Goal: Task Accomplishment & Management: Use online tool/utility

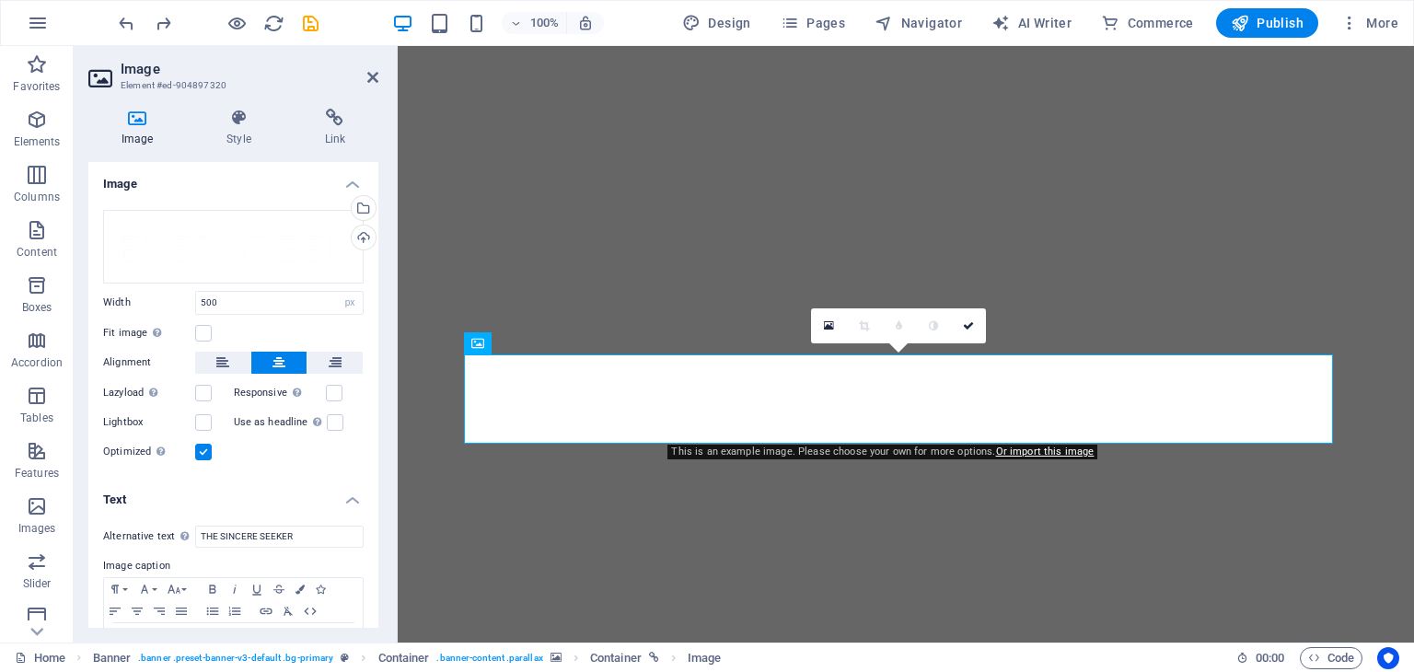
select select "px"
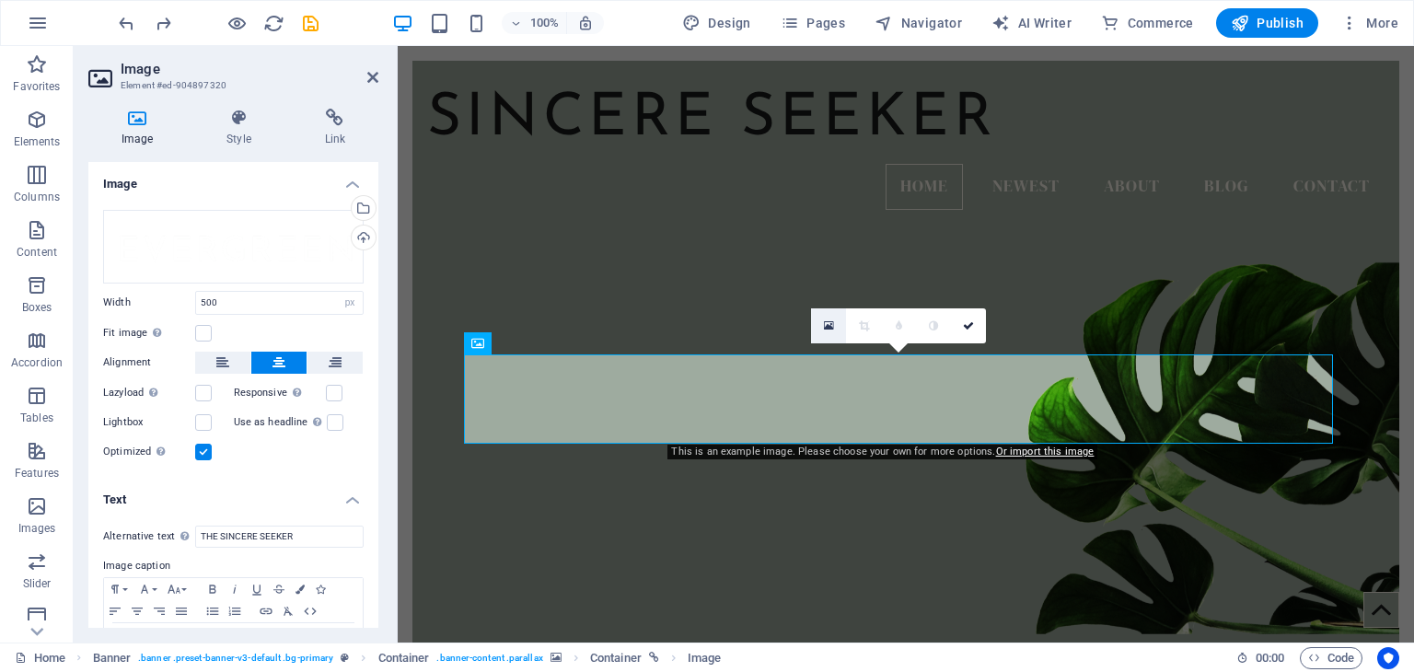
click at [830, 327] on icon at bounding box center [829, 325] width 10 height 13
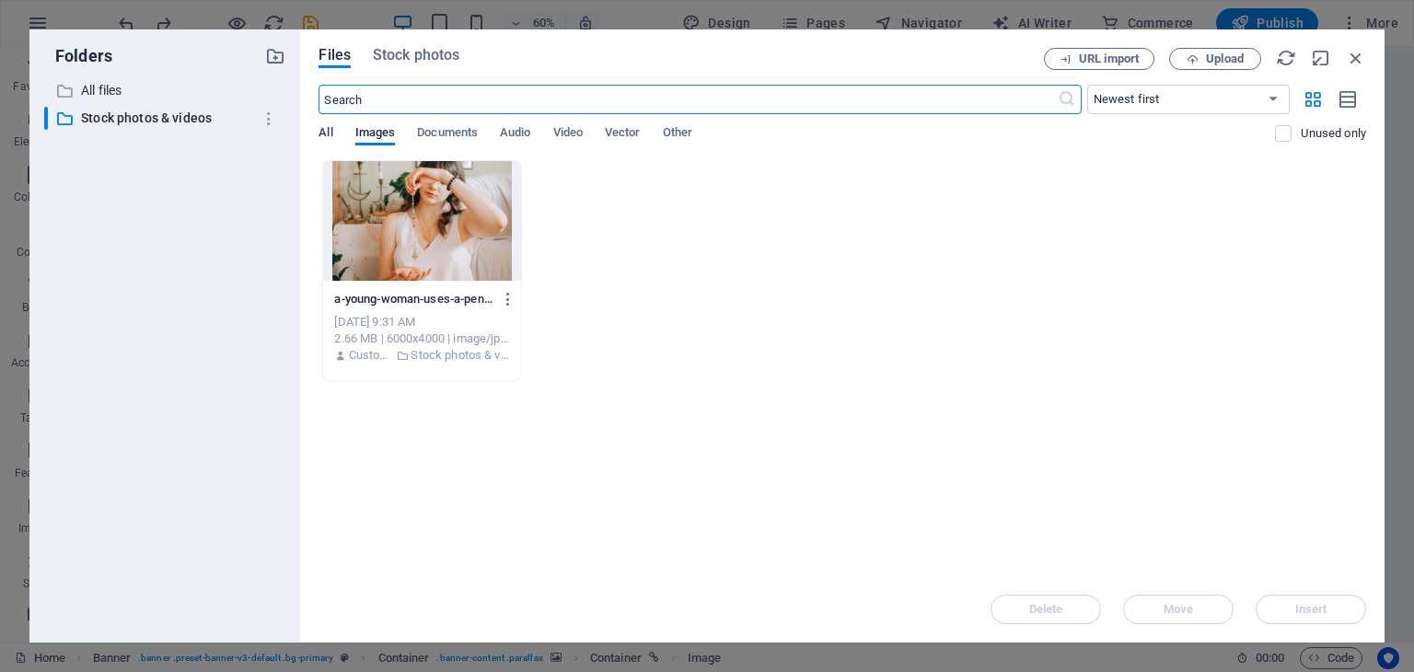
click at [330, 130] on span "All" at bounding box center [326, 135] width 14 height 26
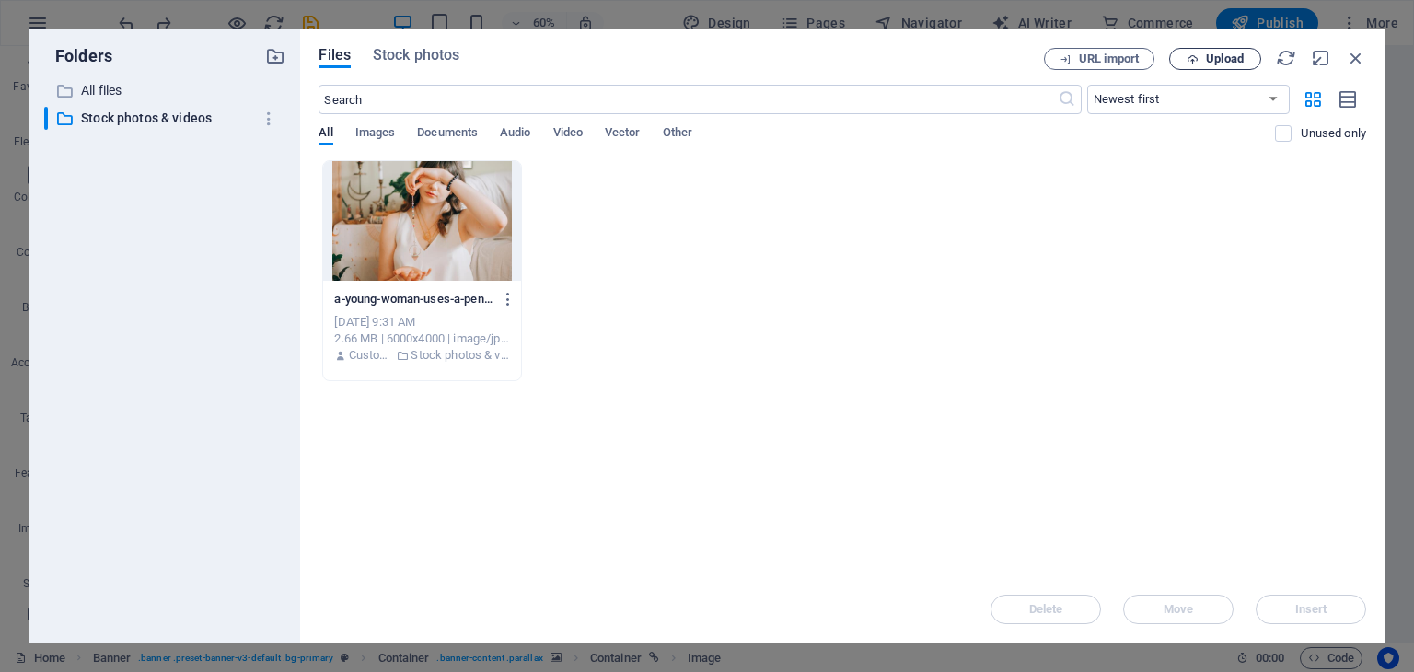
click at [1219, 53] on span "Upload" at bounding box center [1225, 58] width 38 height 11
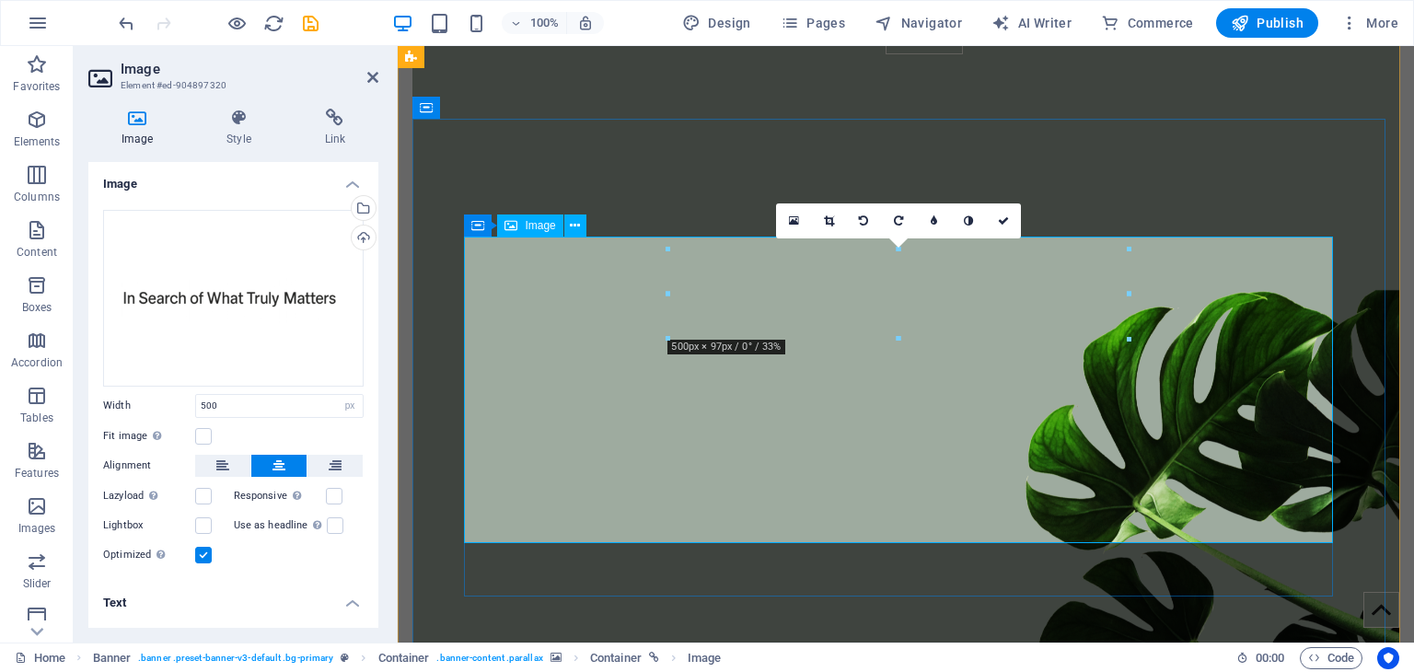
scroll to position [184, 0]
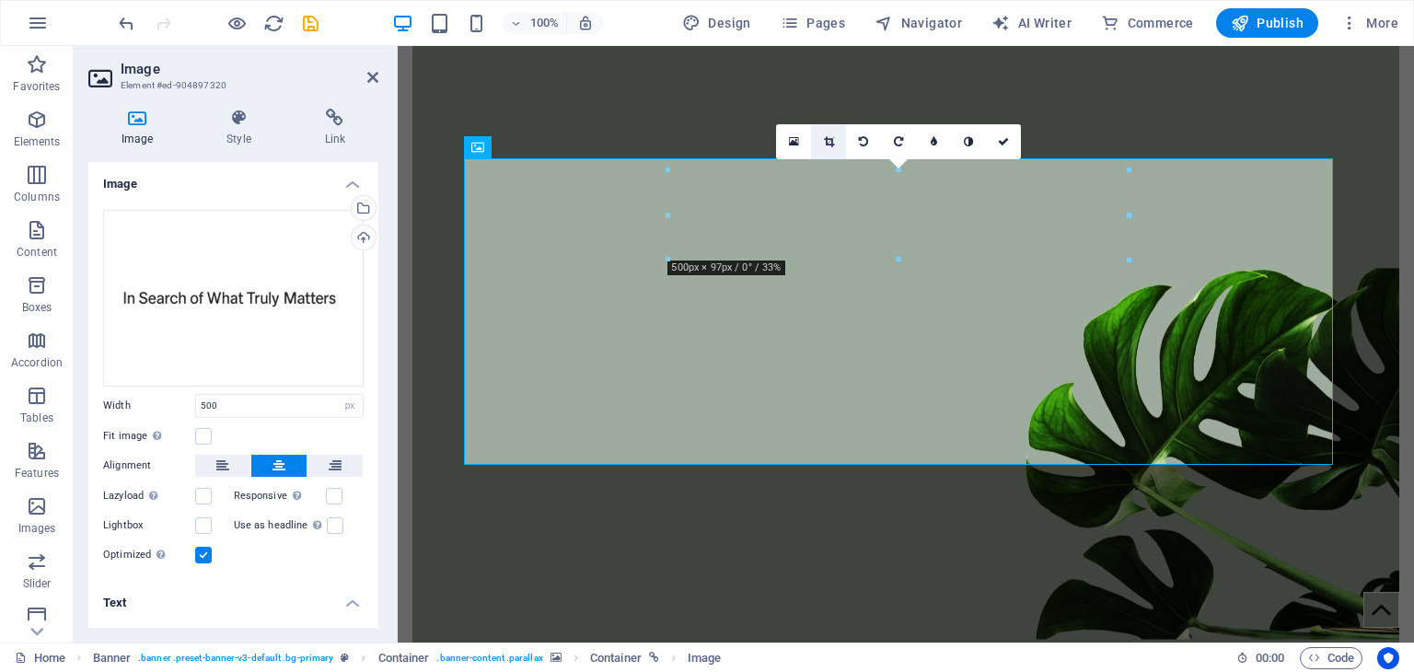
click at [832, 141] on icon at bounding box center [829, 141] width 10 height 11
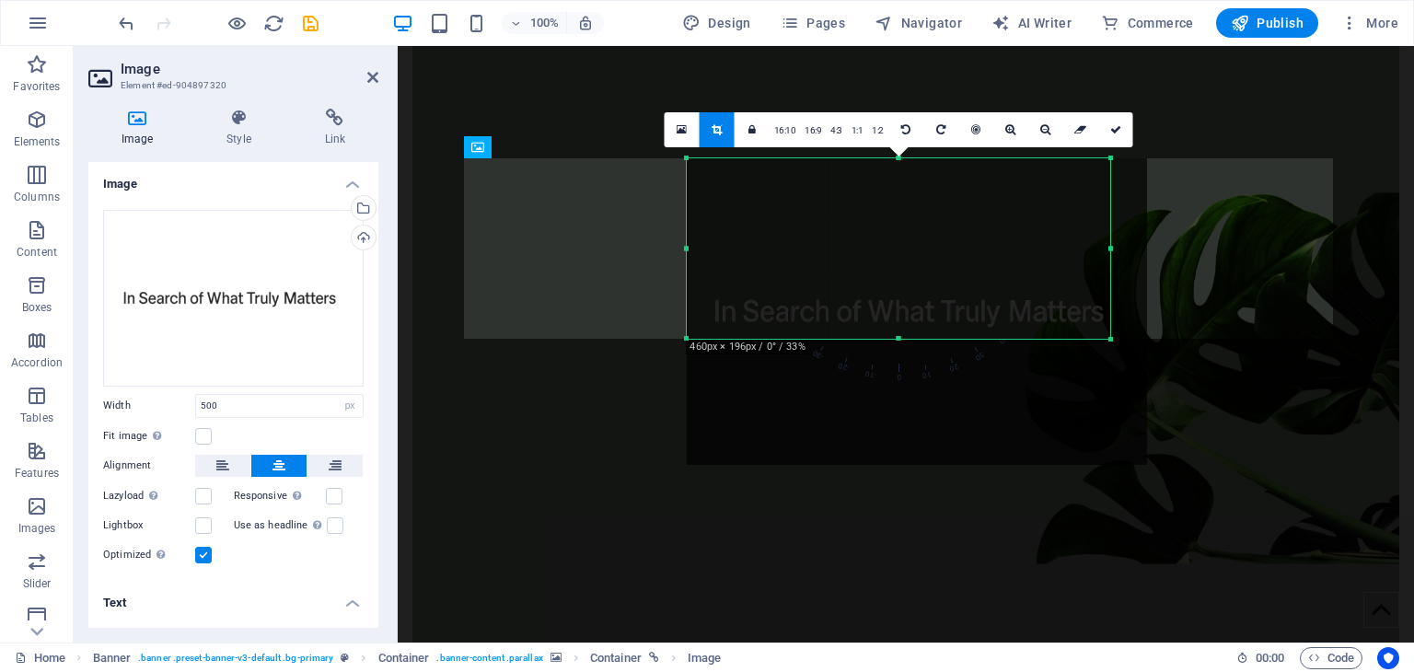
drag, startPoint x: 1131, startPoint y: 465, endPoint x: 1094, endPoint y: 339, distance: 131.4
click at [1094, 339] on div "180 170 160 150 140 130 120 110 100 90 80 70 60 50 40 30 20 10 0 -10 -20 -30 -4…" at bounding box center [899, 248] width 424 height 180
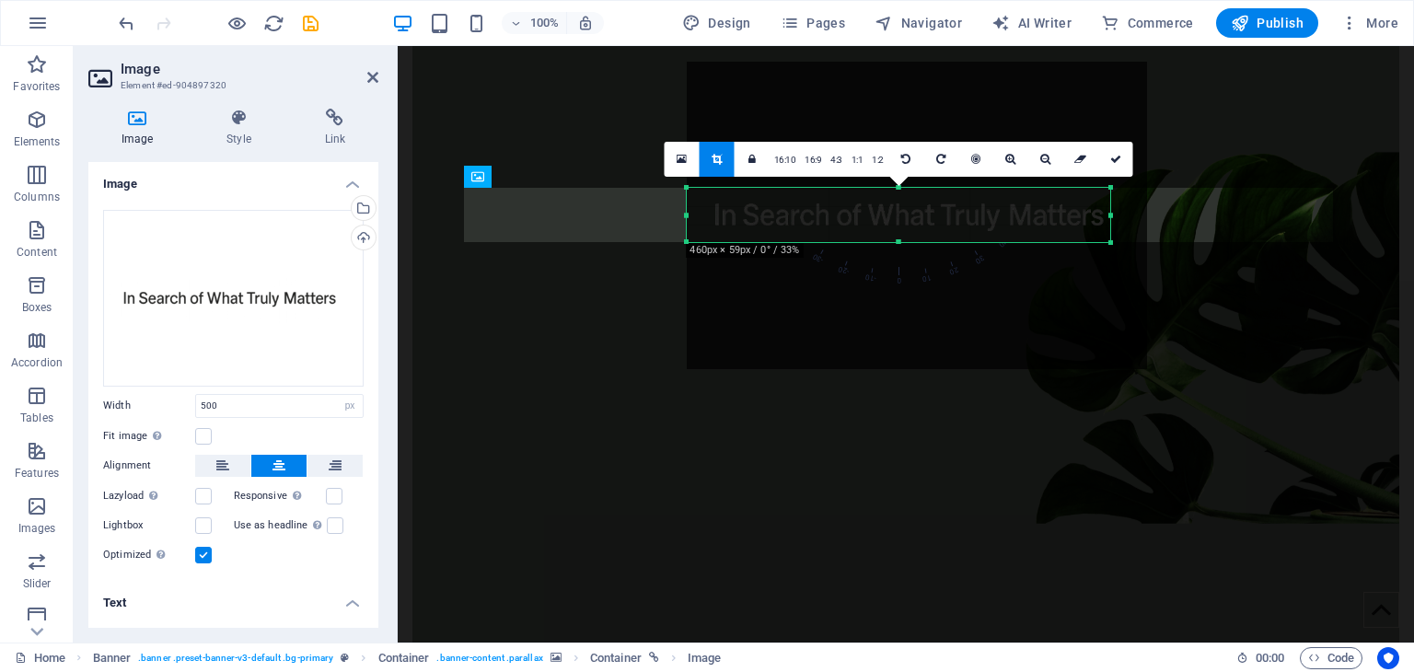
drag, startPoint x: 897, startPoint y: 156, endPoint x: 910, endPoint y: 282, distance: 126.8
click at [910, 242] on div "180 170 160 150 140 130 120 110 100 90 80 70 60 50 40 30 20 10 0 -10 -20 -30 -4…" at bounding box center [899, 215] width 424 height 54
drag, startPoint x: 688, startPoint y: 216, endPoint x: 704, endPoint y: 215, distance: 16.7
click at [704, 215] on div "180 170 160 150 140 130 120 110 100 90 80 70 60 50 40 30 20 10 0 -10 -20 -30 -4…" at bounding box center [898, 215] width 407 height 54
click at [1115, 159] on icon at bounding box center [1115, 159] width 11 height 11
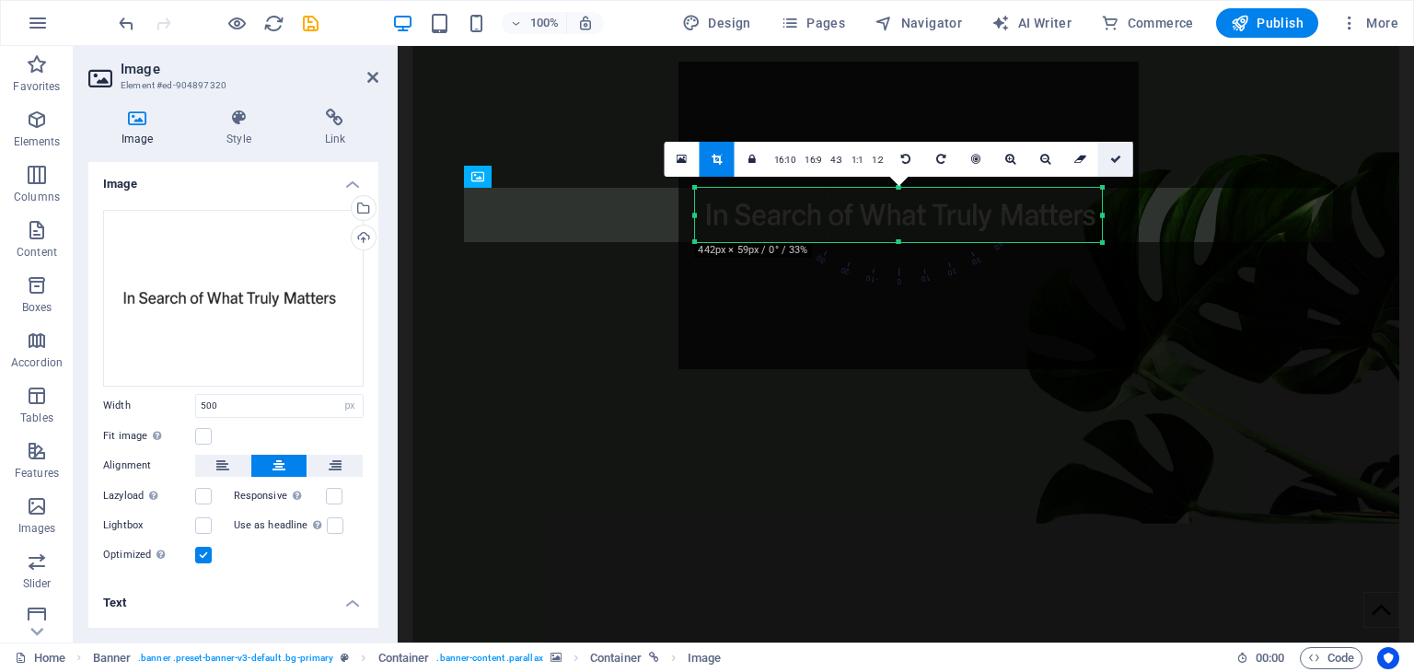
type input "442"
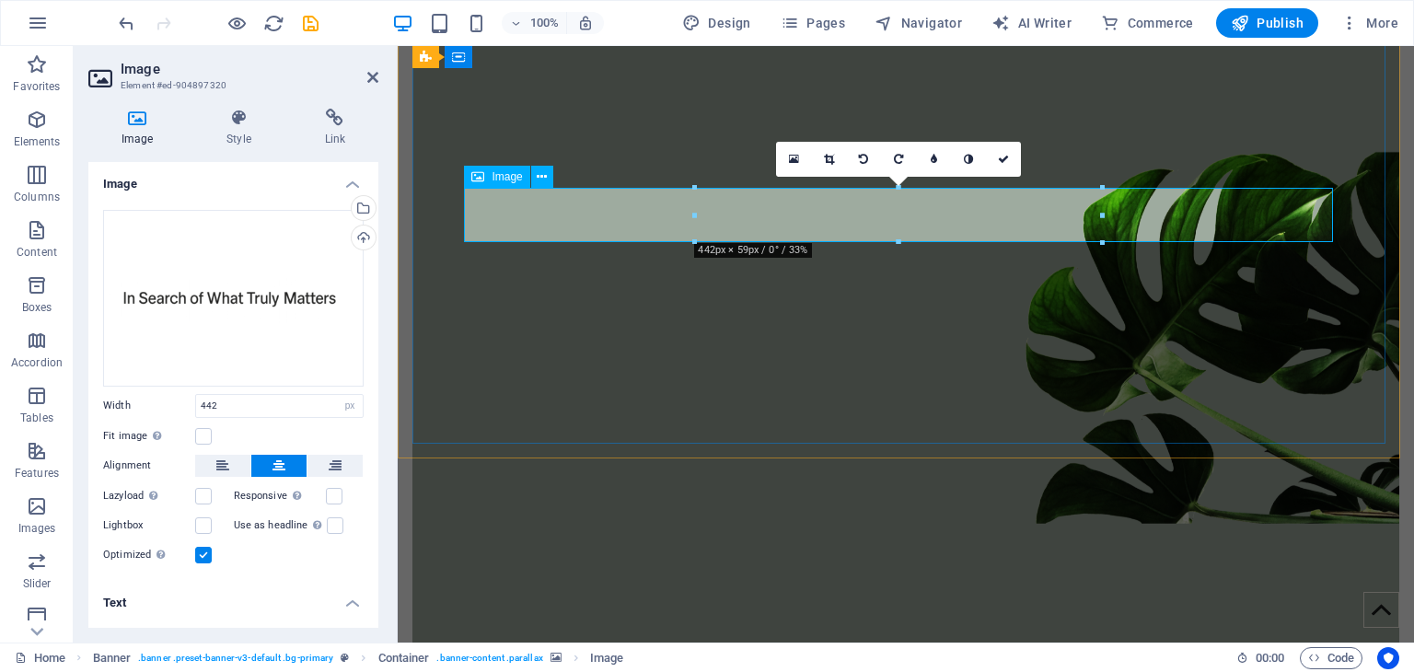
click at [1293, 639] on figure at bounding box center [905, 666] width 869 height 54
click at [1334, 217] on figure at bounding box center [905, 282] width 987 height 481
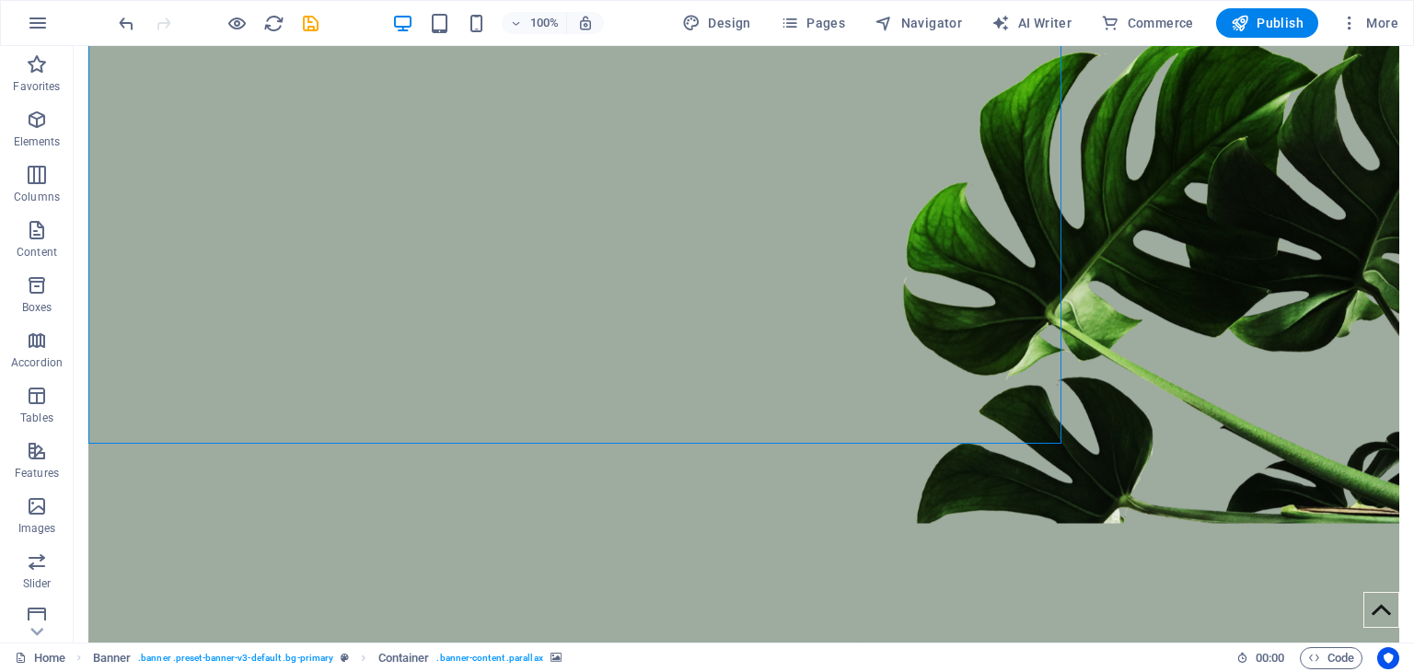
click at [1272, 363] on figure at bounding box center [743, 282] width 1311 height 481
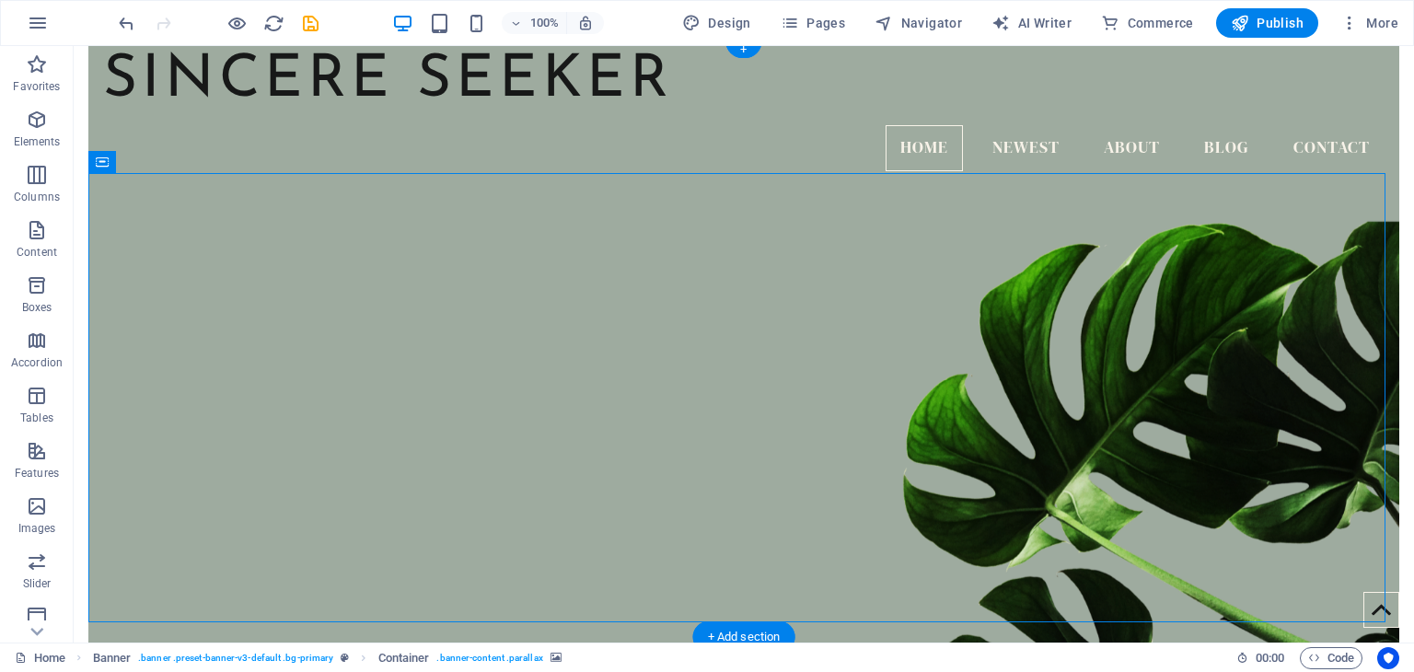
scroll to position [0, 0]
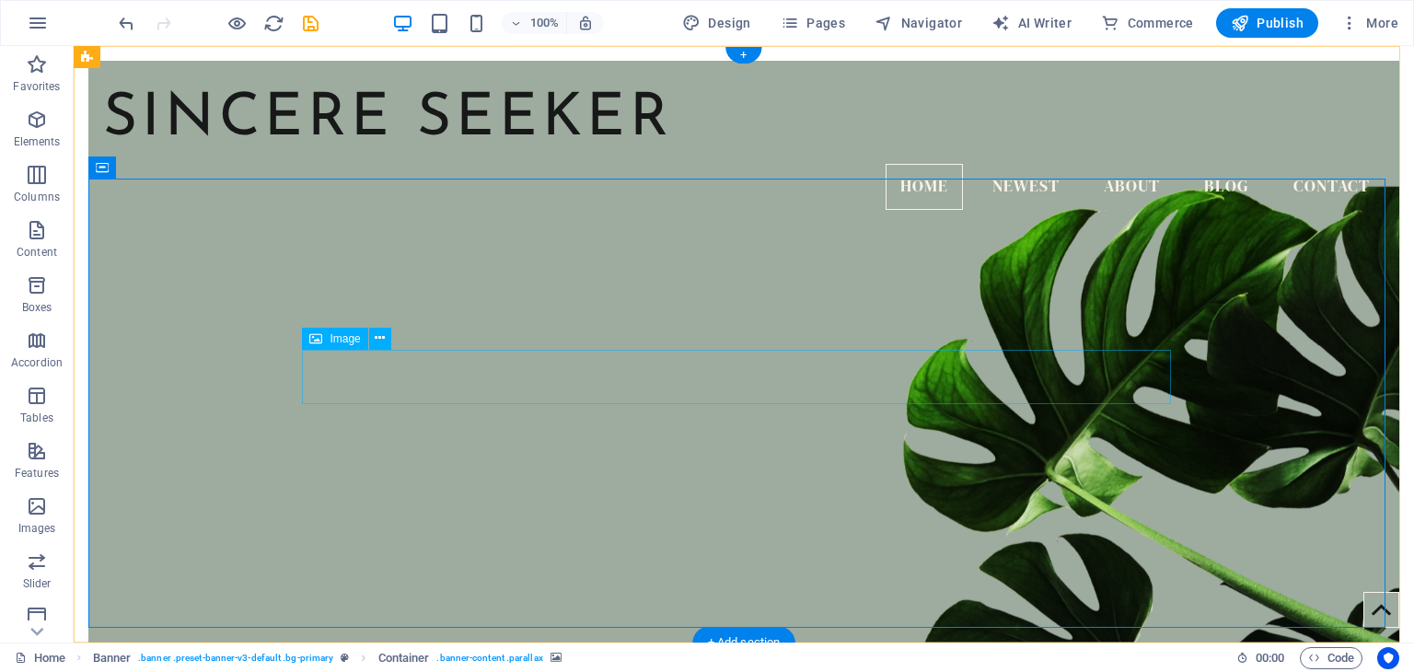
click at [910, 537] on figure at bounding box center [743, 425] width 1311 height 508
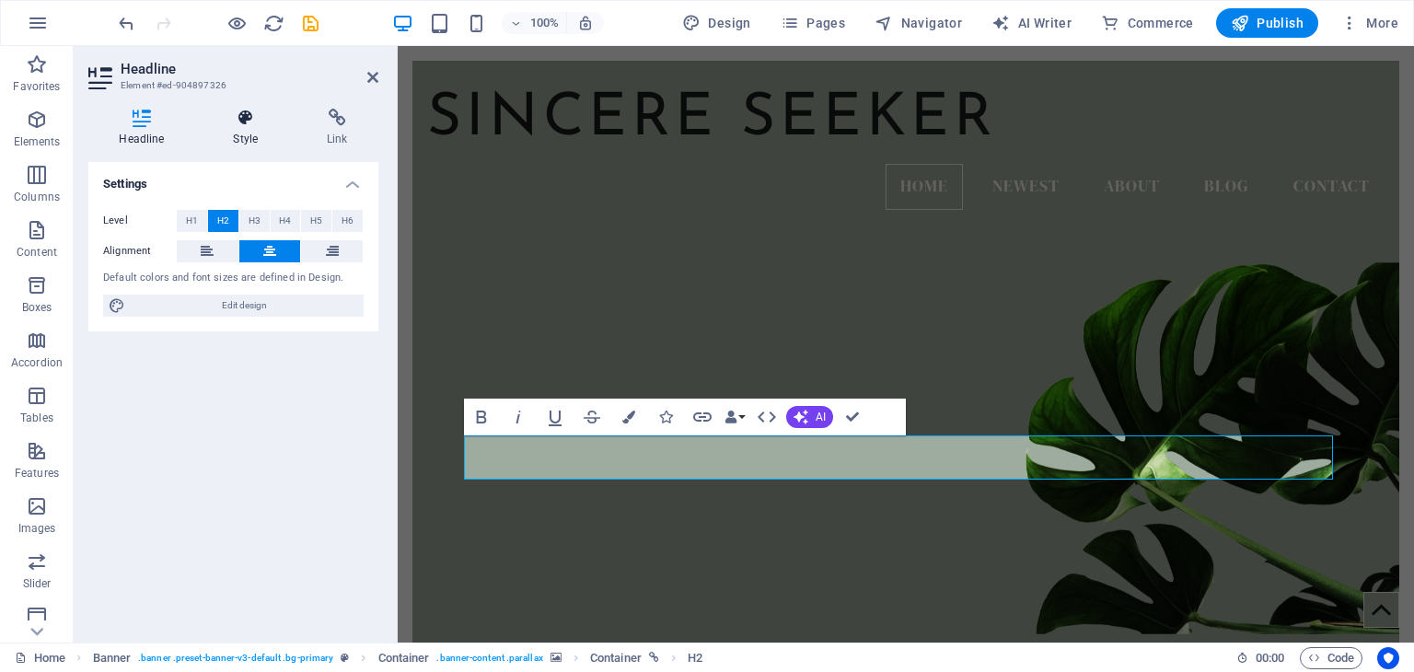
click at [239, 120] on icon at bounding box center [246, 118] width 87 height 18
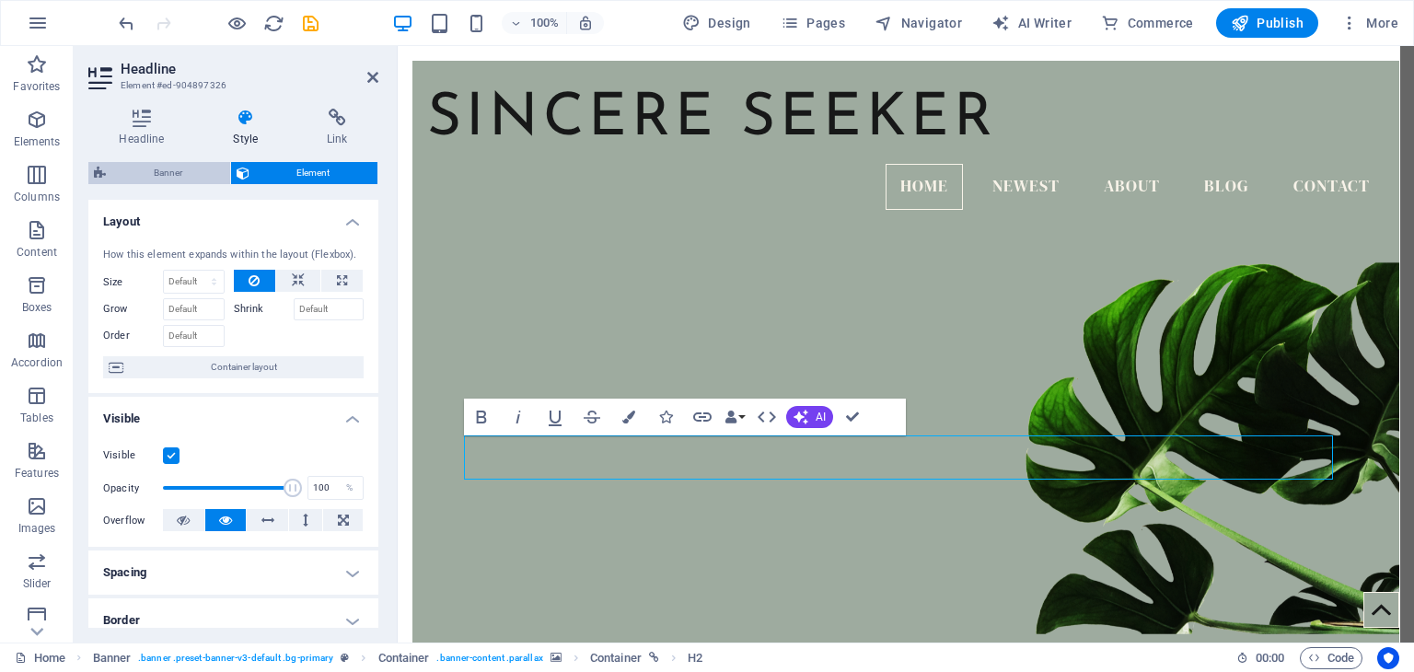
click at [165, 165] on span "Banner" at bounding box center [167, 173] width 113 height 22
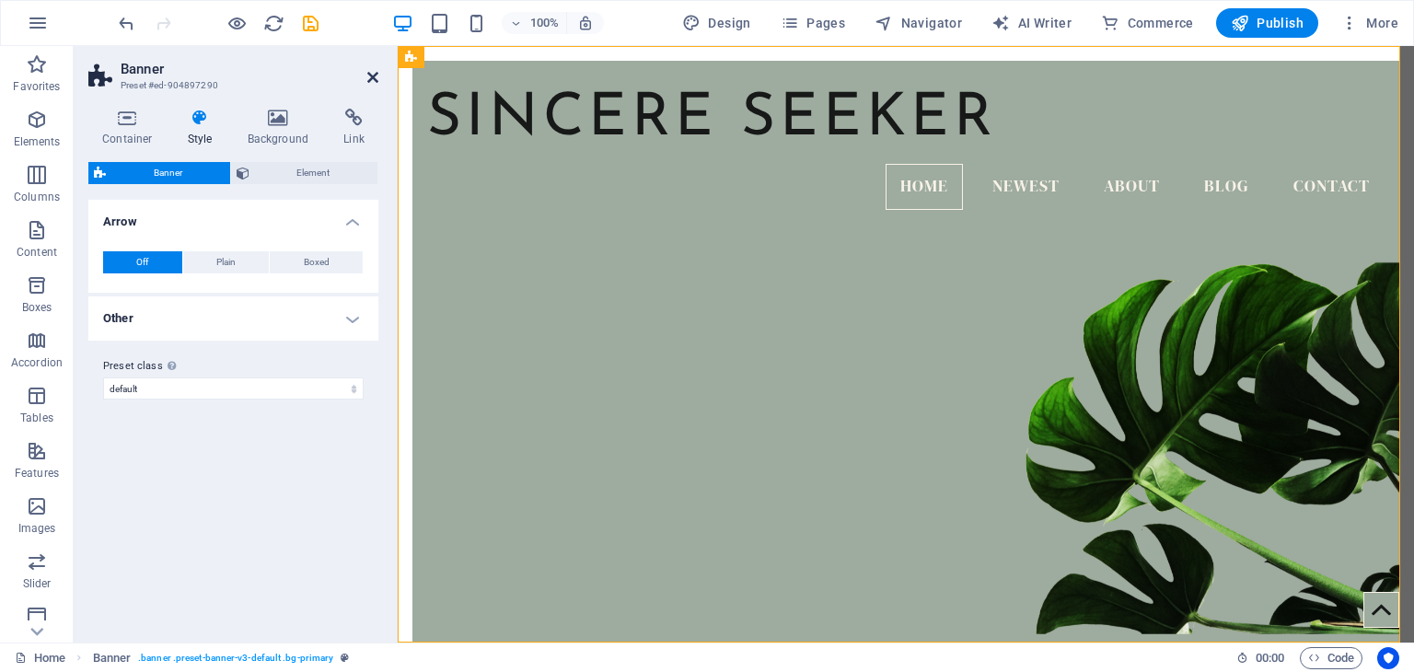
click at [377, 75] on icon at bounding box center [372, 77] width 11 height 15
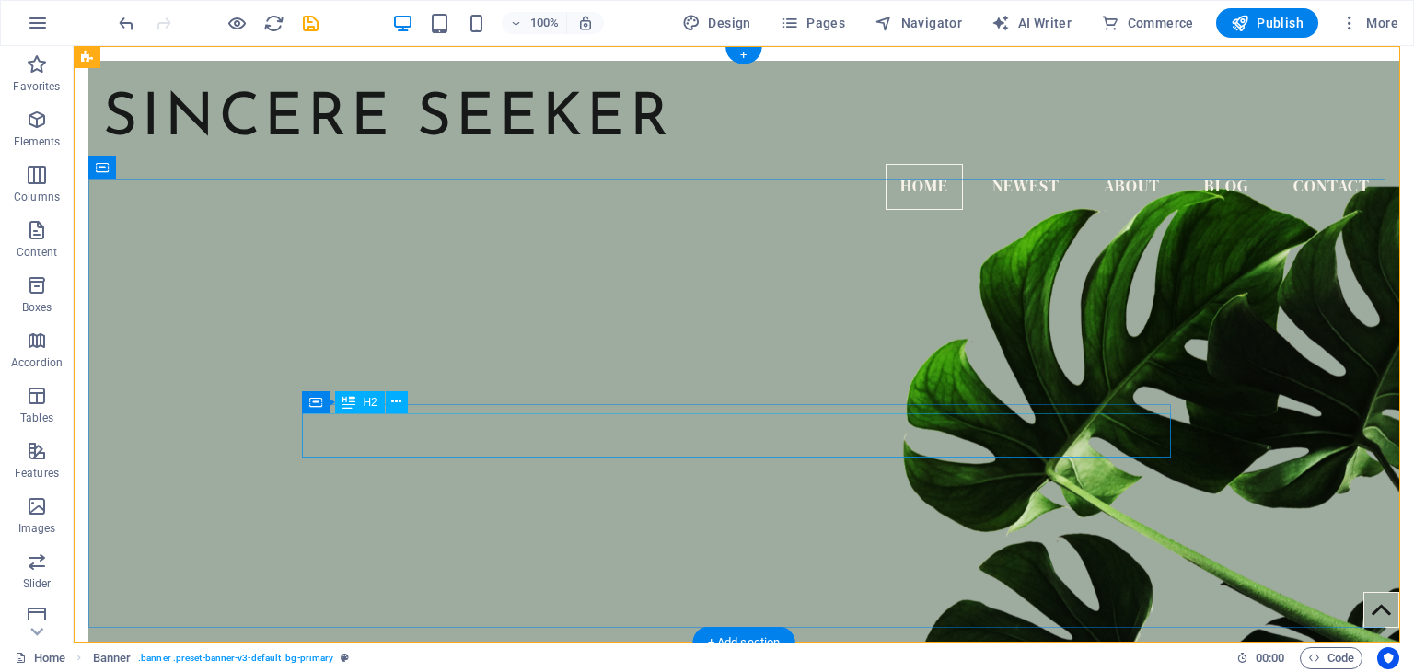
click at [361, 399] on div "H2" at bounding box center [359, 402] width 49 height 22
click at [352, 406] on icon at bounding box center [348, 402] width 13 height 22
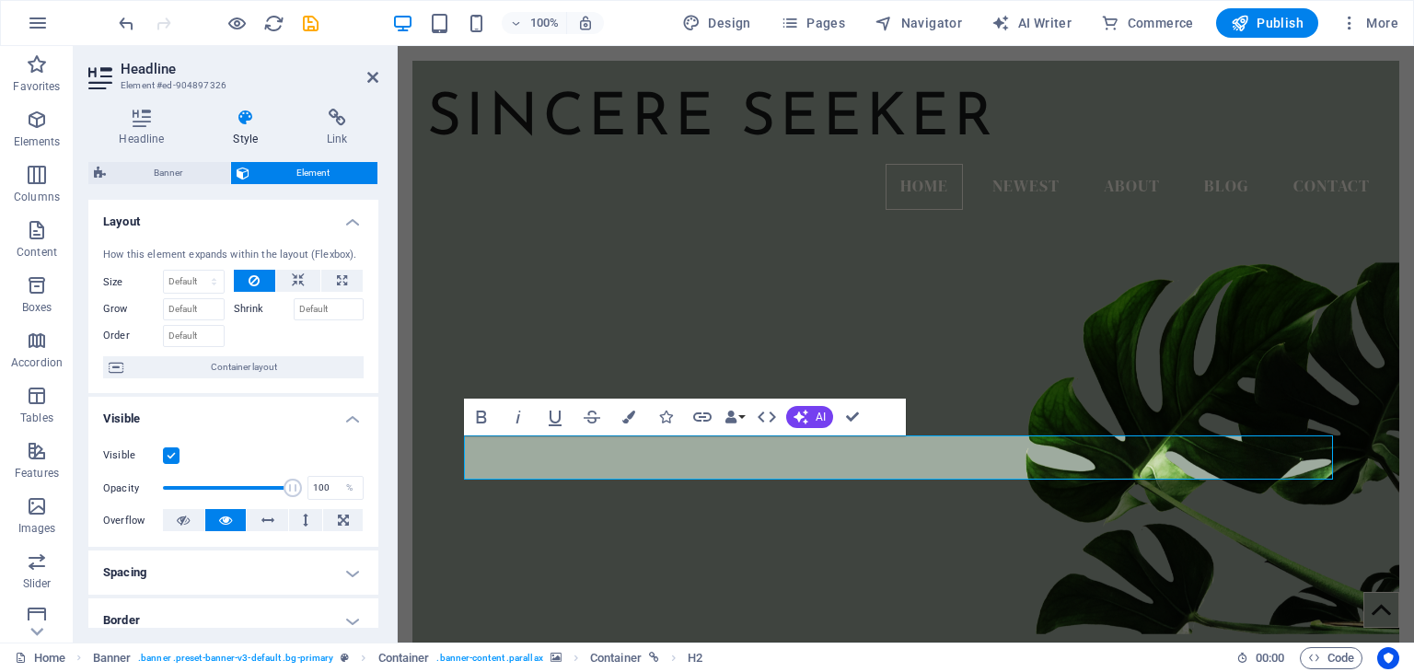
click at [861, 298] on figure at bounding box center [905, 393] width 987 height 481
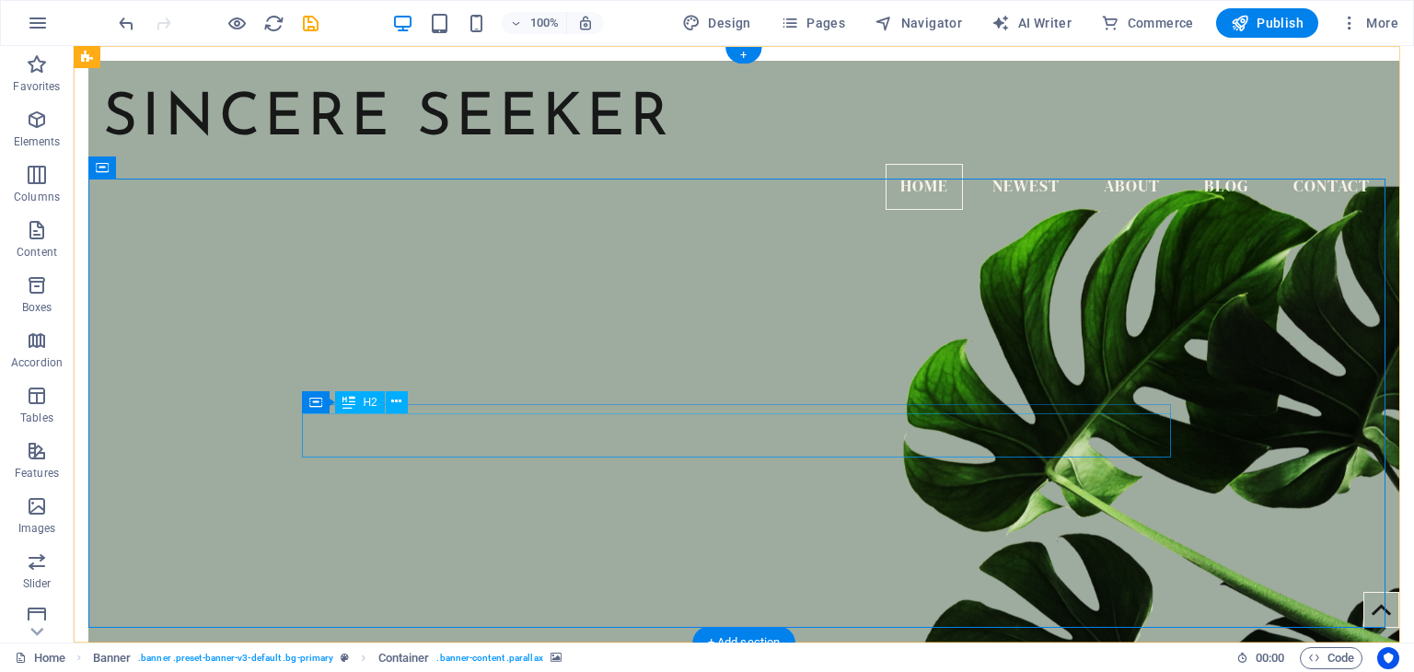
click at [395, 406] on icon at bounding box center [396, 401] width 10 height 19
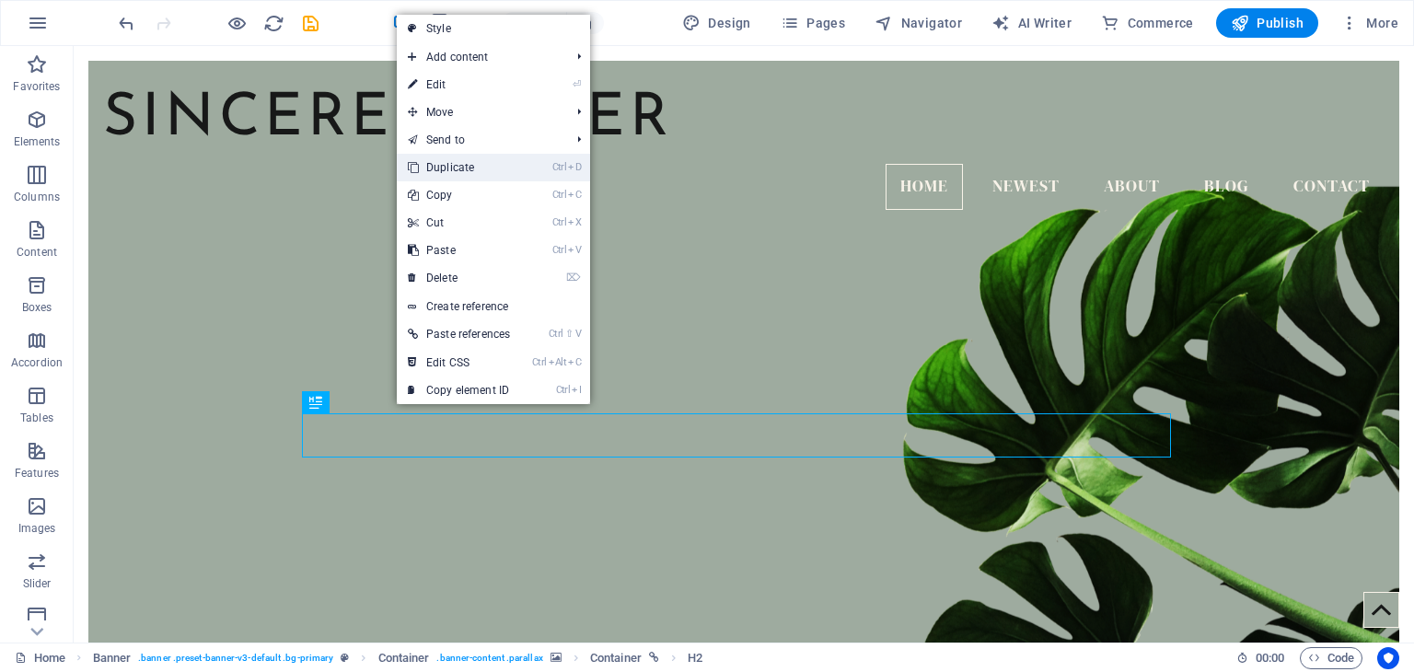
click at [514, 168] on link "Ctrl D Duplicate" at bounding box center [459, 168] width 124 height 28
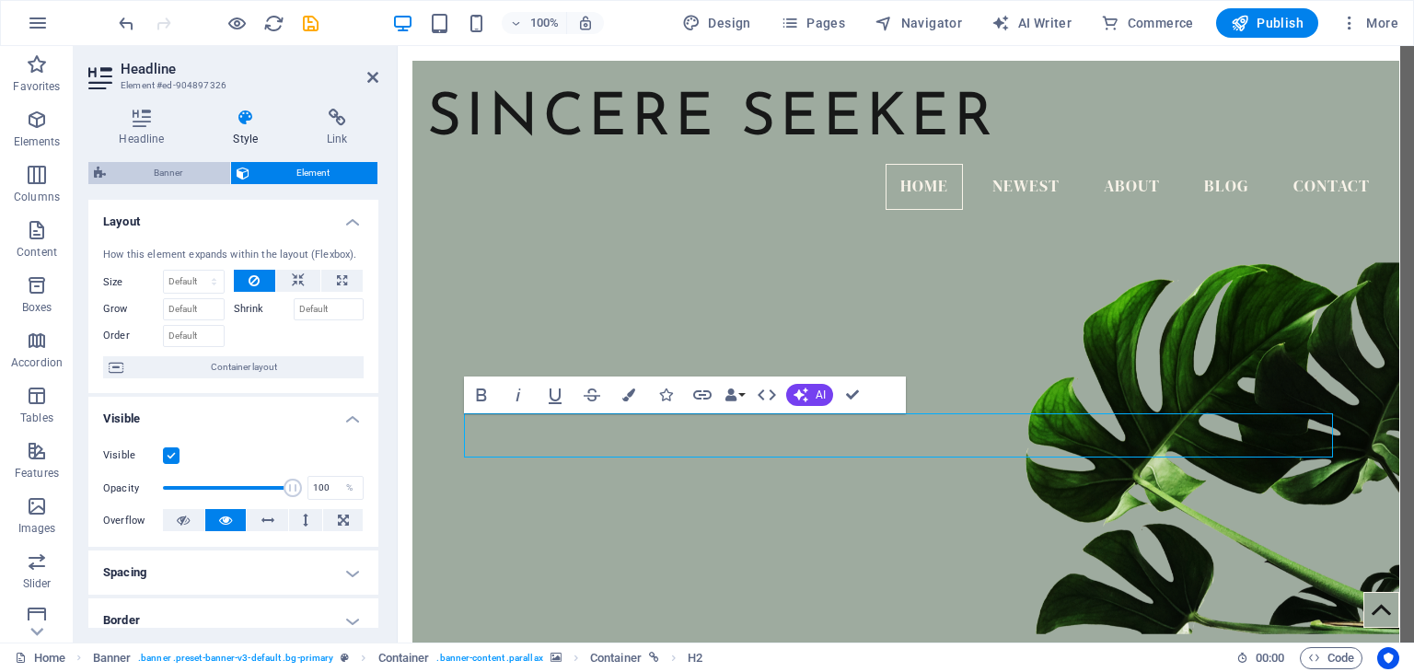
click at [184, 177] on span "Banner" at bounding box center [167, 173] width 113 height 22
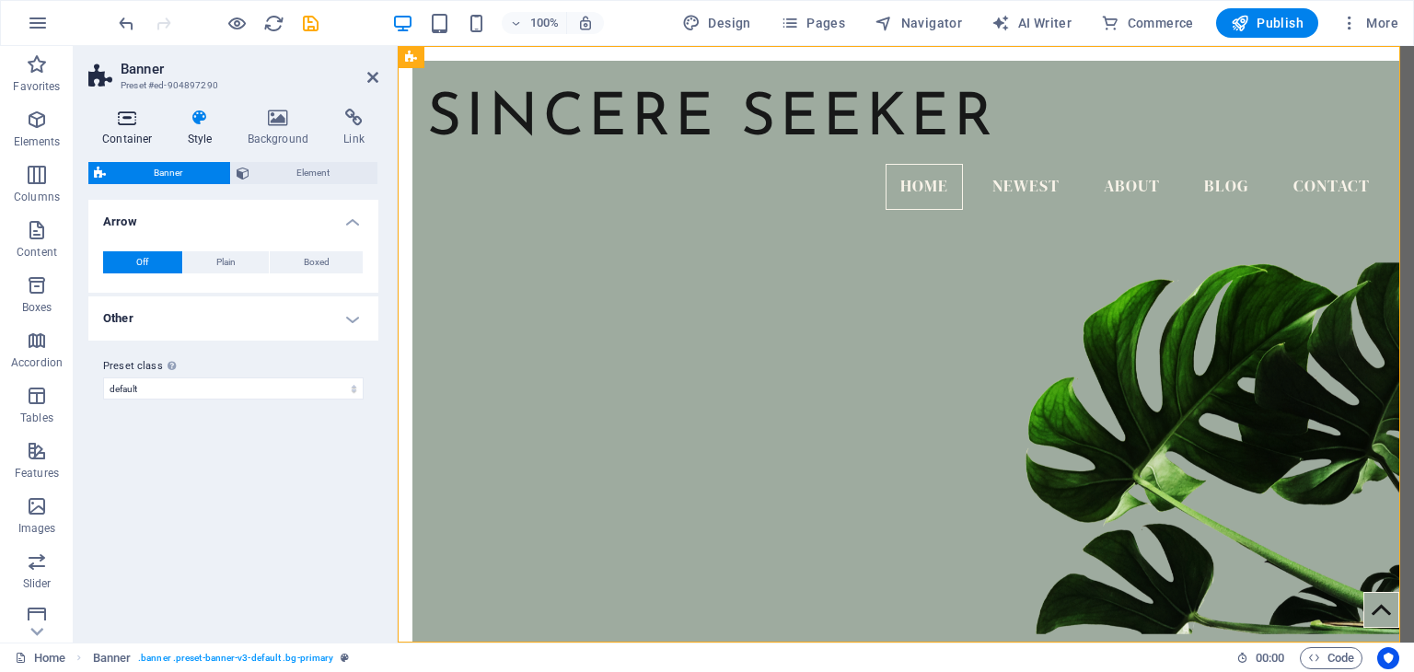
click at [101, 131] on h4 "Container" at bounding box center [131, 128] width 86 height 39
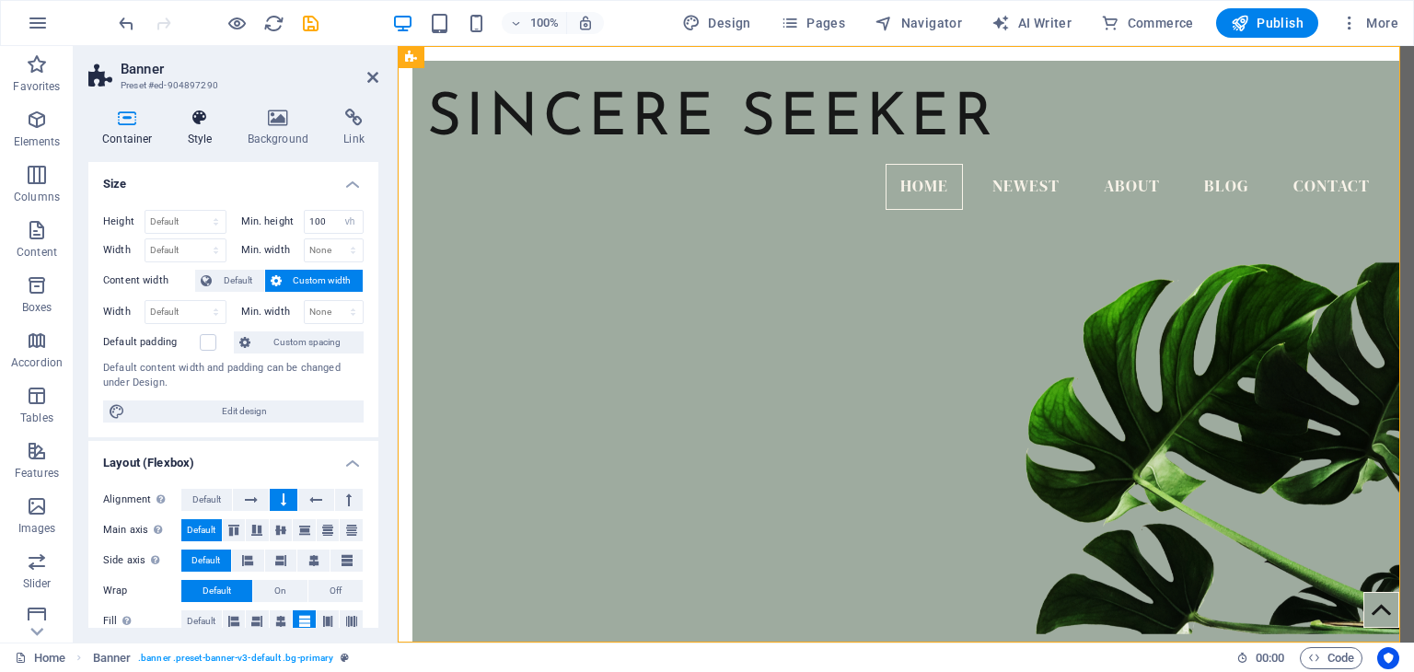
click at [194, 130] on h4 "Style" at bounding box center [204, 128] width 60 height 39
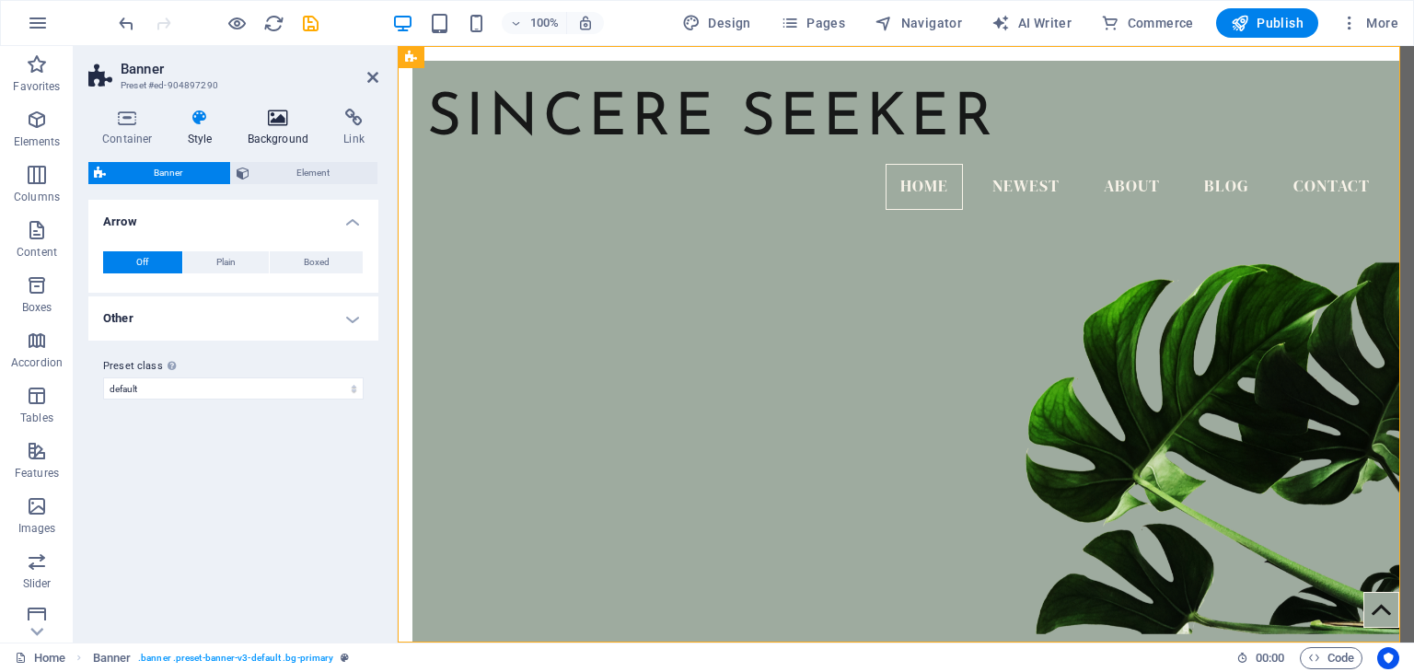
click at [291, 117] on icon at bounding box center [278, 118] width 89 height 18
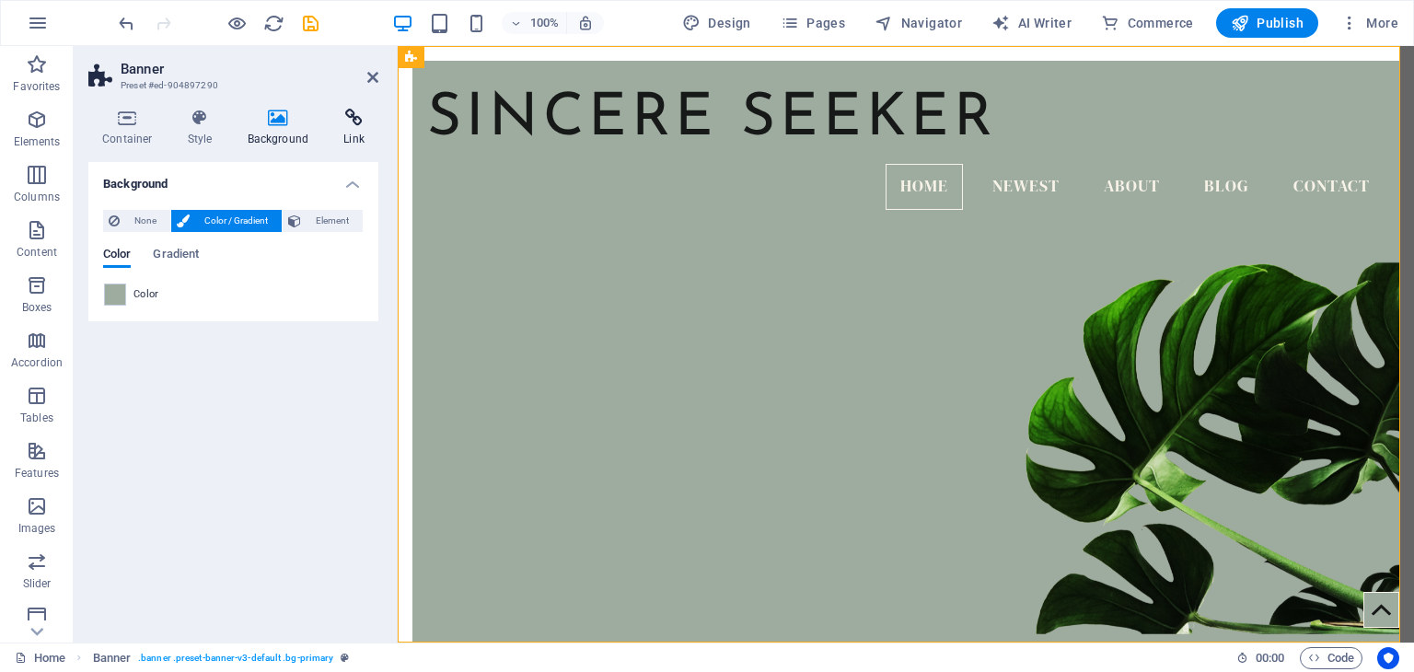
click at [354, 117] on icon at bounding box center [354, 118] width 49 height 18
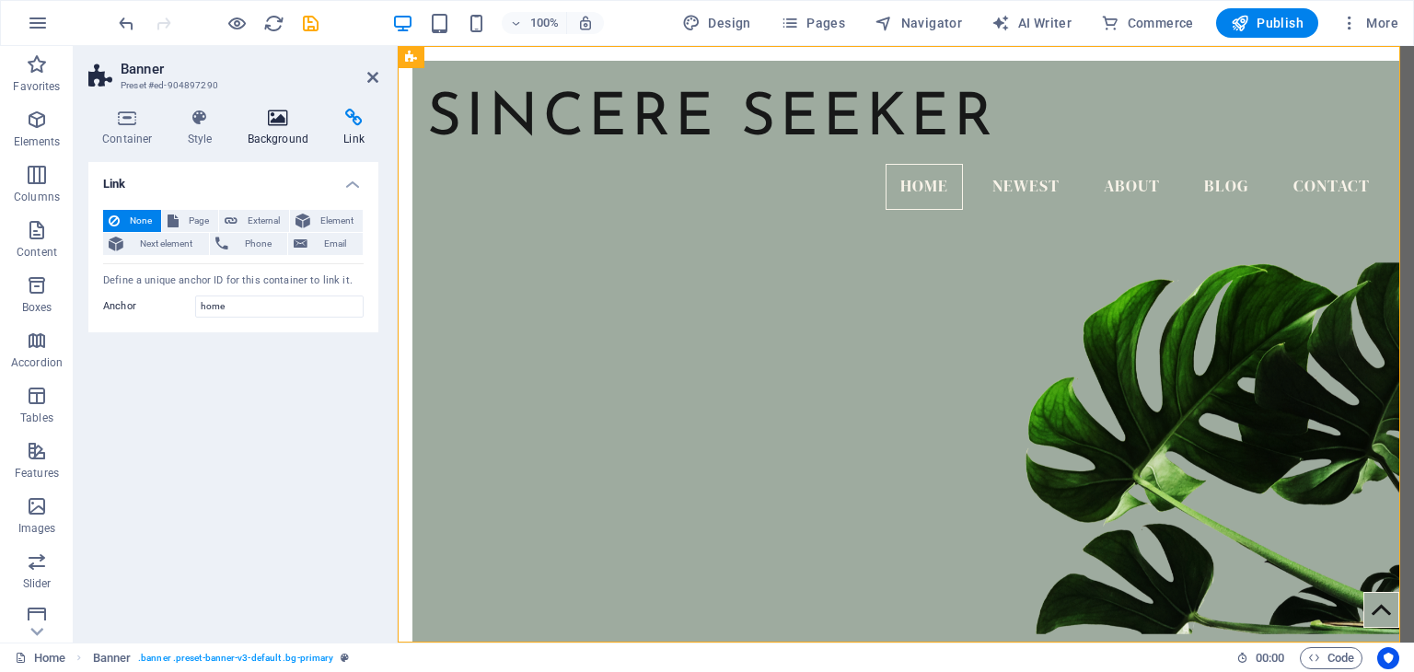
click at [304, 122] on icon at bounding box center [278, 118] width 89 height 18
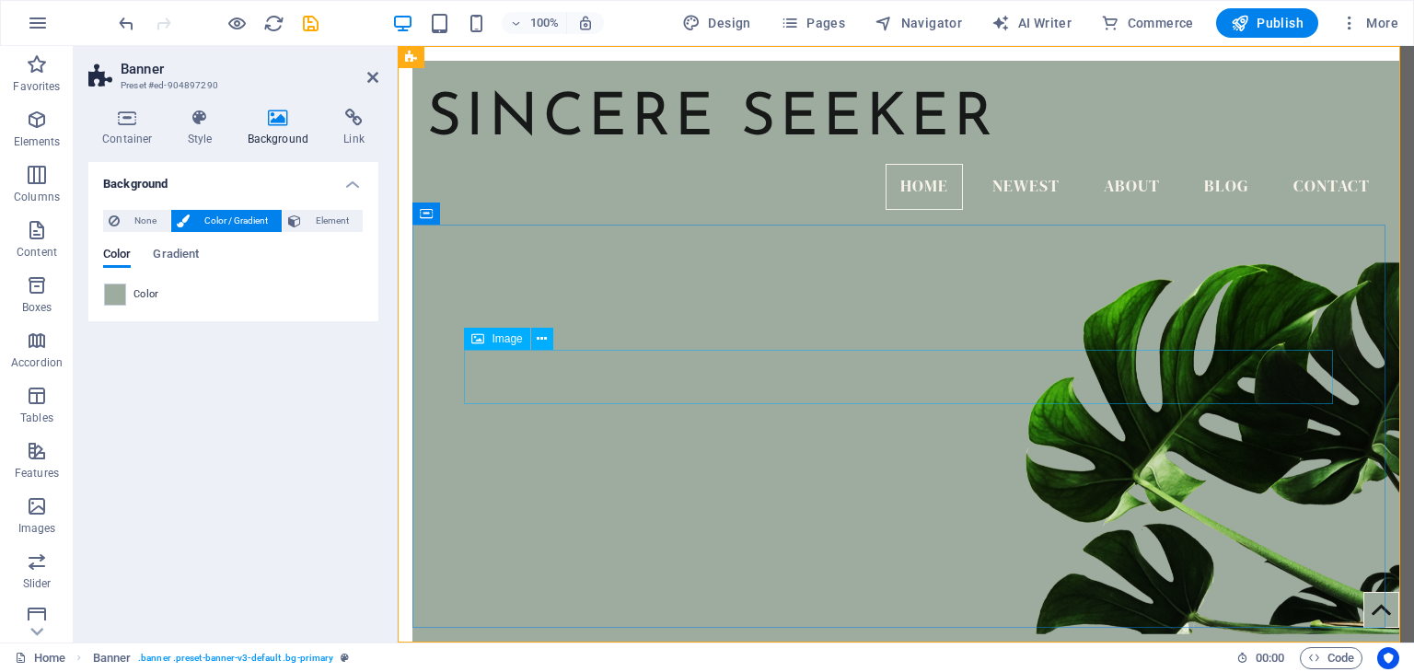
click at [501, 342] on span "Image" at bounding box center [507, 338] width 30 height 11
click at [540, 336] on icon at bounding box center [542, 339] width 10 height 19
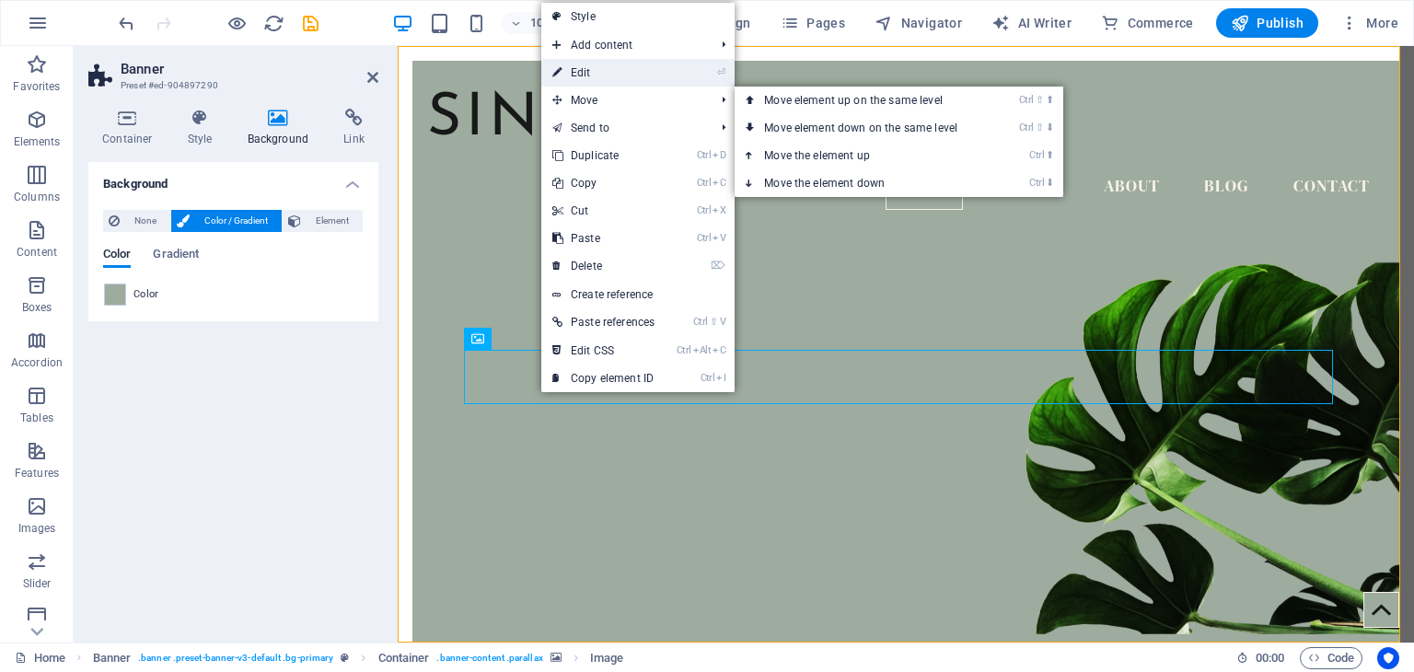
click at [648, 64] on link "⏎ Edit" at bounding box center [603, 73] width 124 height 28
select select "px"
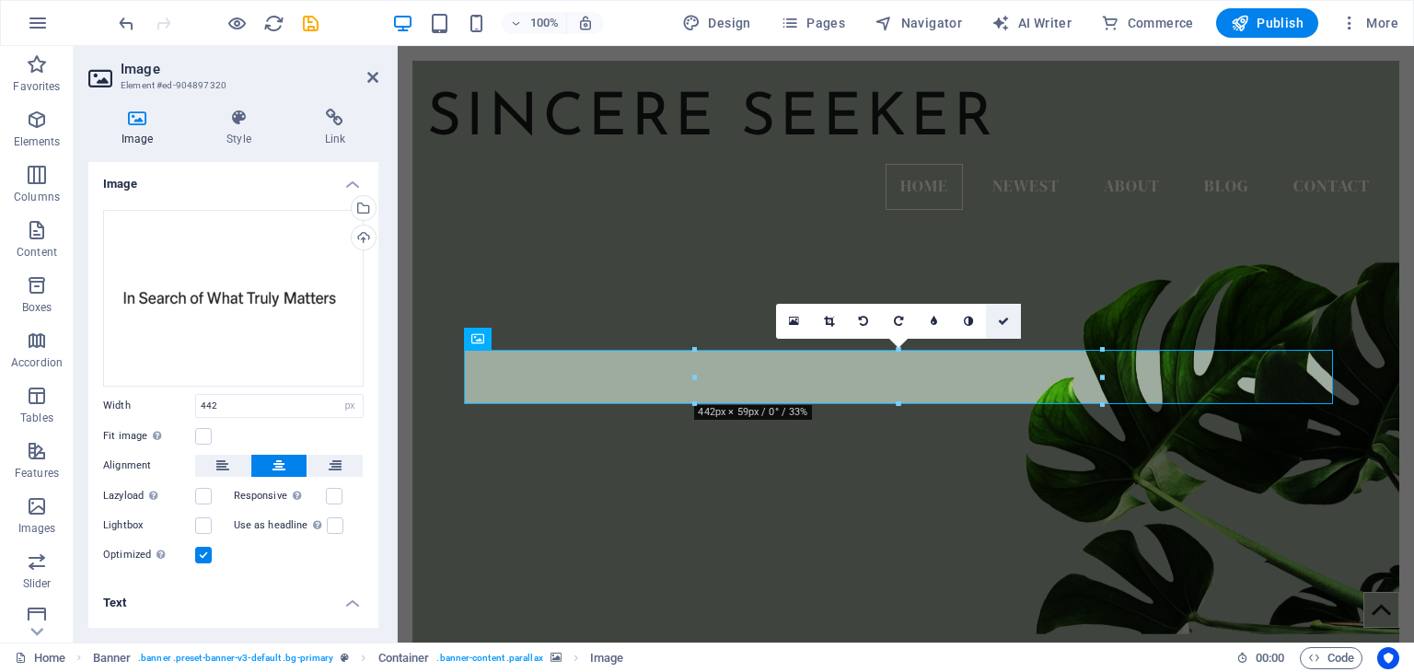
click at [1008, 325] on icon at bounding box center [1003, 321] width 11 height 11
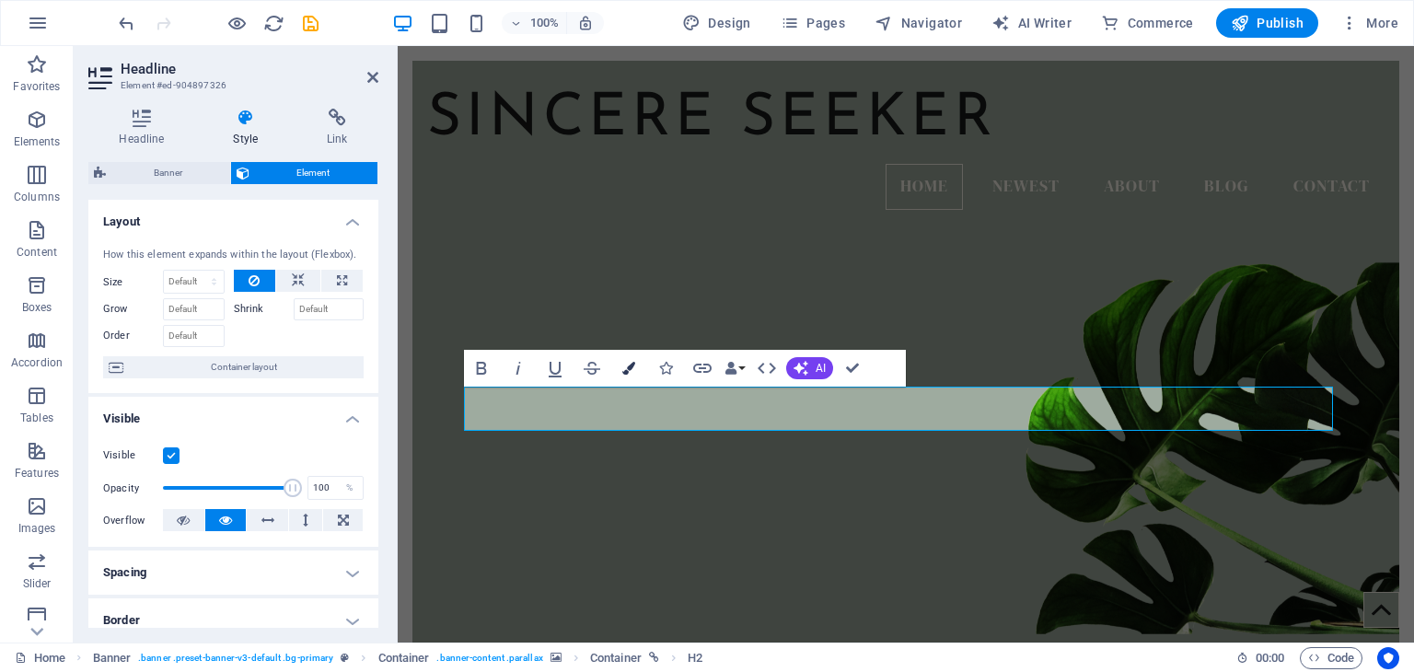
click at [631, 370] on icon "button" at bounding box center [628, 368] width 13 height 13
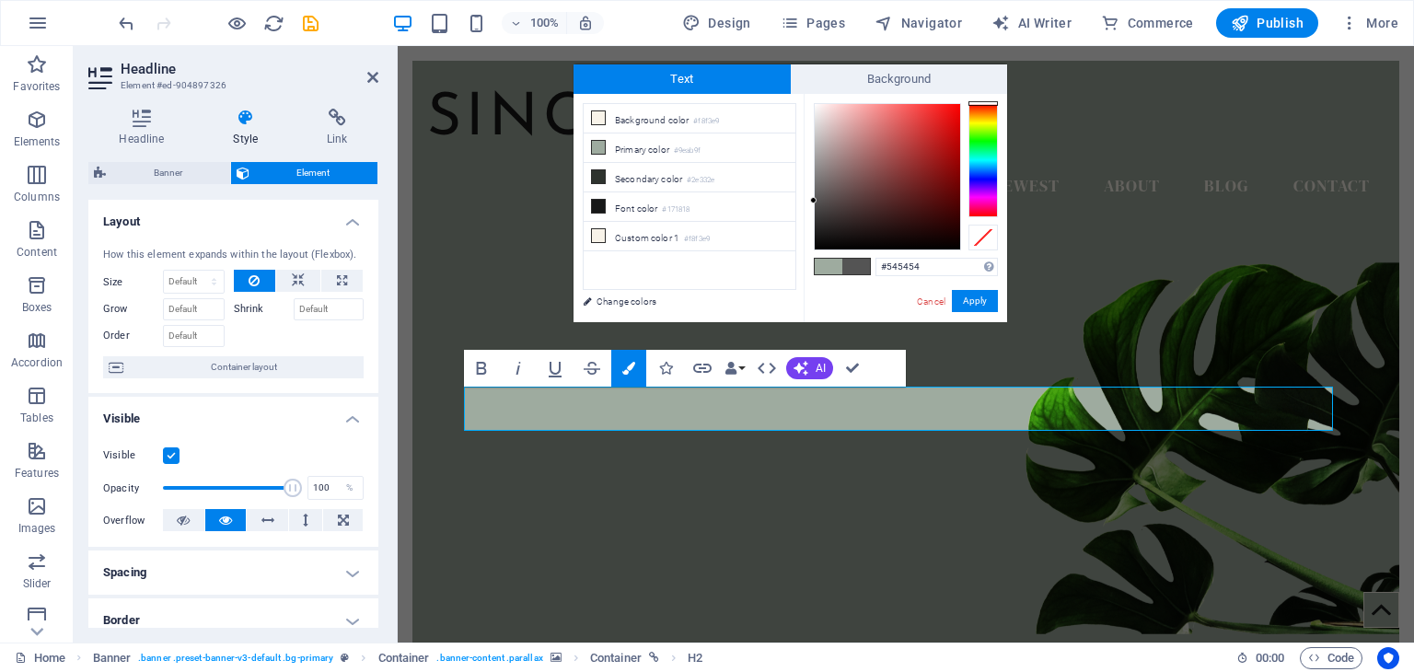
drag, startPoint x: 814, startPoint y: 192, endPoint x: 809, endPoint y: 201, distance: 9.5
click at [809, 201] on div "#545454 Supported formats #0852ed rgb(8, 82, 237) rgba(8, 82, 237, 90%) hsv(221…" at bounding box center [905, 341] width 203 height 495
type input "#000000"
click at [964, 306] on button "Apply" at bounding box center [975, 301] width 46 height 22
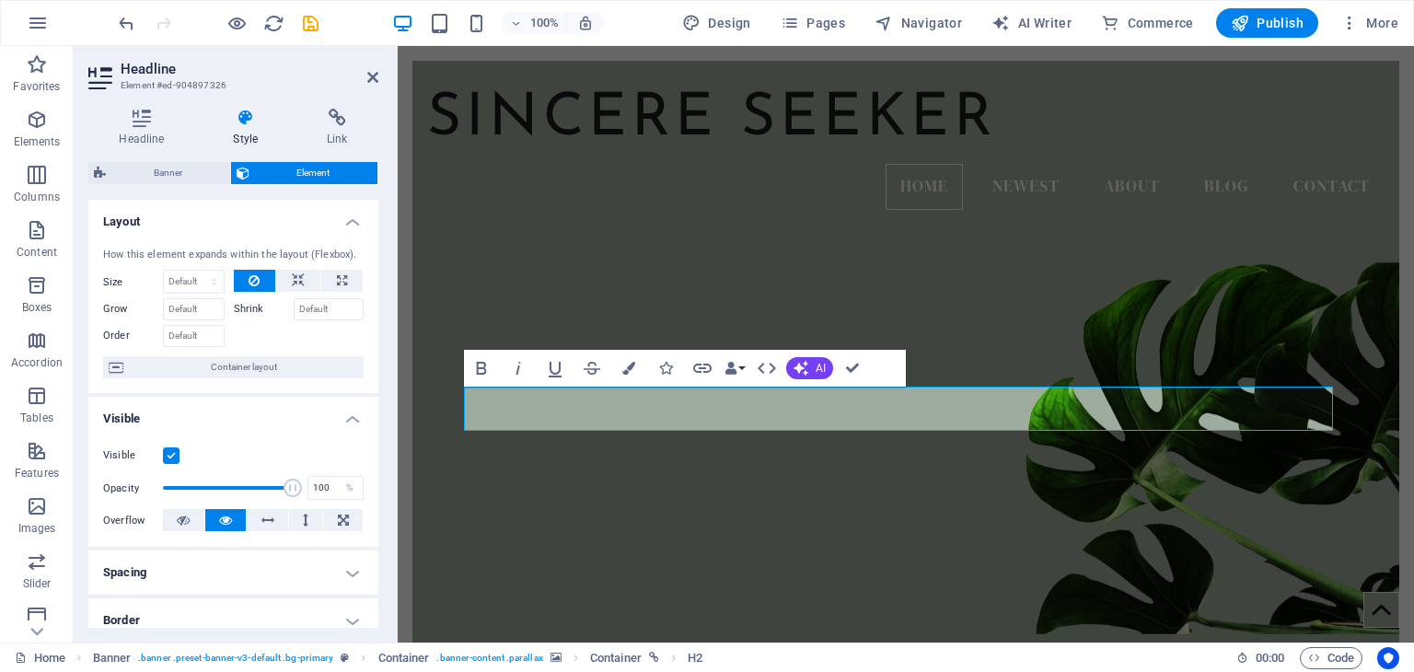
click at [983, 497] on div "Container H2 Banner Container Container Image Menu Banner Menu Bar Banner Logo …" at bounding box center [906, 344] width 1016 height 597
click at [840, 576] on figure at bounding box center [905, 393] width 987 height 481
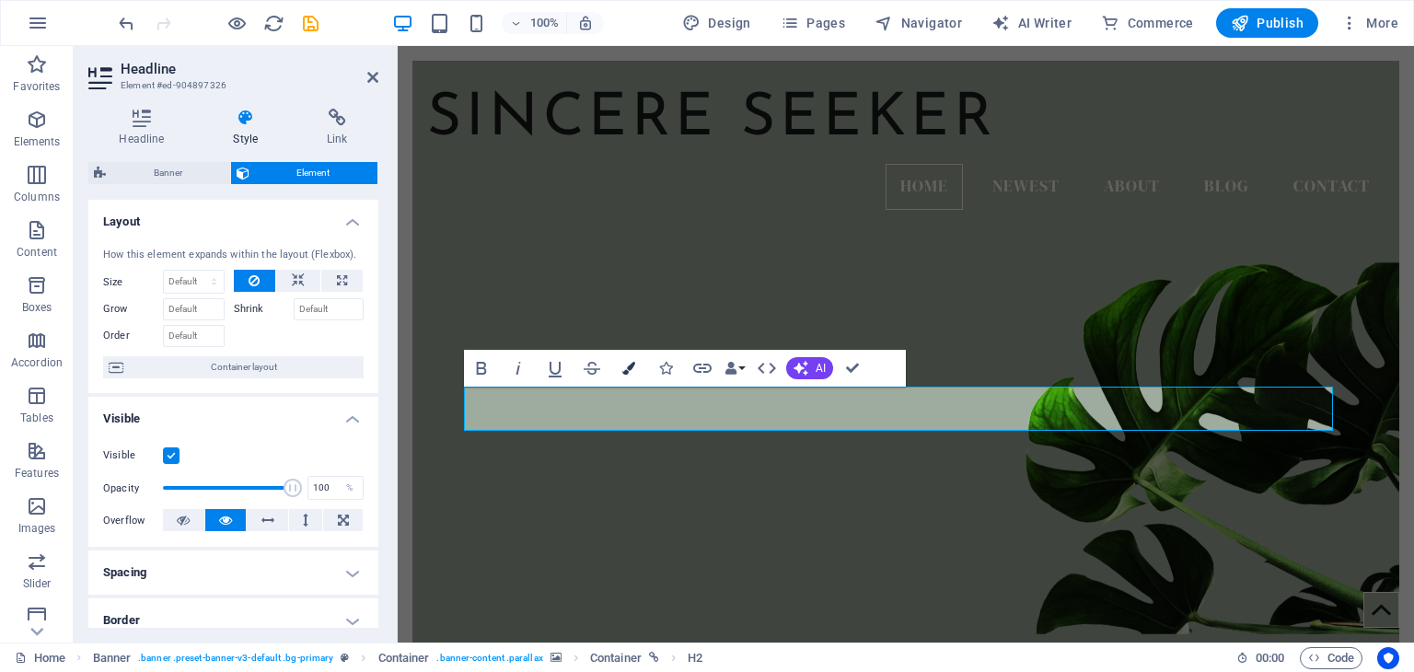
click at [626, 376] on button "Colors" at bounding box center [628, 368] width 35 height 37
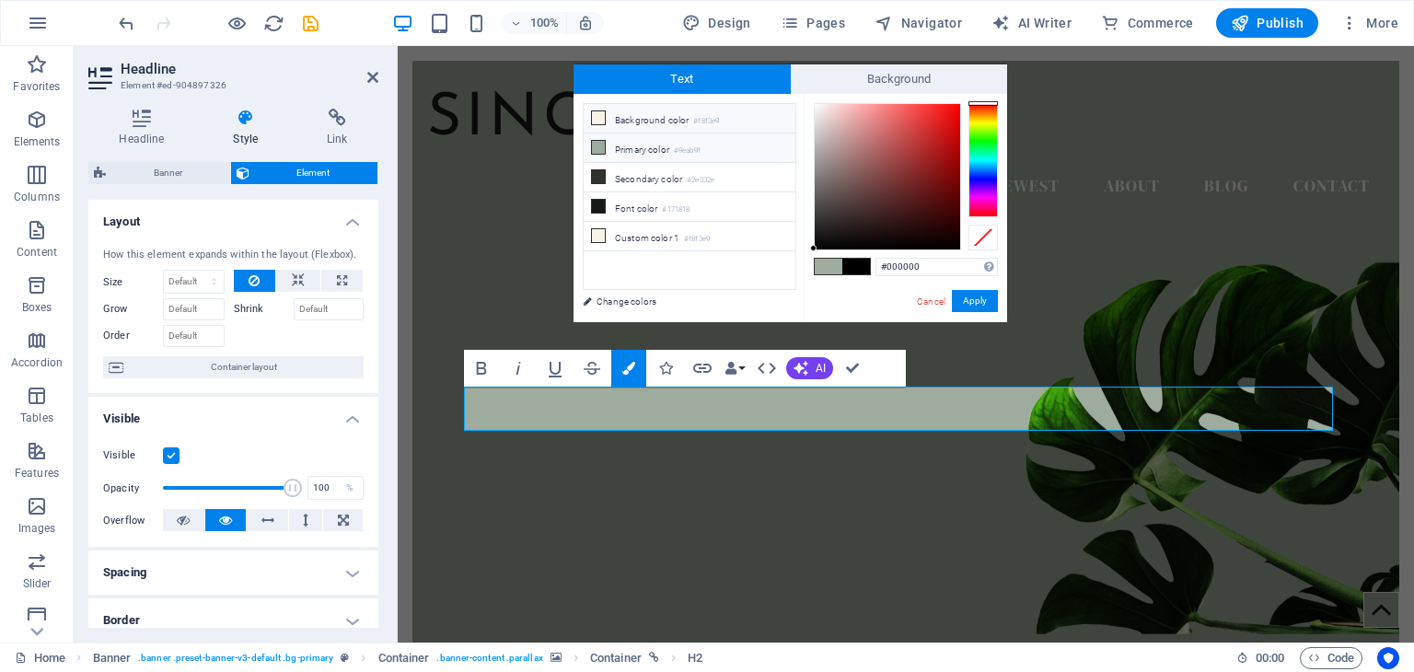
click at [600, 116] on icon at bounding box center [598, 117] width 13 height 13
type input "#f8f3e9"
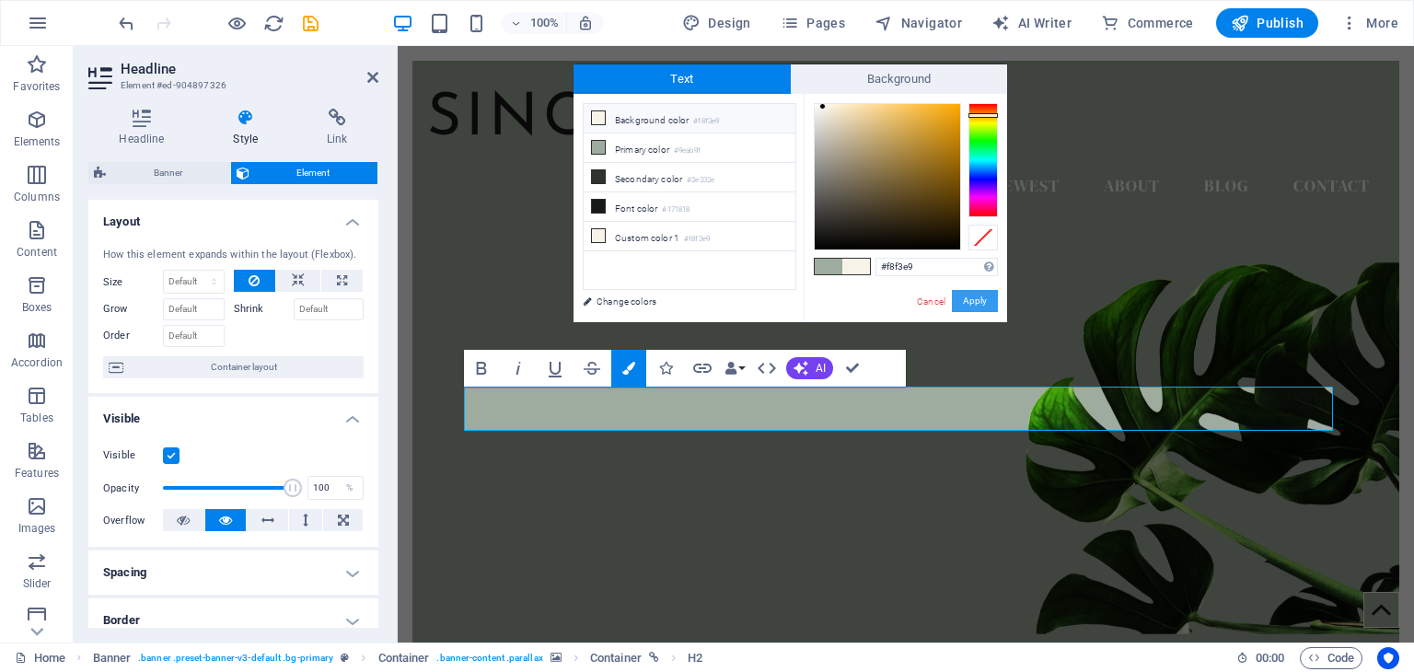
click at [981, 300] on button "Apply" at bounding box center [975, 301] width 46 height 22
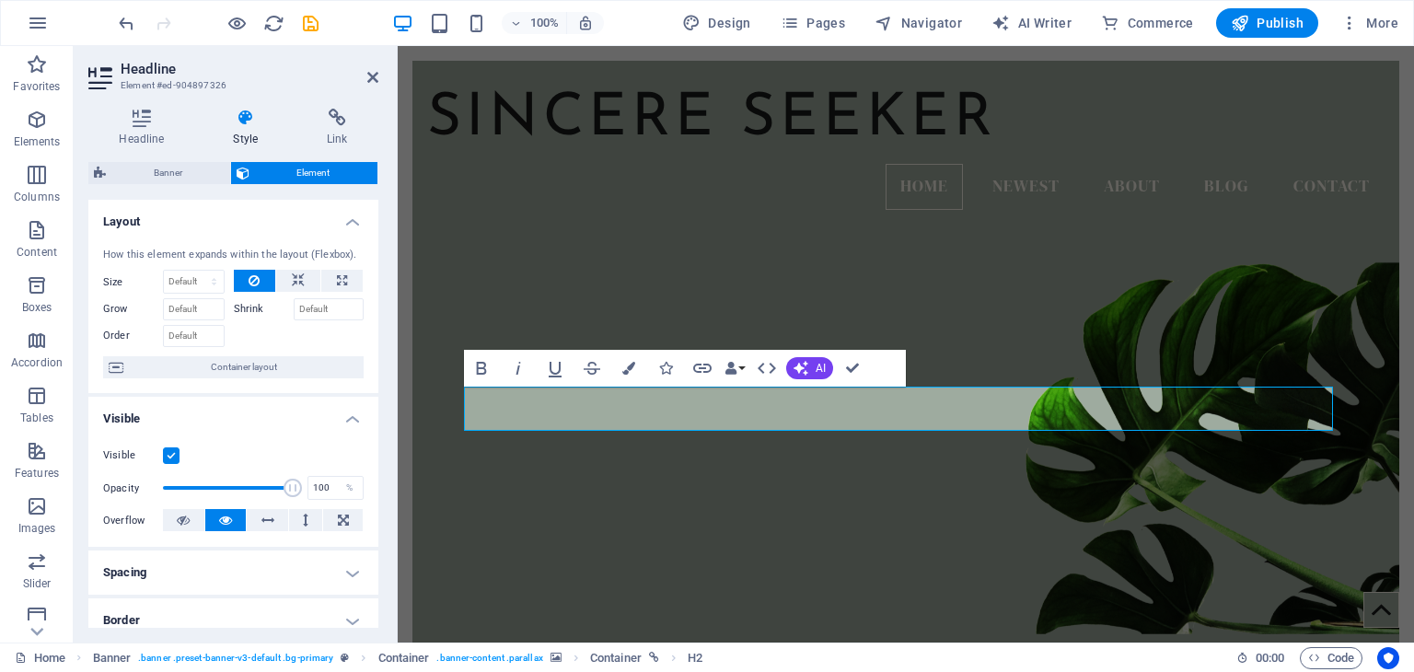
click at [983, 524] on figure at bounding box center [905, 393] width 987 height 481
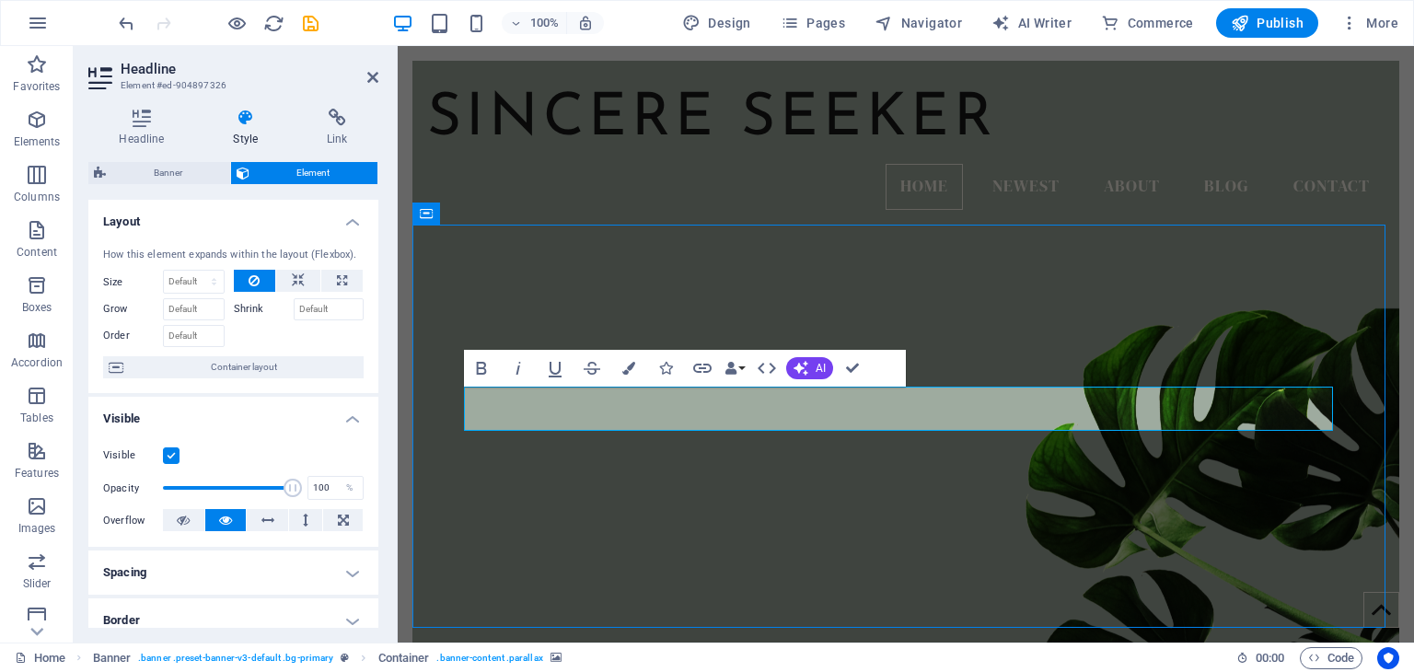
click at [1236, 560] on figure at bounding box center [905, 425] width 987 height 508
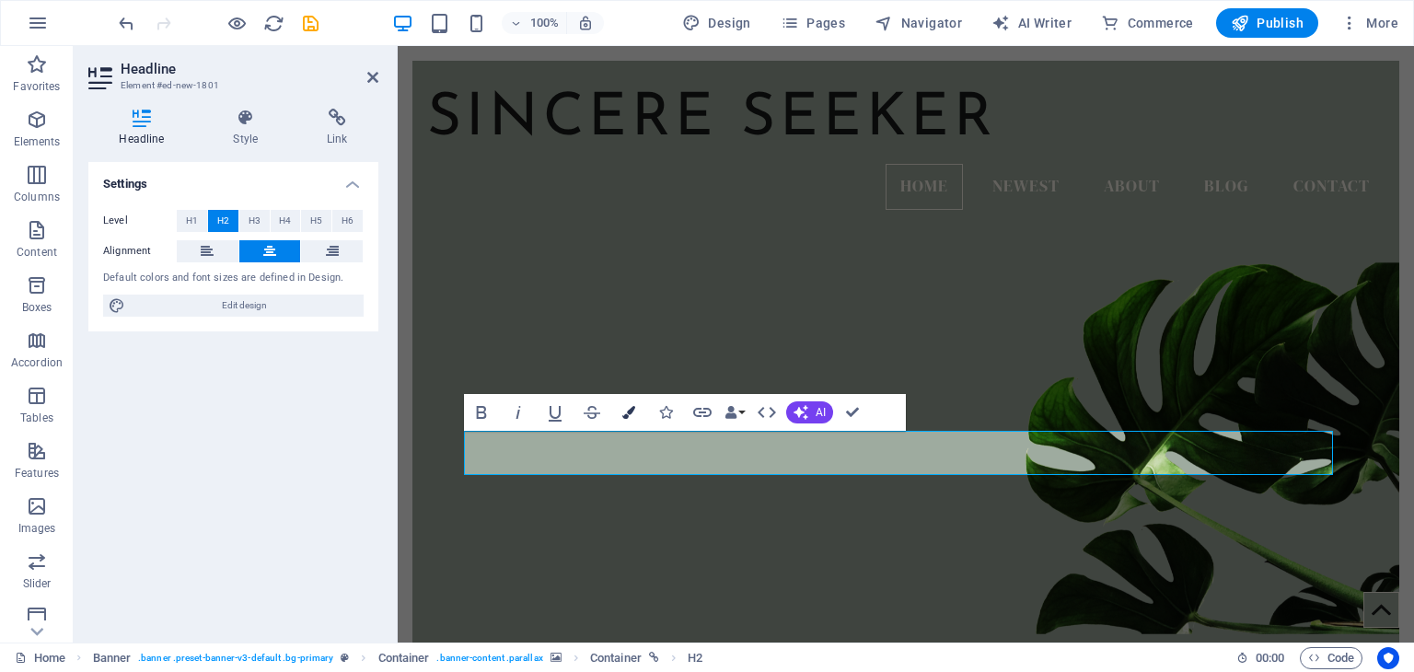
click at [623, 410] on icon "button" at bounding box center [628, 412] width 13 height 13
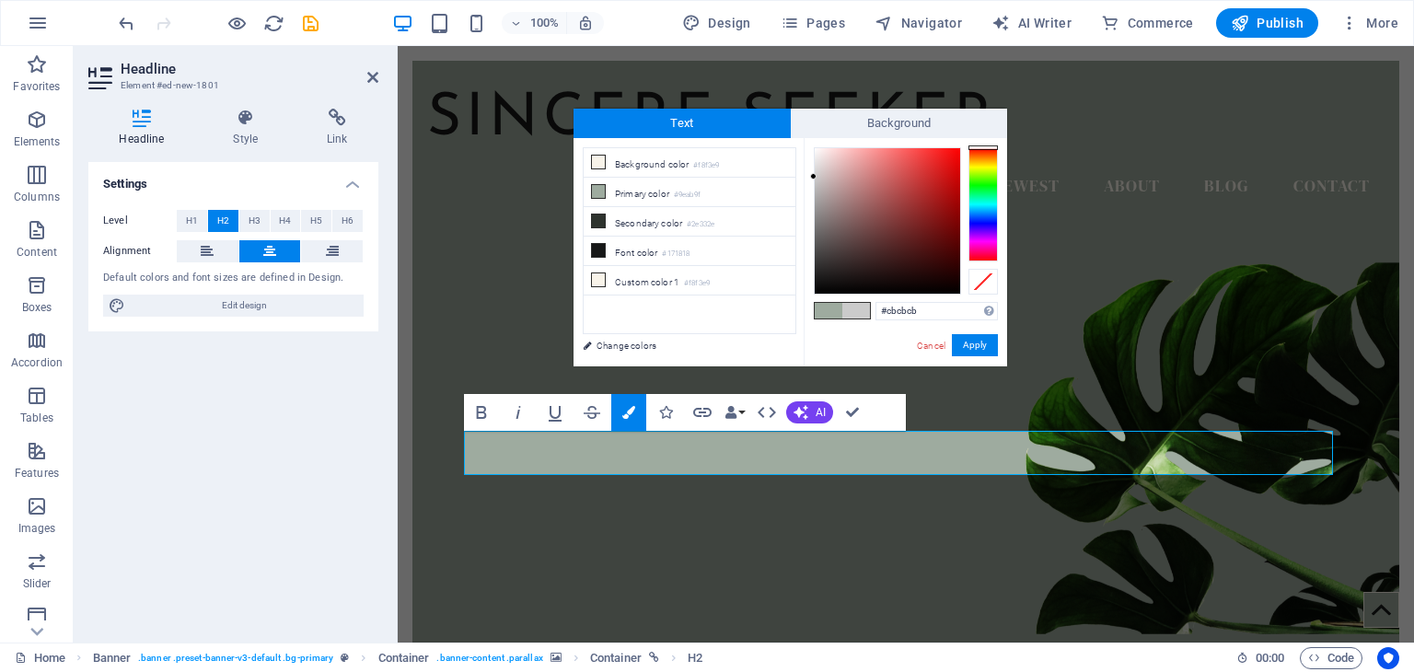
drag, startPoint x: 836, startPoint y: 249, endPoint x: 805, endPoint y: 177, distance: 78.3
click at [805, 177] on div "#cbcbcb Supported formats #0852ed rgb(8, 82, 237) rgba(8, 82, 237, 90%) hsv(221…" at bounding box center [905, 385] width 203 height 495
type input "#5a5a5a"
drag, startPoint x: 821, startPoint y: 221, endPoint x: 814, endPoint y: 241, distance: 21.6
click at [814, 241] on div at bounding box center [813, 241] width 6 height 6
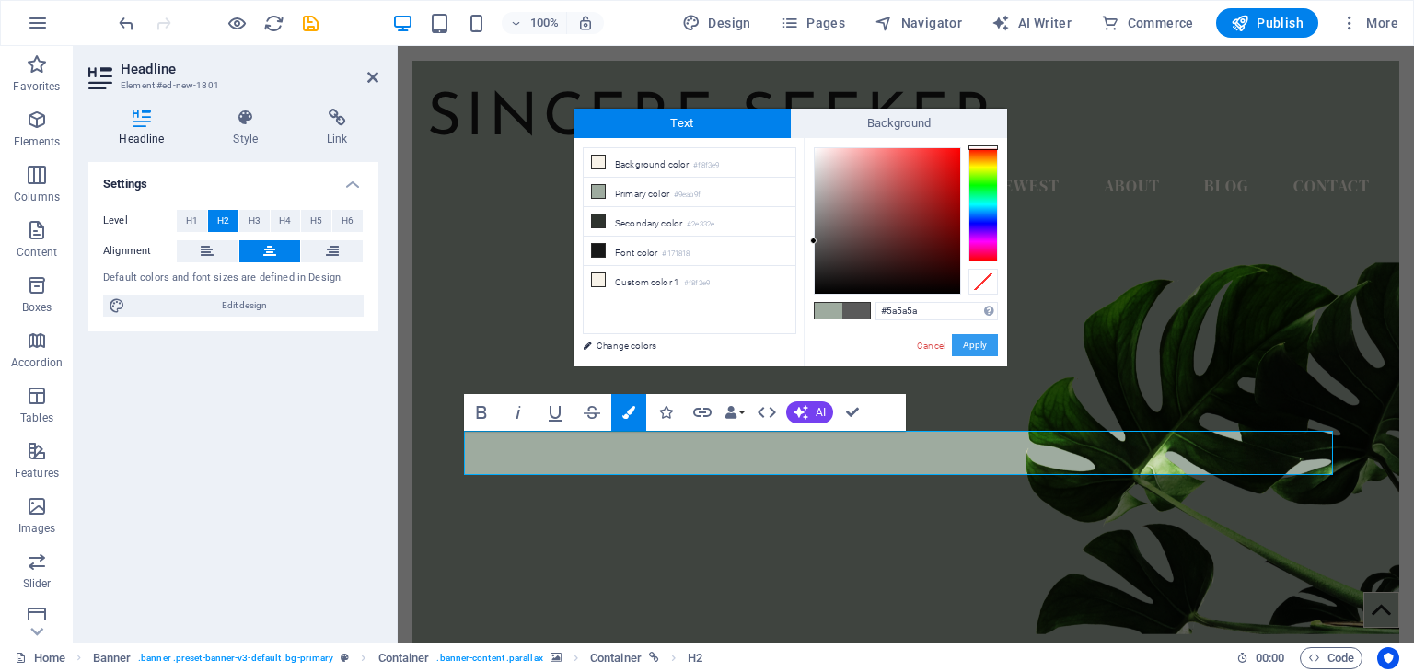
click at [977, 347] on button "Apply" at bounding box center [975, 345] width 46 height 22
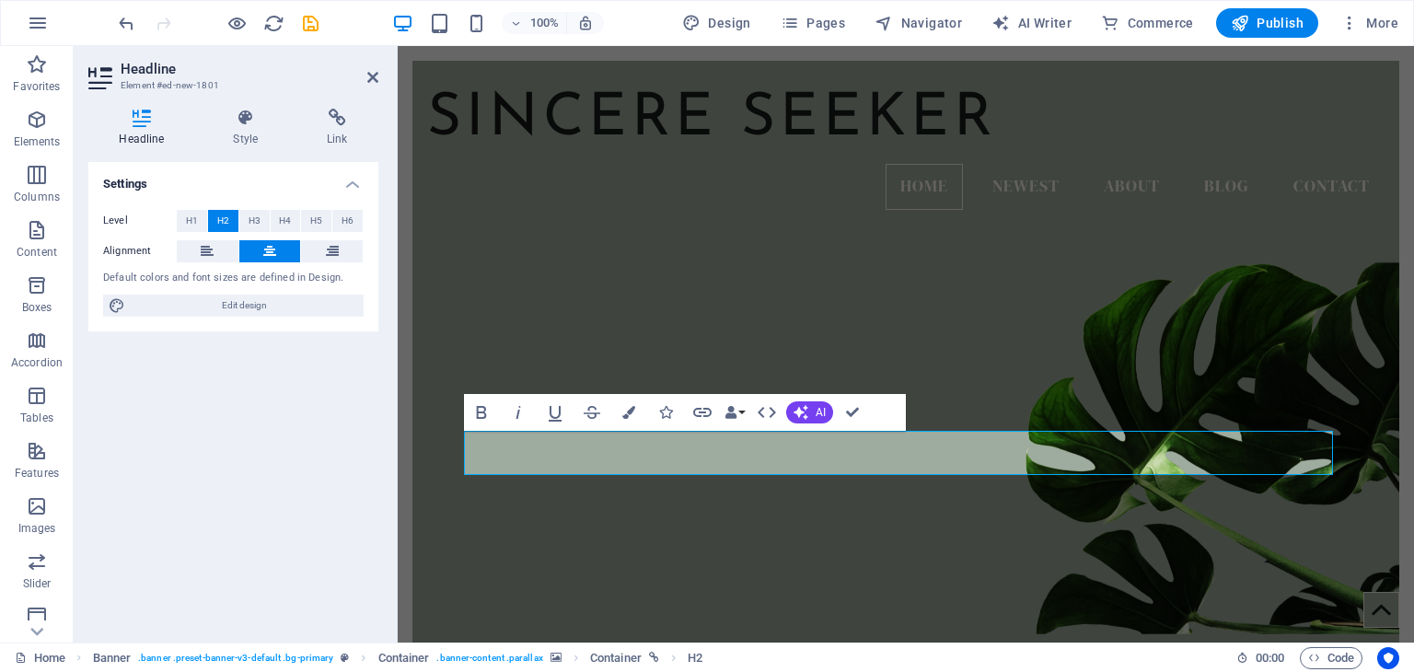
click at [887, 535] on figure at bounding box center [905, 393] width 987 height 481
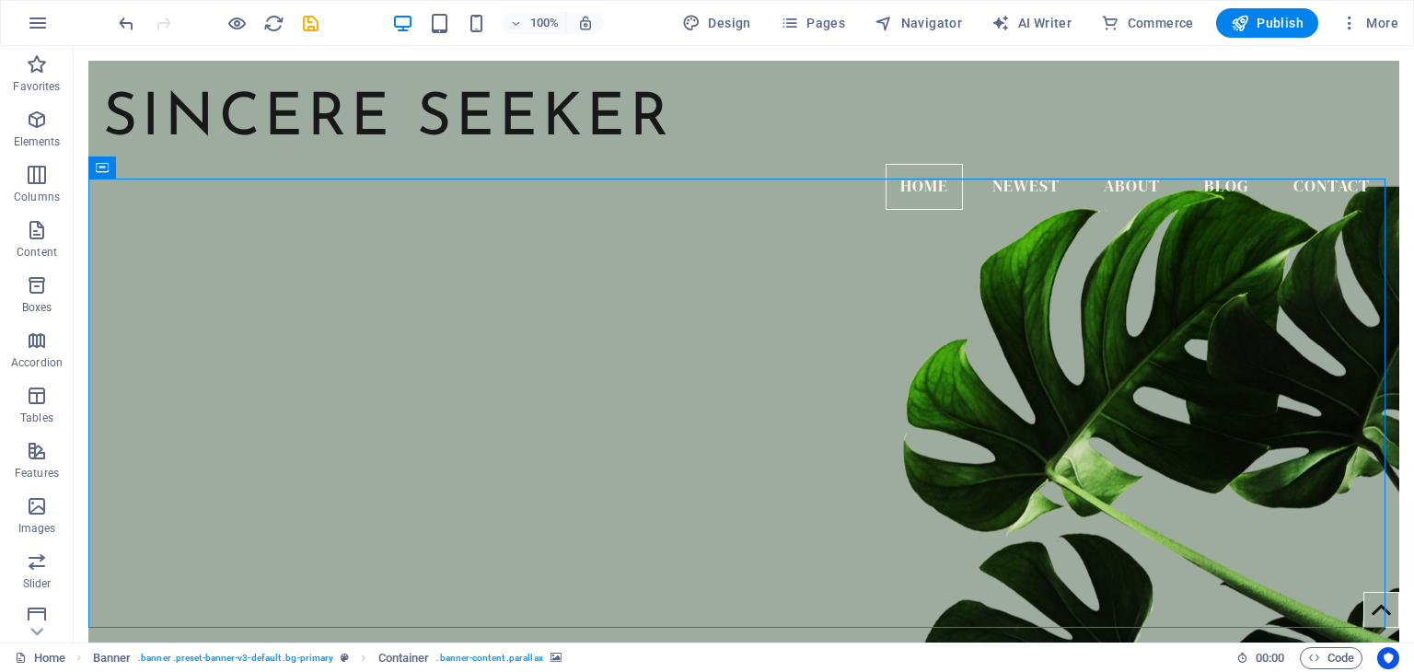
click at [840, 561] on figure at bounding box center [743, 425] width 1311 height 508
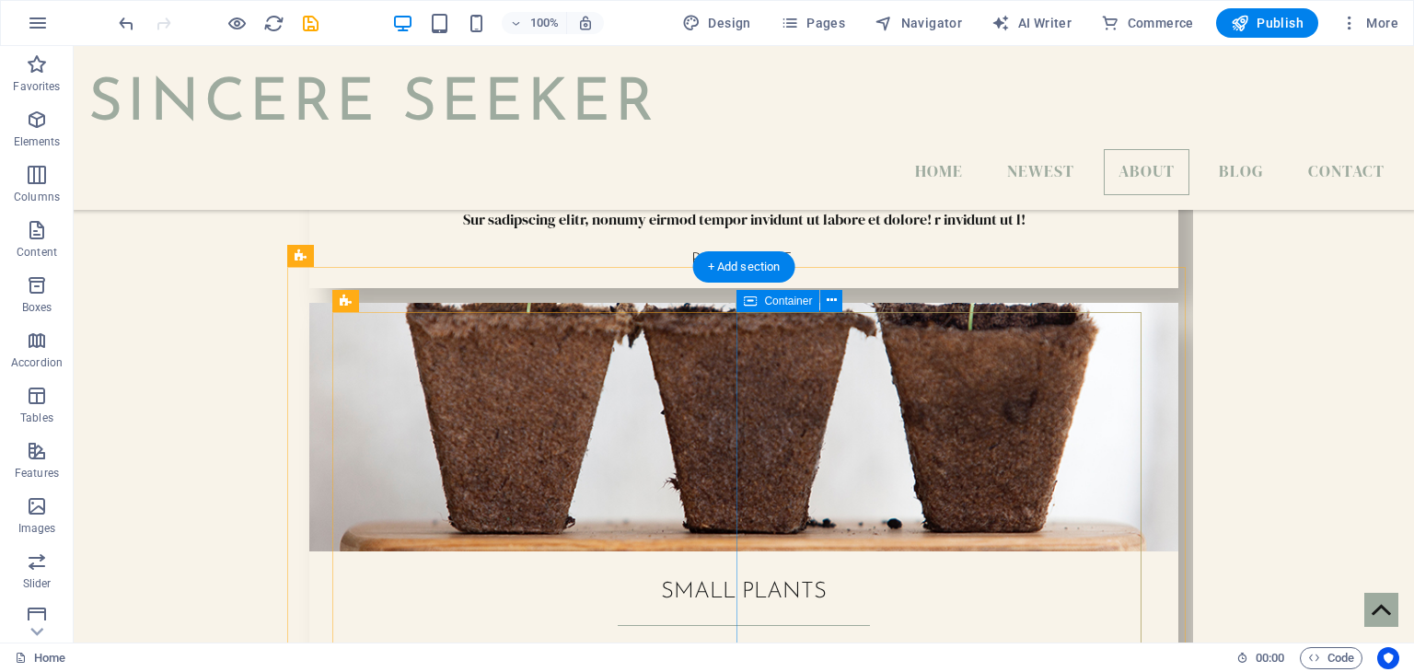
scroll to position [1841, 0]
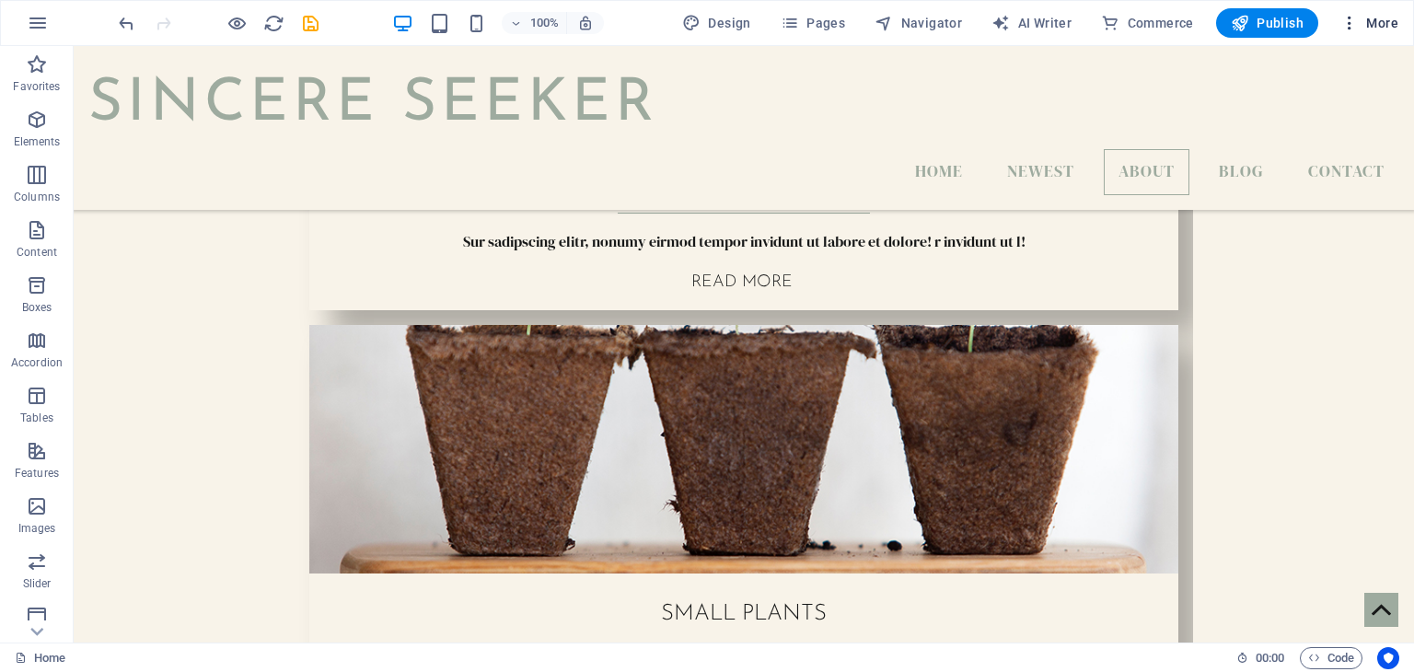
click at [1347, 16] on icon "button" at bounding box center [1350, 23] width 18 height 18
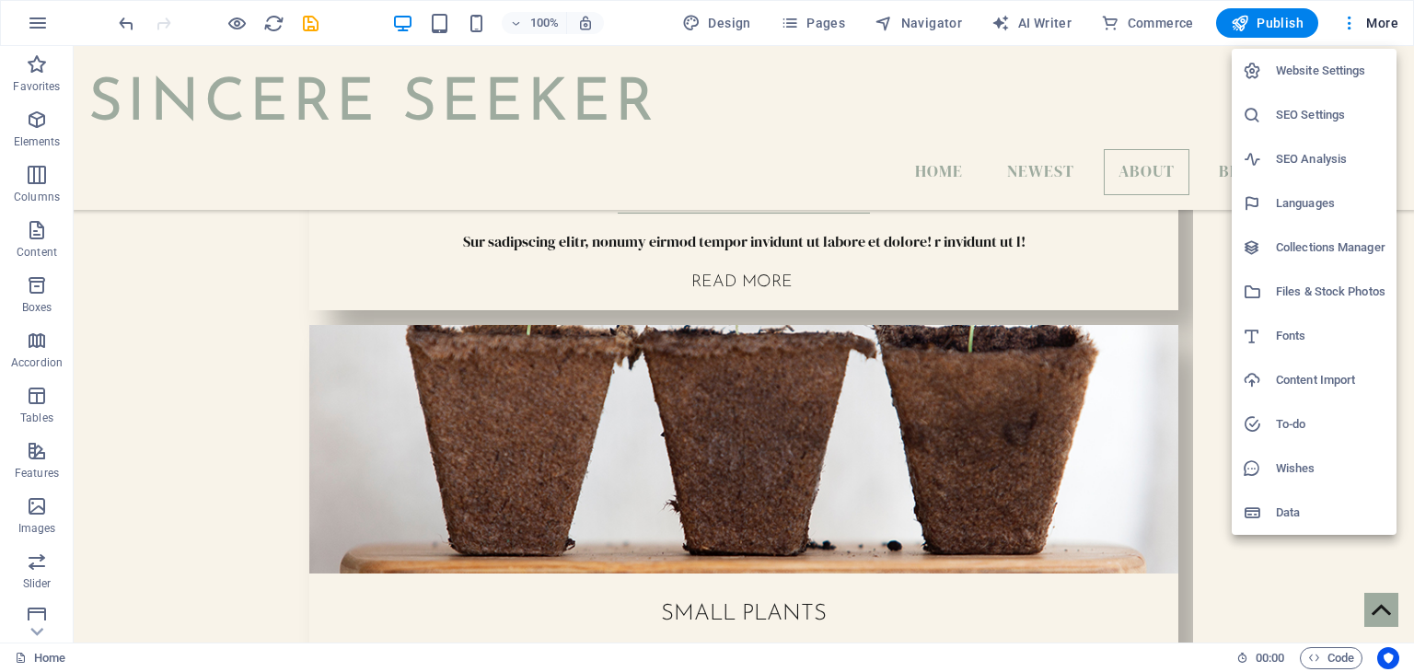
click at [193, 331] on div at bounding box center [707, 336] width 1414 height 672
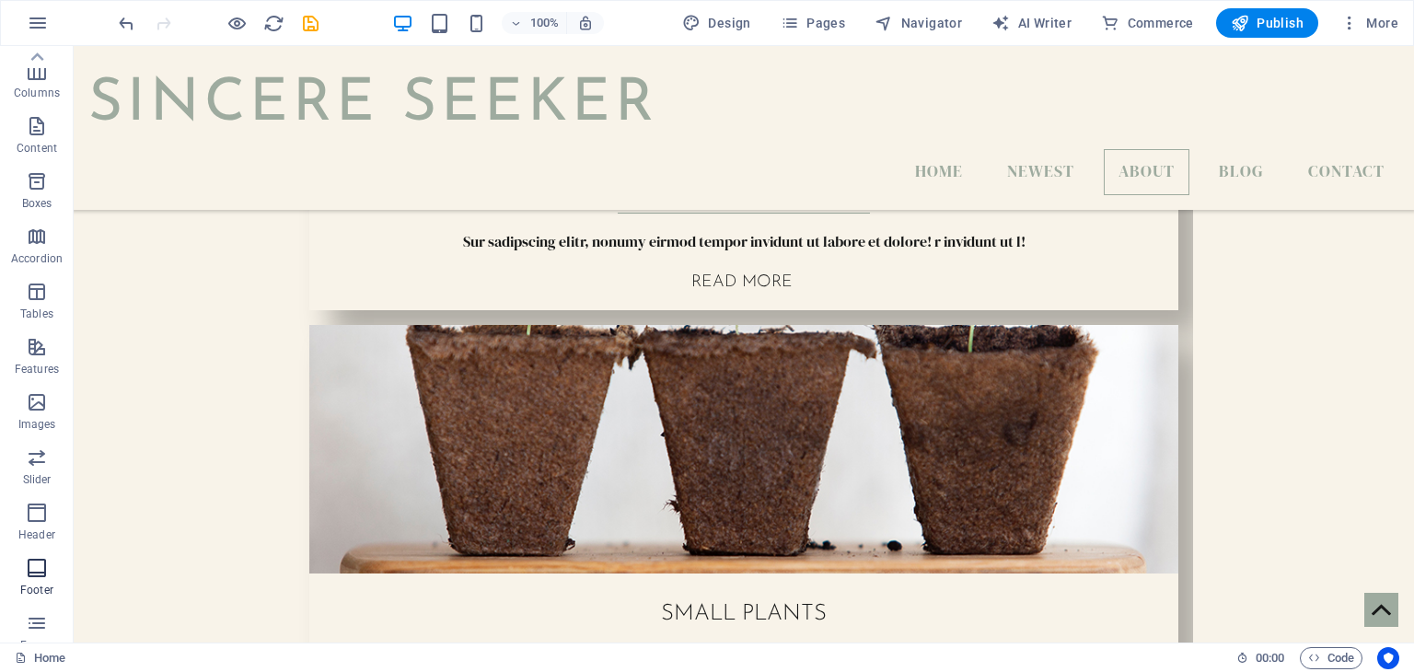
scroll to position [0, 0]
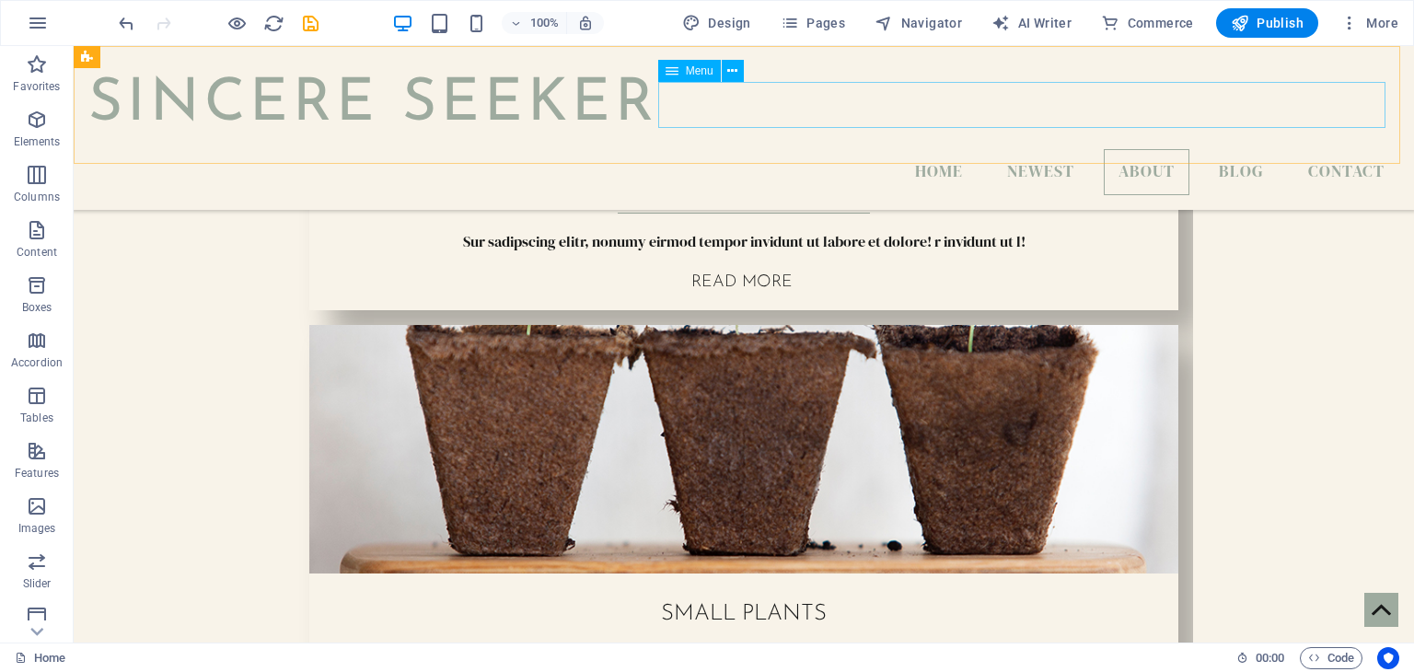
click at [1234, 149] on nav "Home Newest About Blog Contact" at bounding box center [743, 172] width 1311 height 46
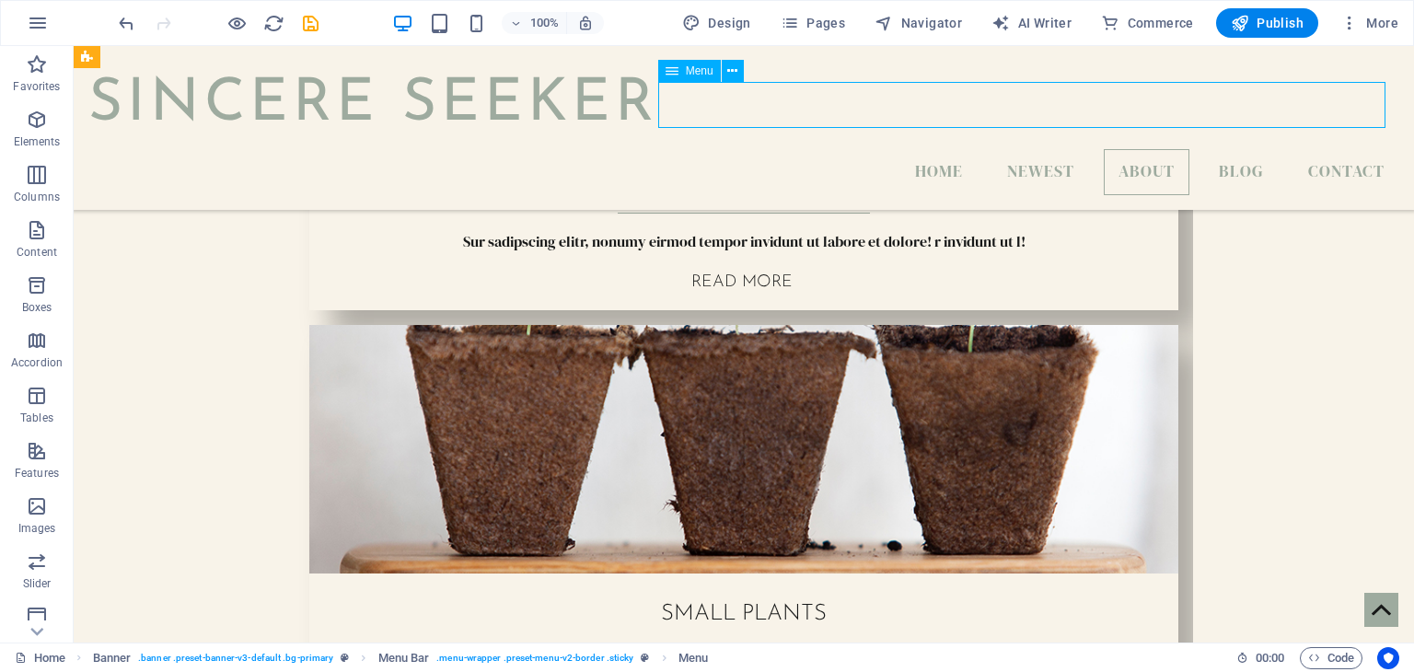
click at [1225, 149] on nav "Home Newest About Blog Contact" at bounding box center [743, 172] width 1311 height 46
select select
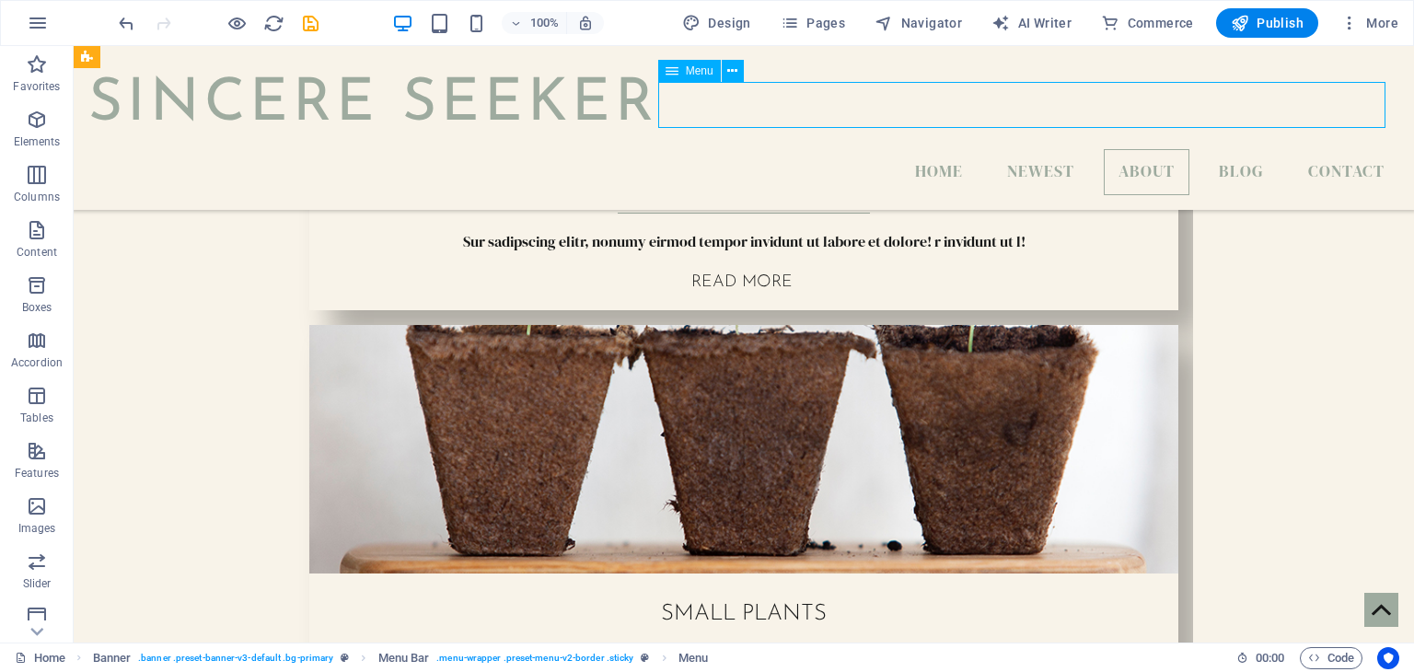
select select
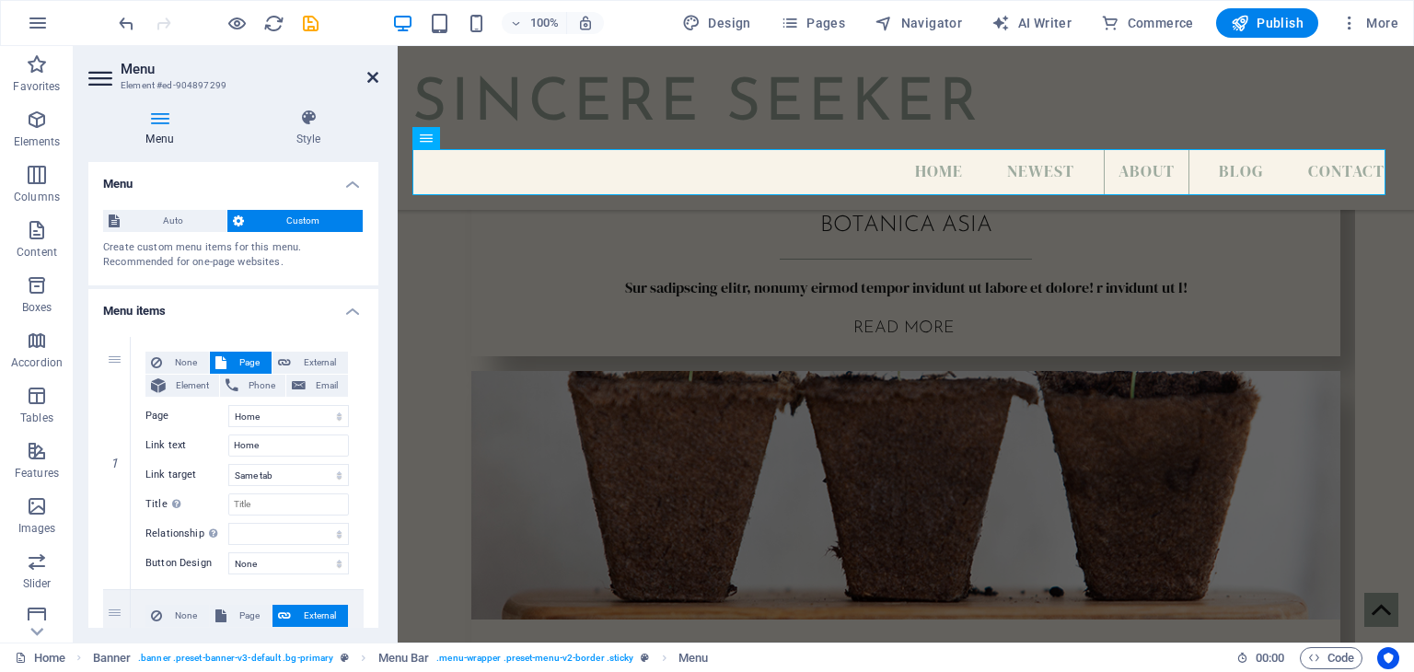
click at [371, 76] on icon at bounding box center [372, 77] width 11 height 15
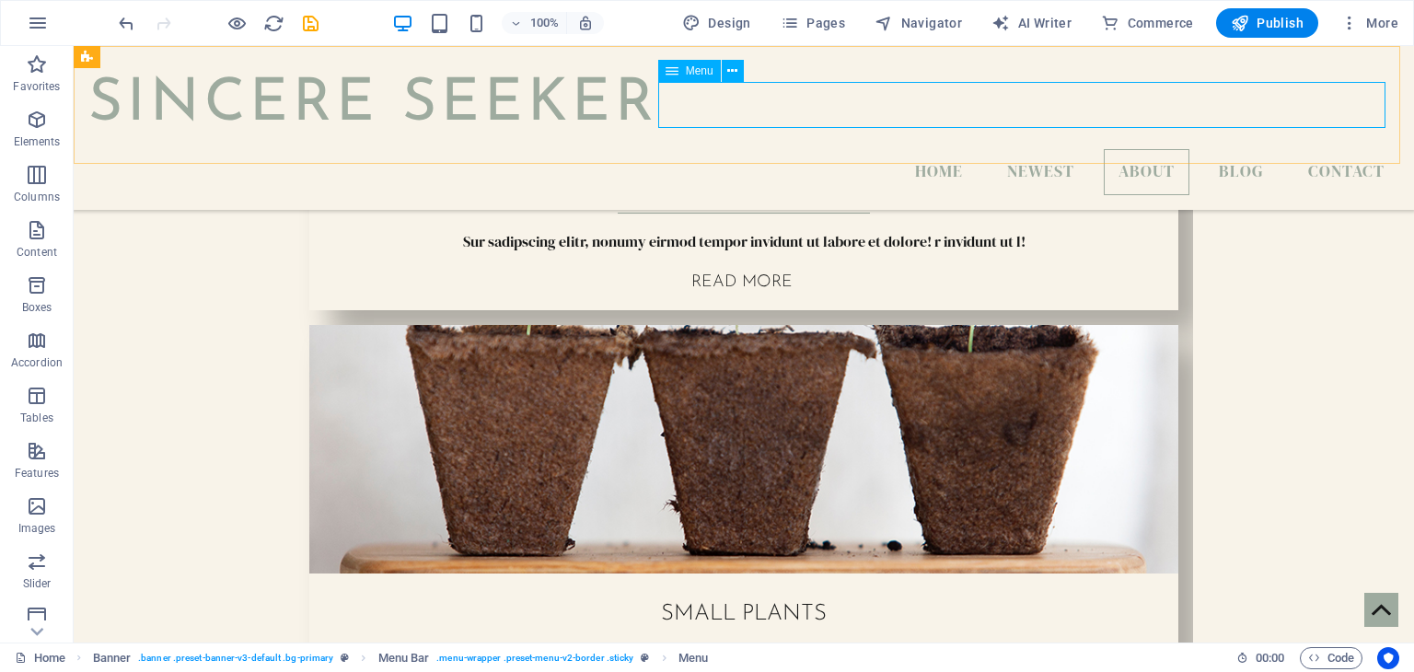
click at [1248, 149] on nav "Home Newest About Blog Contact" at bounding box center [743, 172] width 1311 height 46
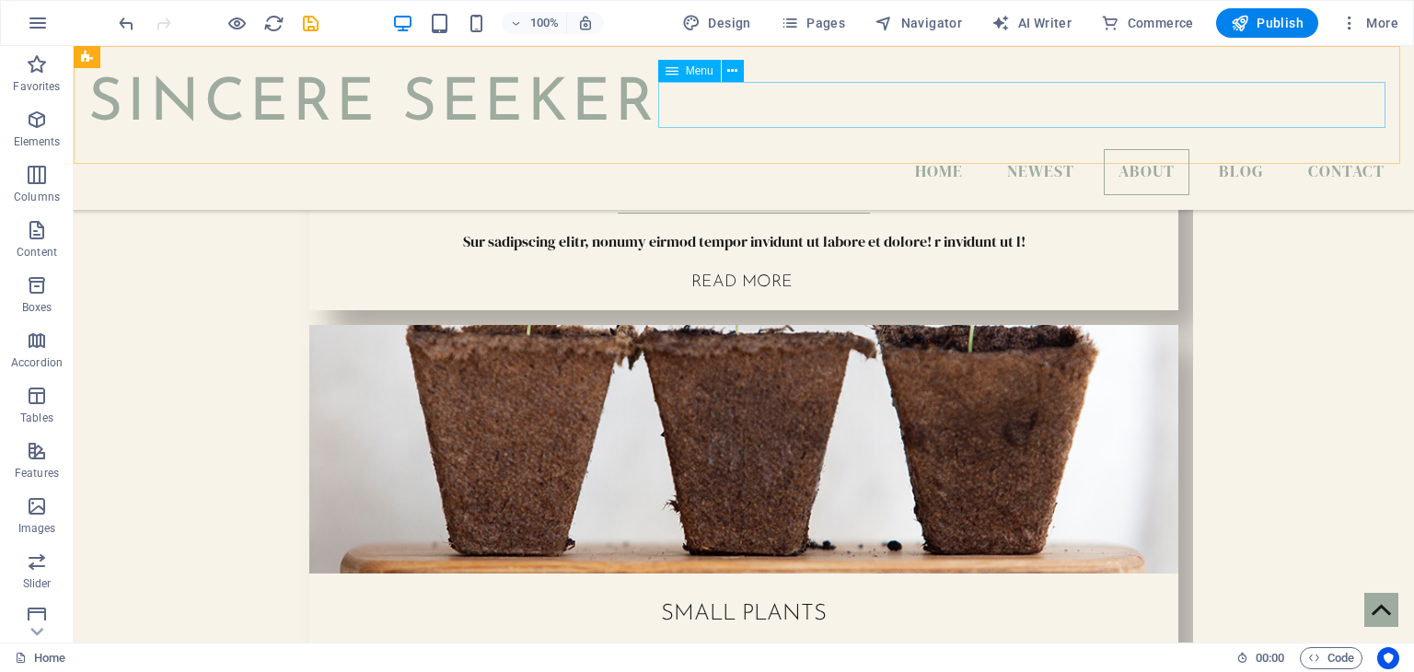
click at [1226, 149] on nav "Home Newest About Blog Contact" at bounding box center [743, 172] width 1311 height 46
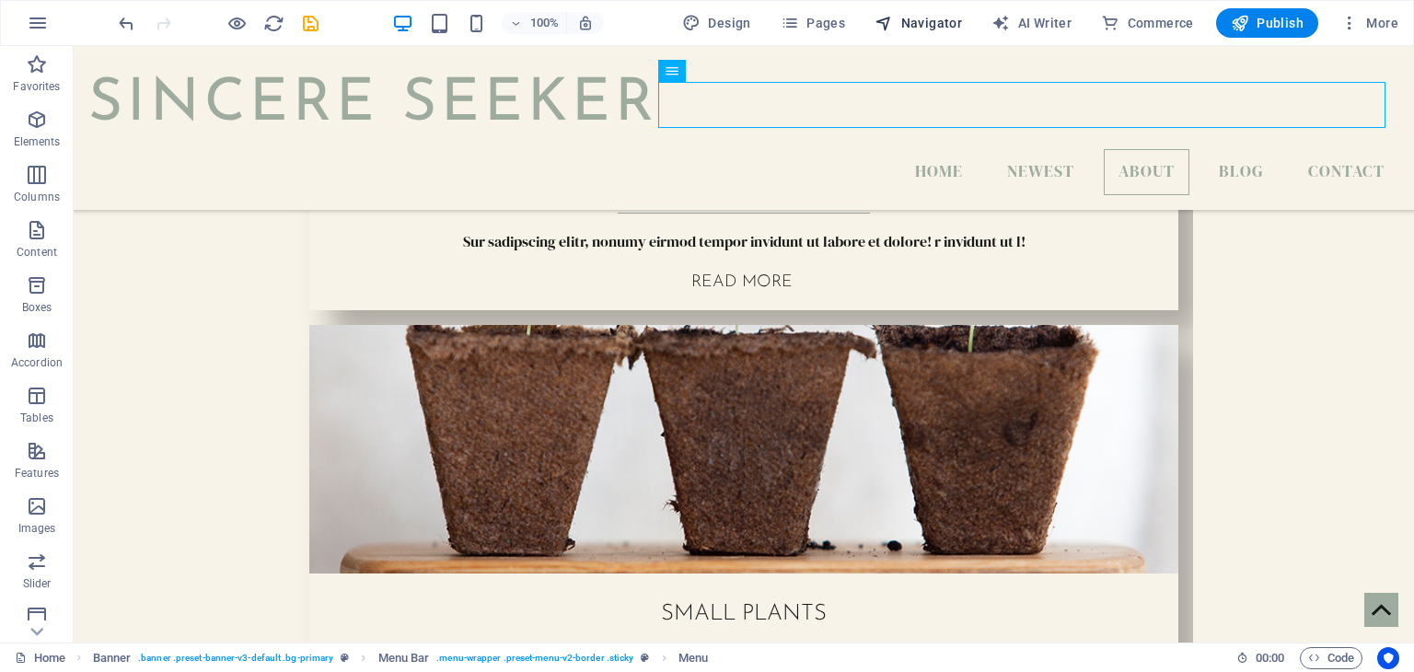
click at [915, 29] on span "Navigator" at bounding box center [918, 23] width 87 height 18
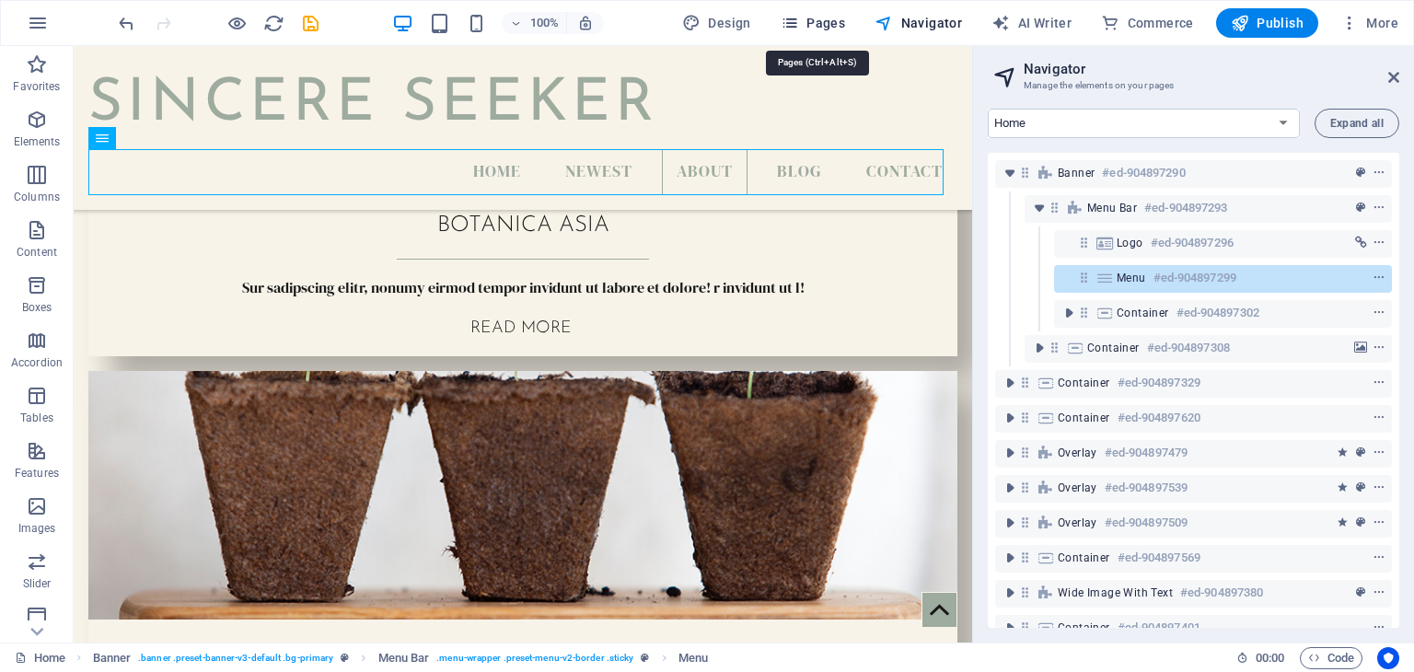
click at [839, 21] on span "Pages" at bounding box center [813, 23] width 64 height 18
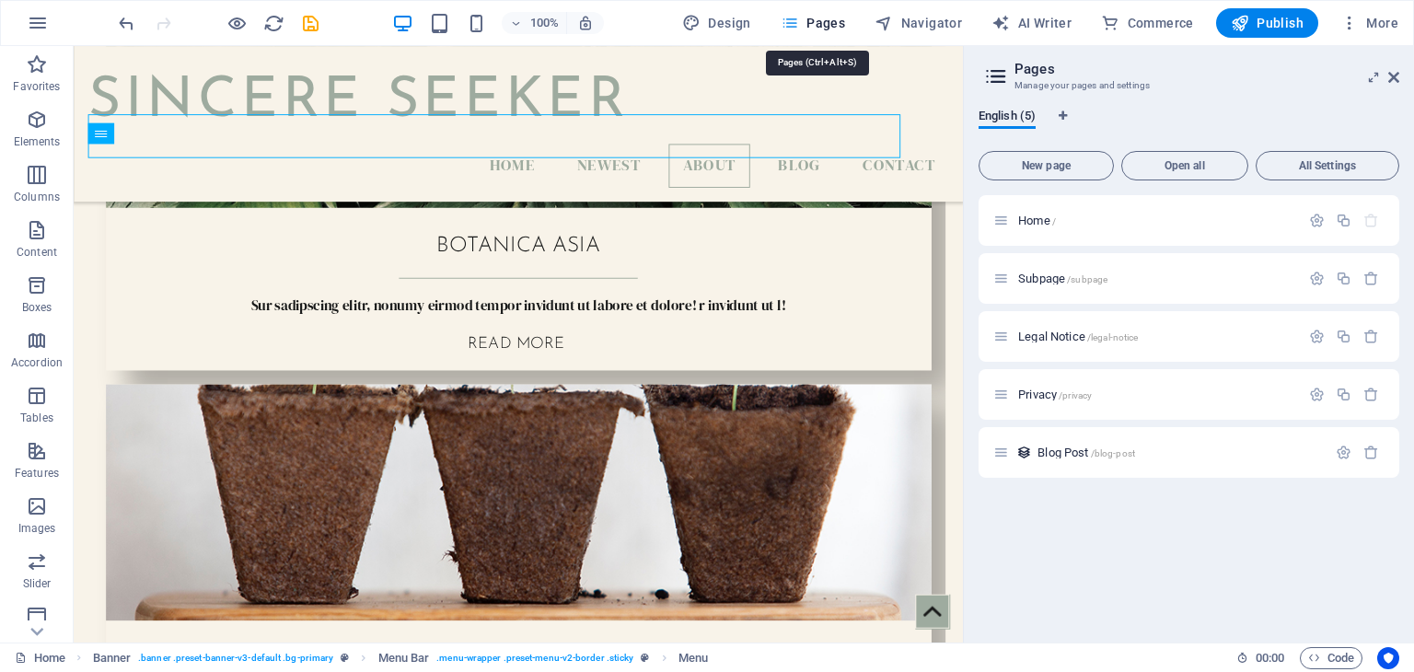
scroll to position [1872, 0]
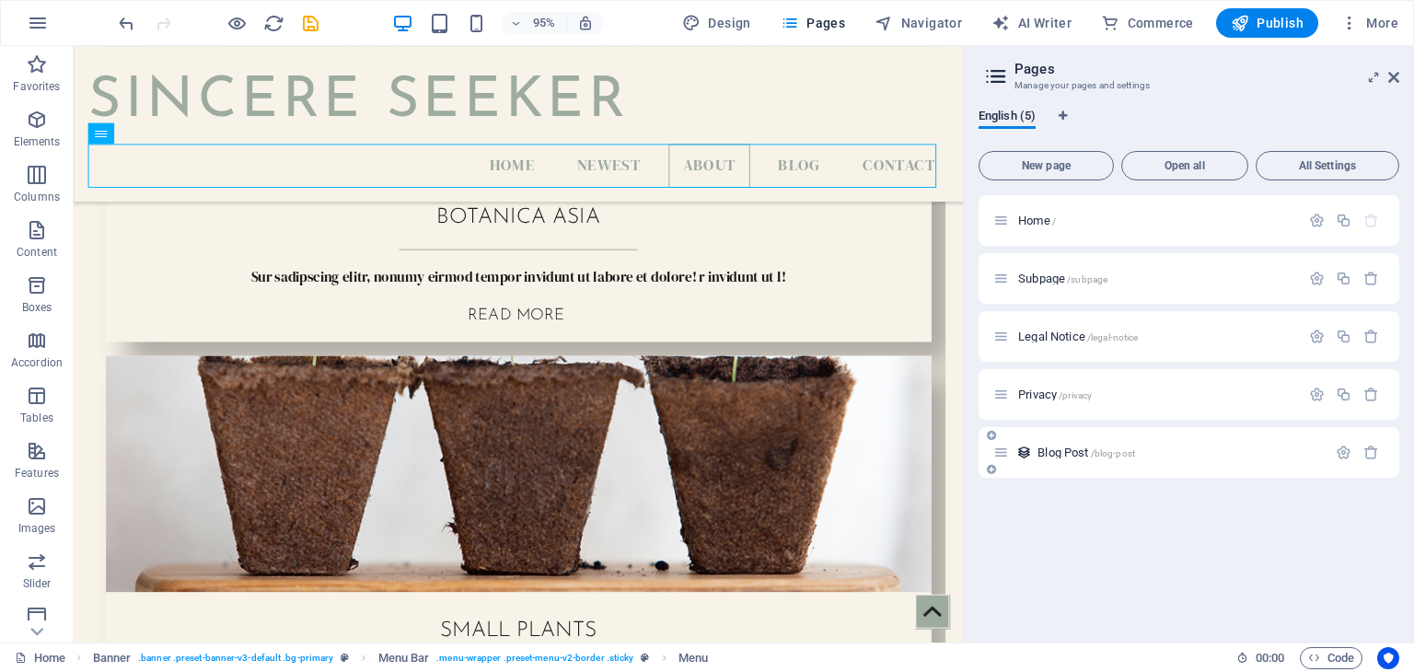
click at [1124, 452] on span "/blog-post" at bounding box center [1113, 453] width 44 height 10
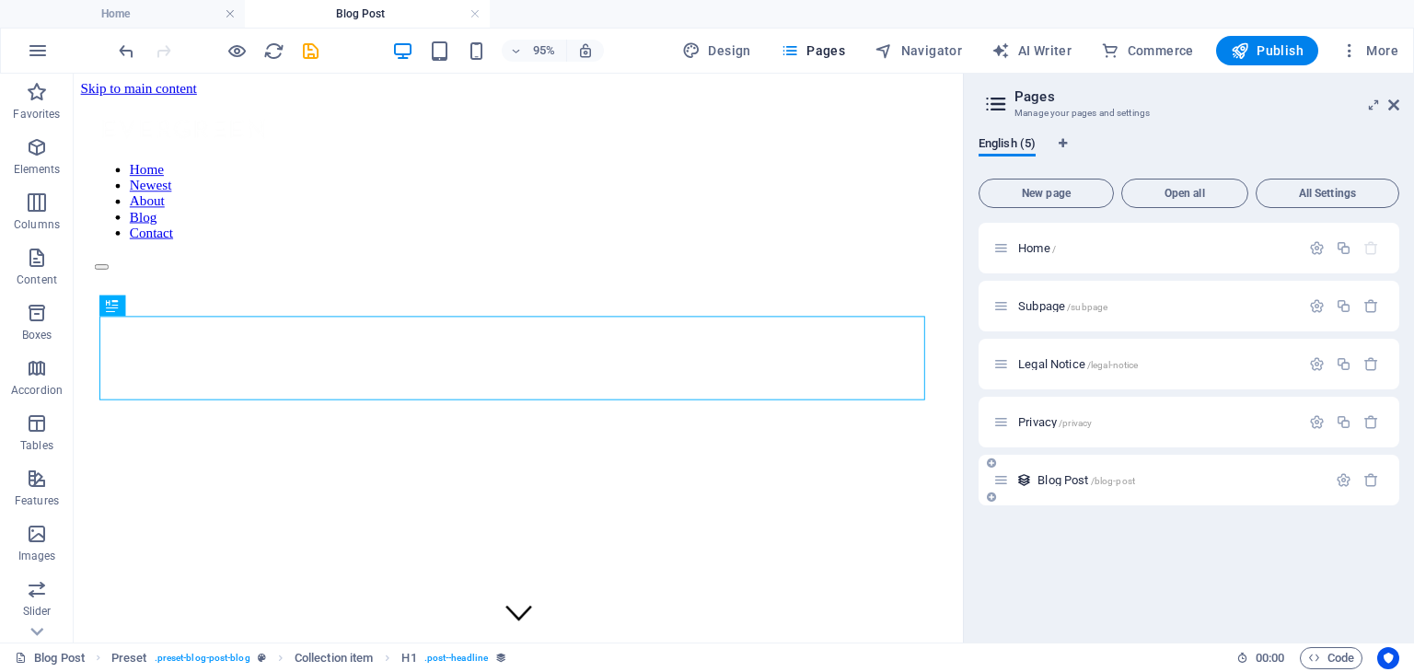
scroll to position [479, 0]
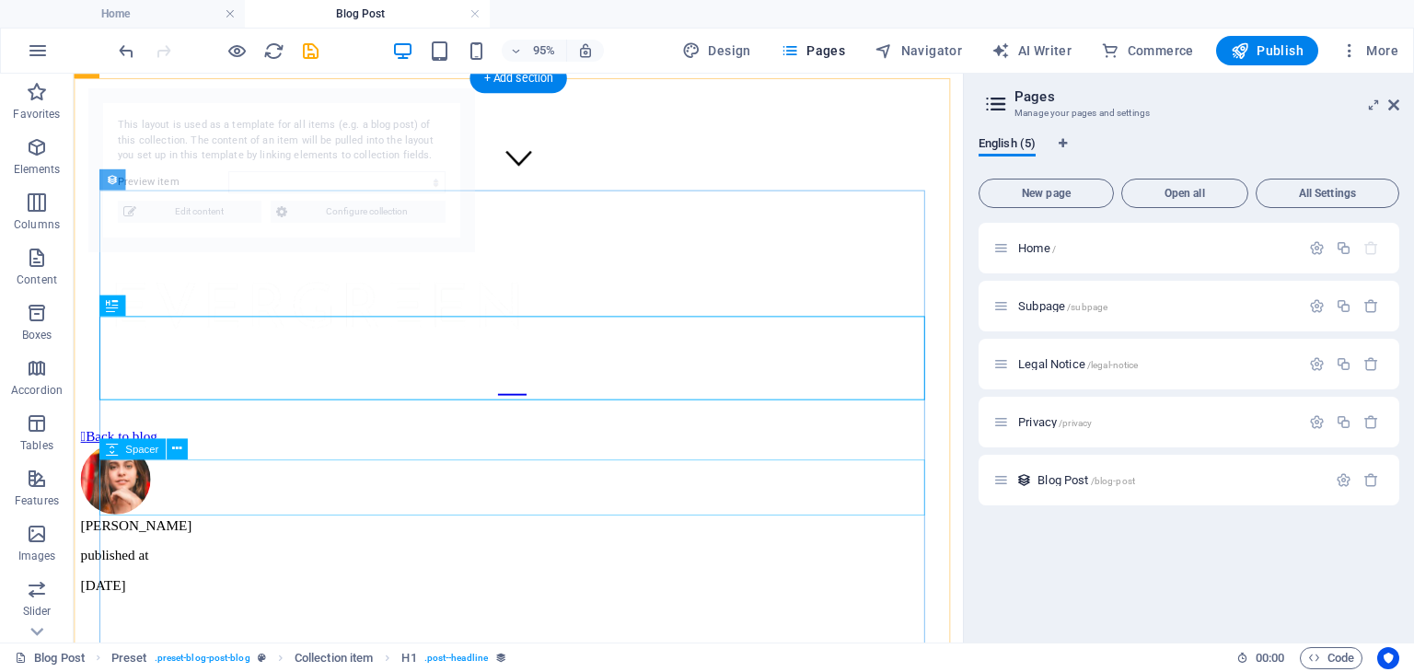
select select "68b93ee1c9c36c113f069801"
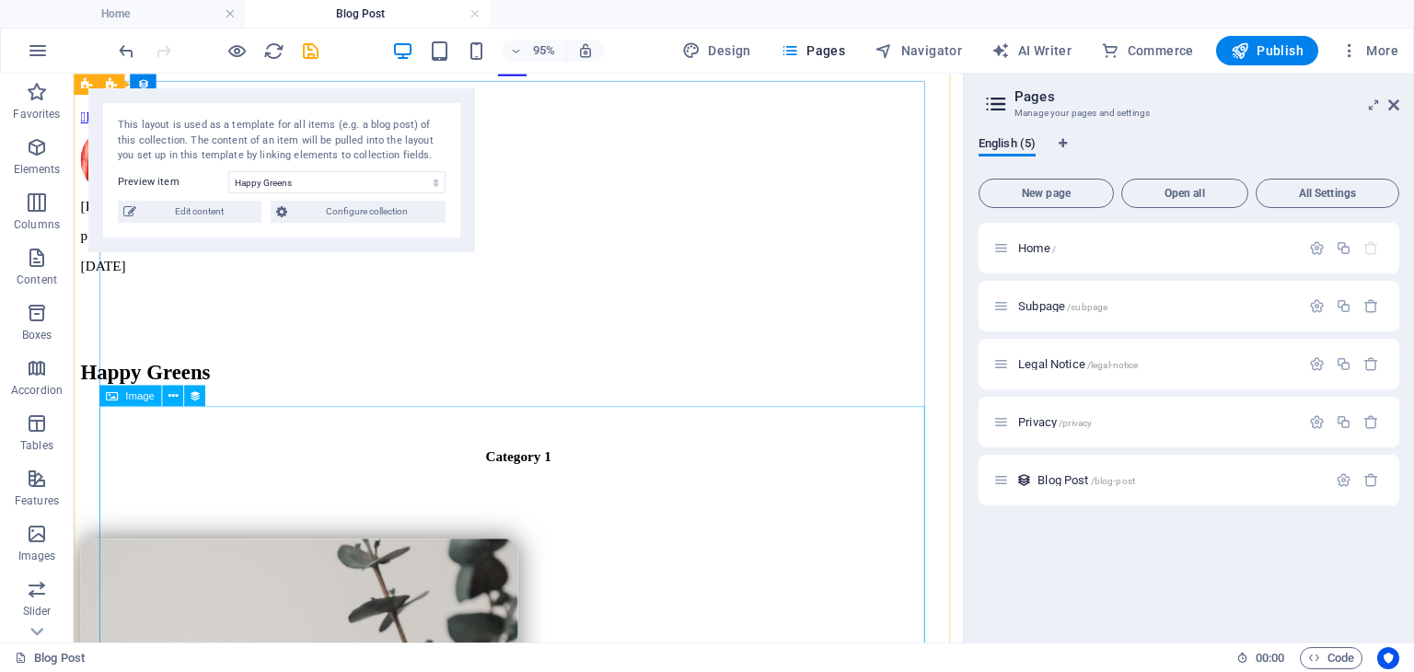
scroll to position [470, 0]
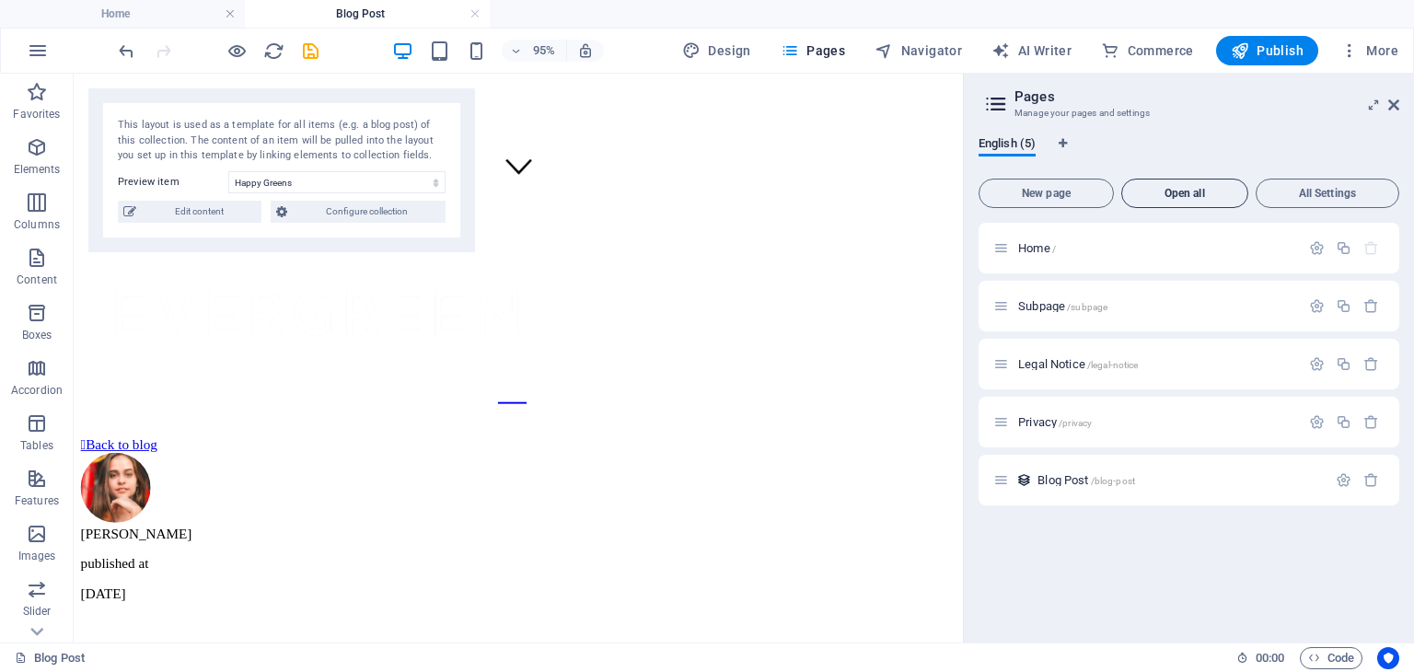
click at [1194, 196] on span "Open all" at bounding box center [1185, 193] width 110 height 11
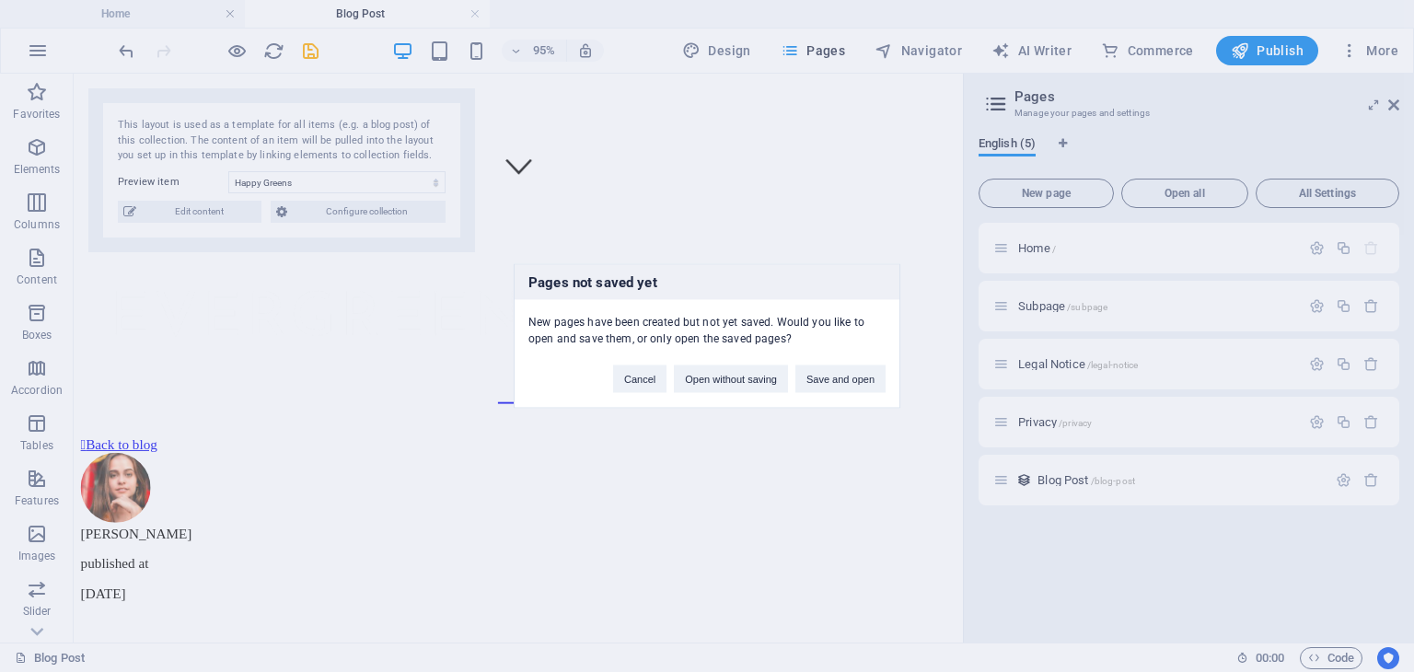
click at [1176, 196] on div "Pages not saved yet New pages have been created but not yet saved. Would you li…" at bounding box center [707, 336] width 1414 height 672
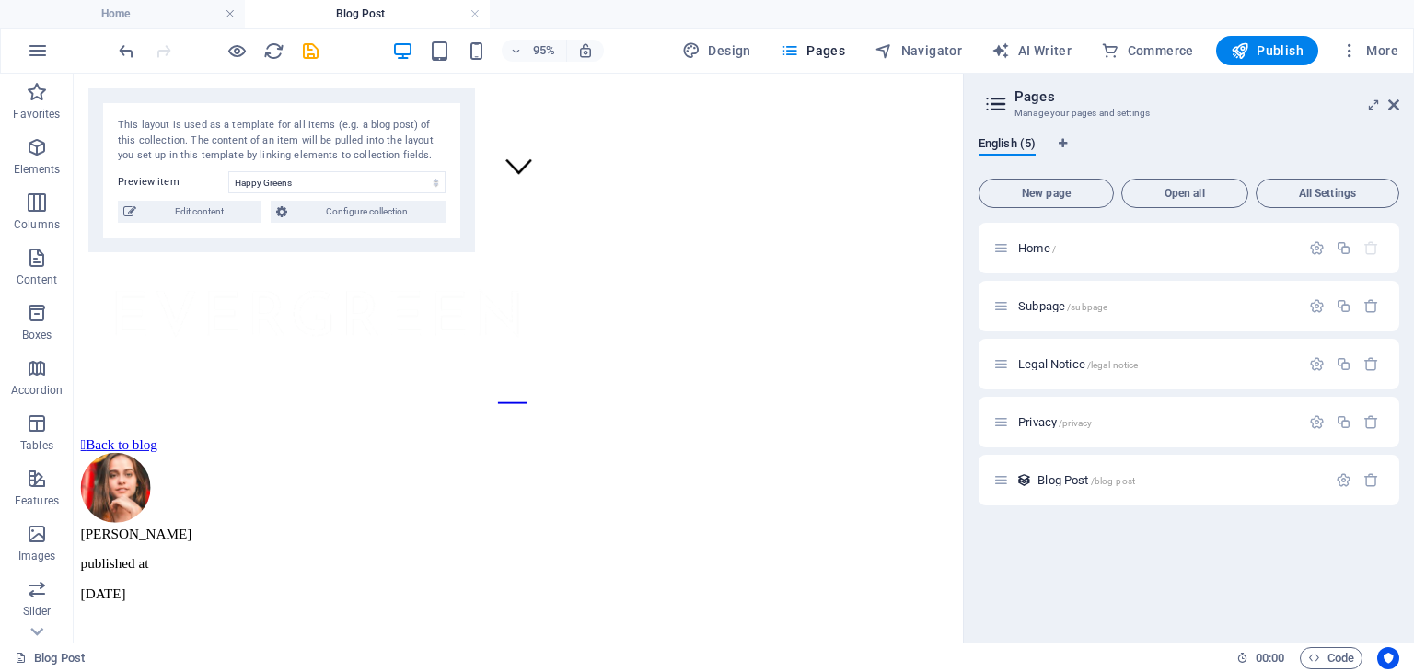
click at [1176, 196] on span "Open all" at bounding box center [1185, 193] width 110 height 11
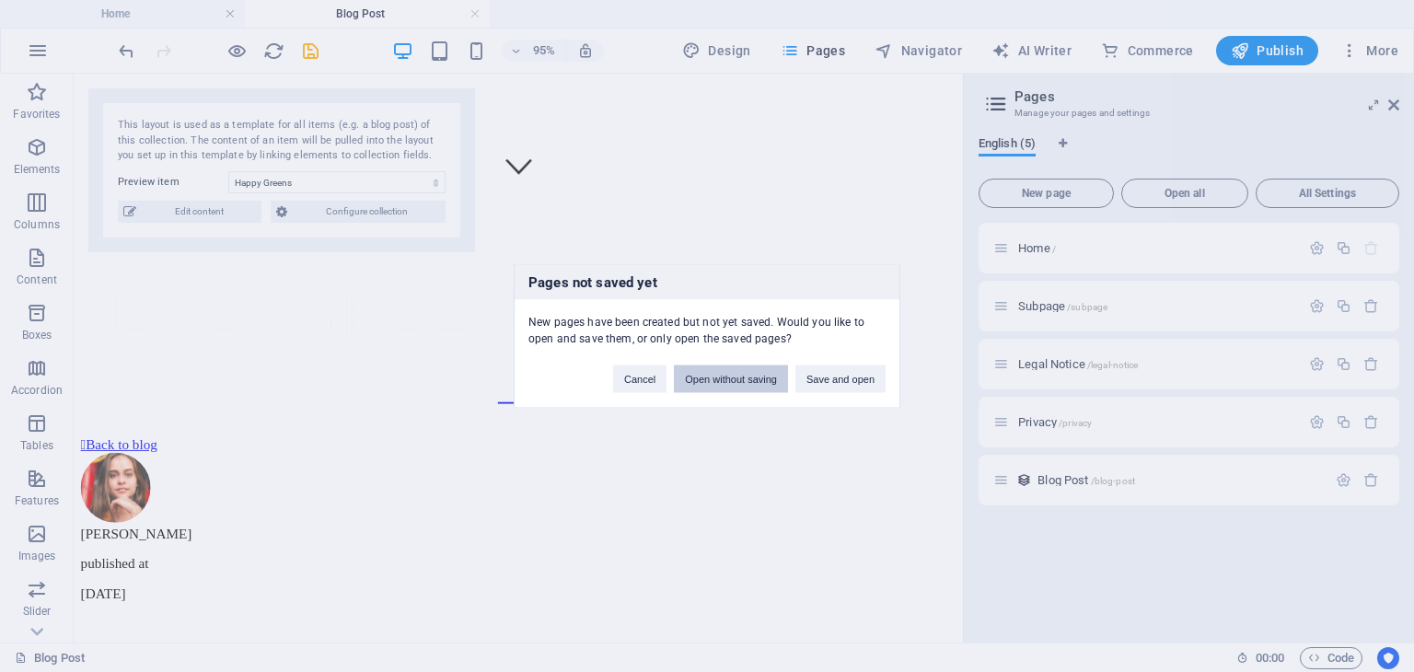
click at [720, 380] on button "Open without saving" at bounding box center [731, 380] width 114 height 28
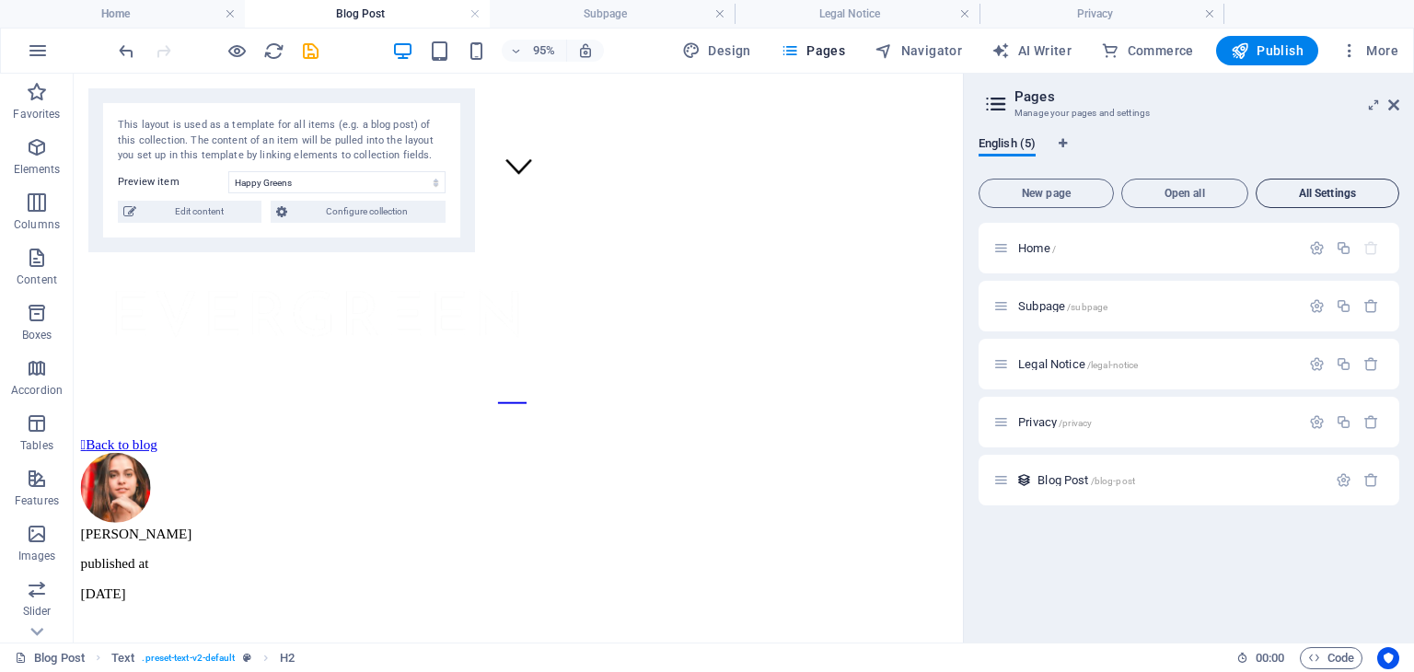
scroll to position [0, 0]
click at [855, 1] on li "Legal Notice" at bounding box center [857, 14] width 245 height 28
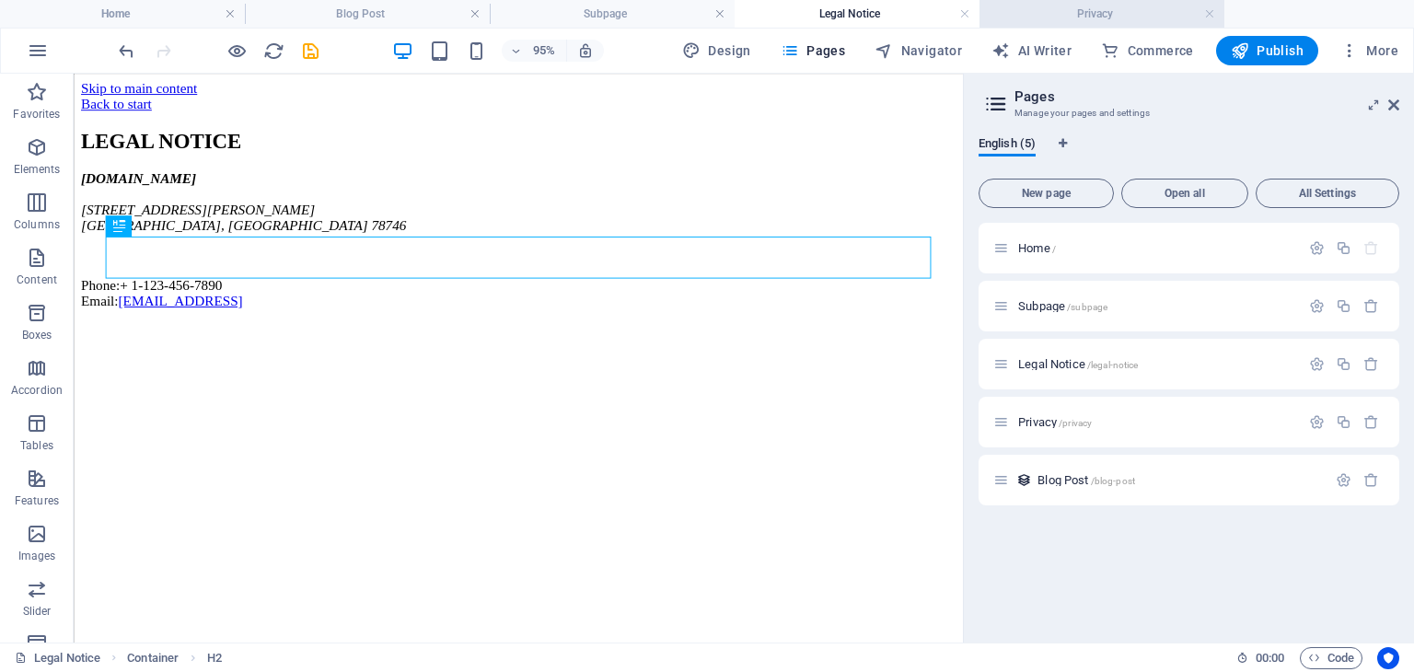
click at [1148, 16] on h4 "Privacy" at bounding box center [1102, 14] width 245 height 20
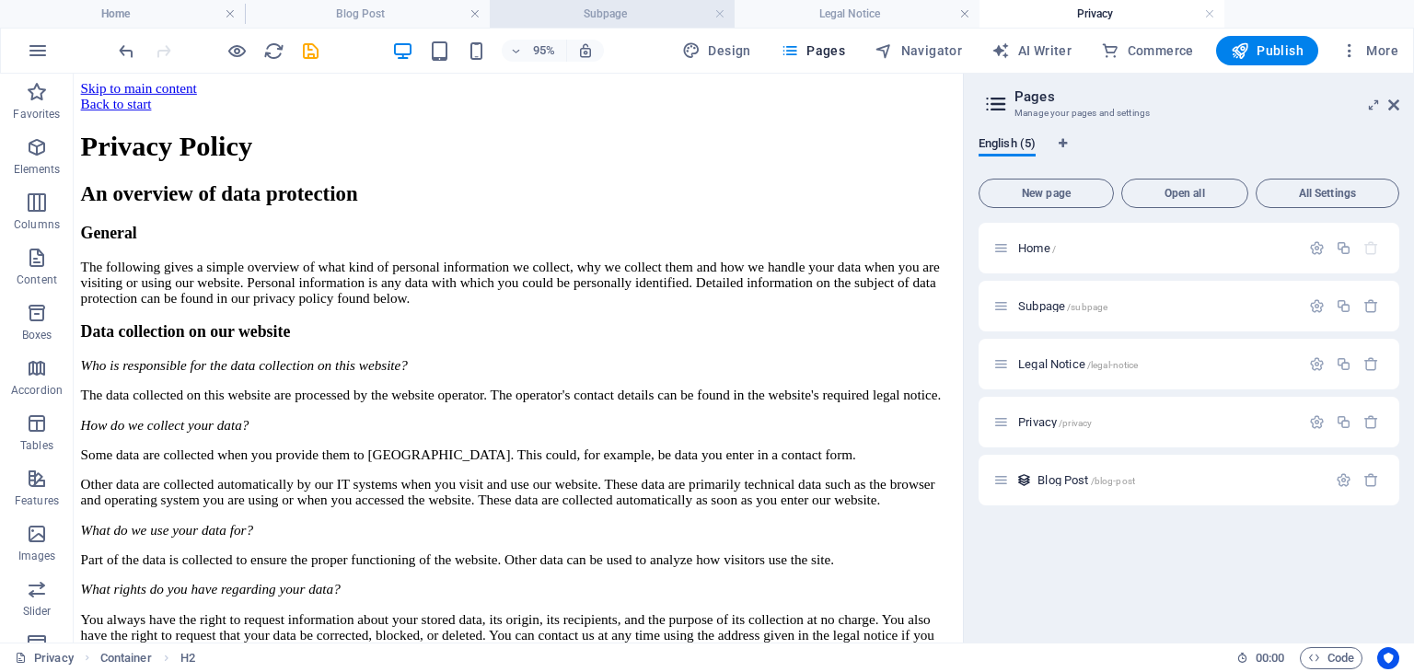
click at [598, 8] on h4 "Subpage" at bounding box center [612, 14] width 245 height 20
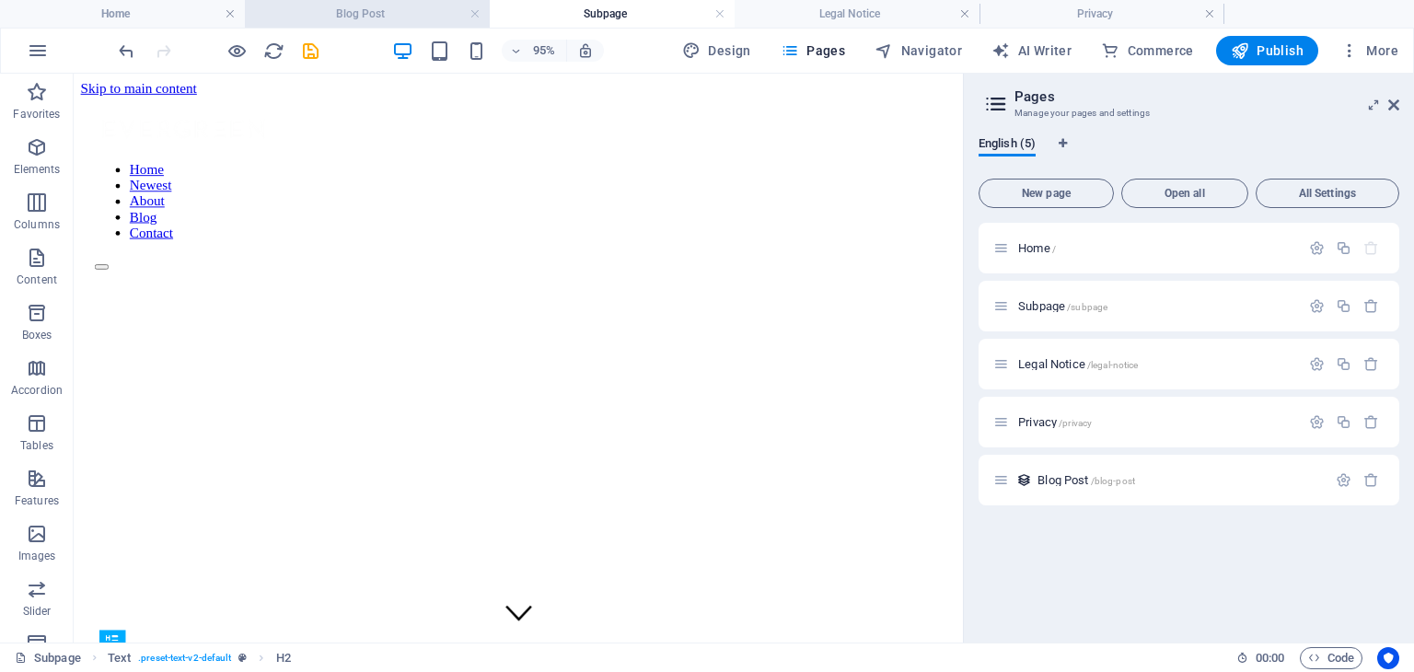
scroll to position [326, 0]
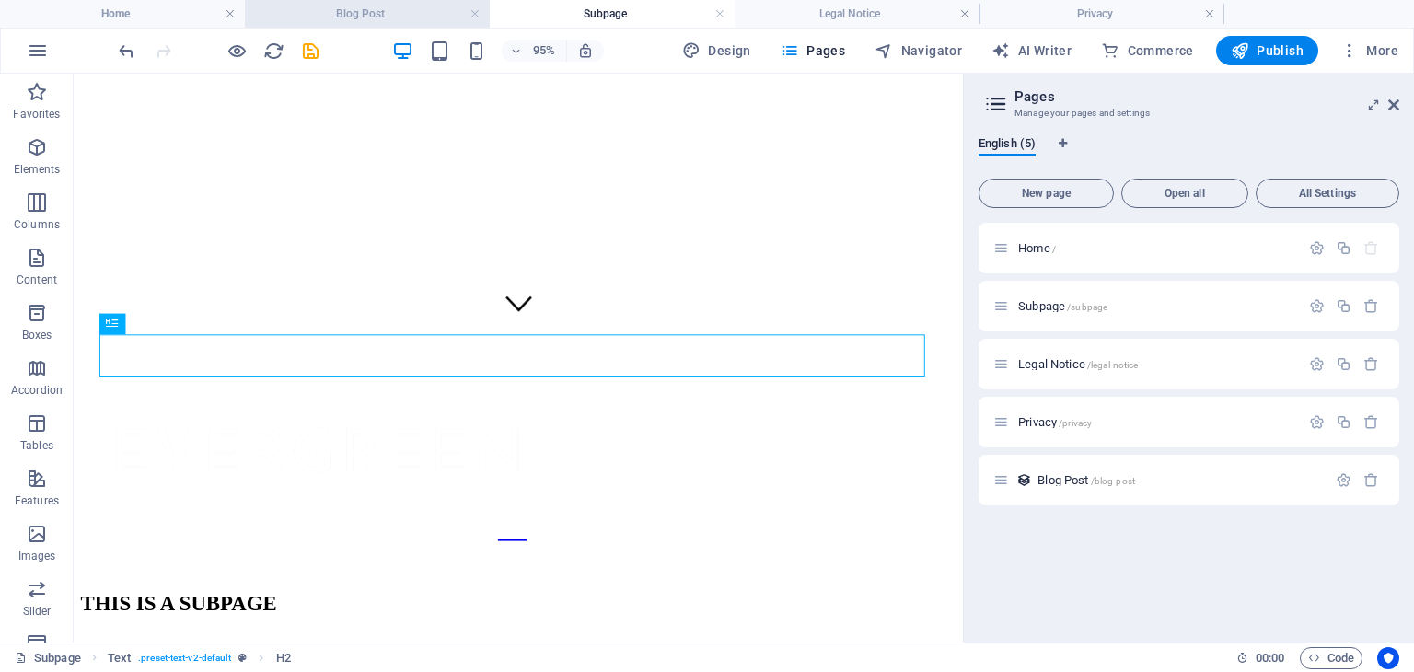
click at [377, 10] on h4 "Blog Post" at bounding box center [367, 14] width 245 height 20
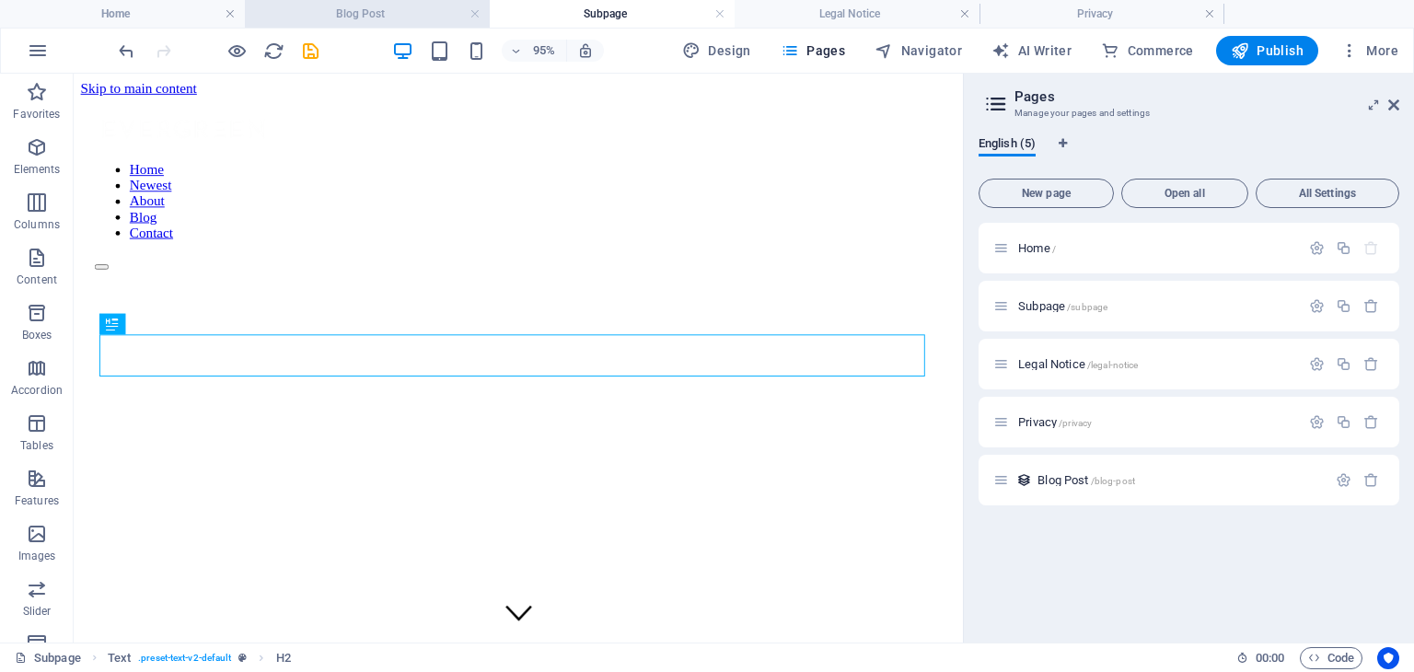
scroll to position [470, 0]
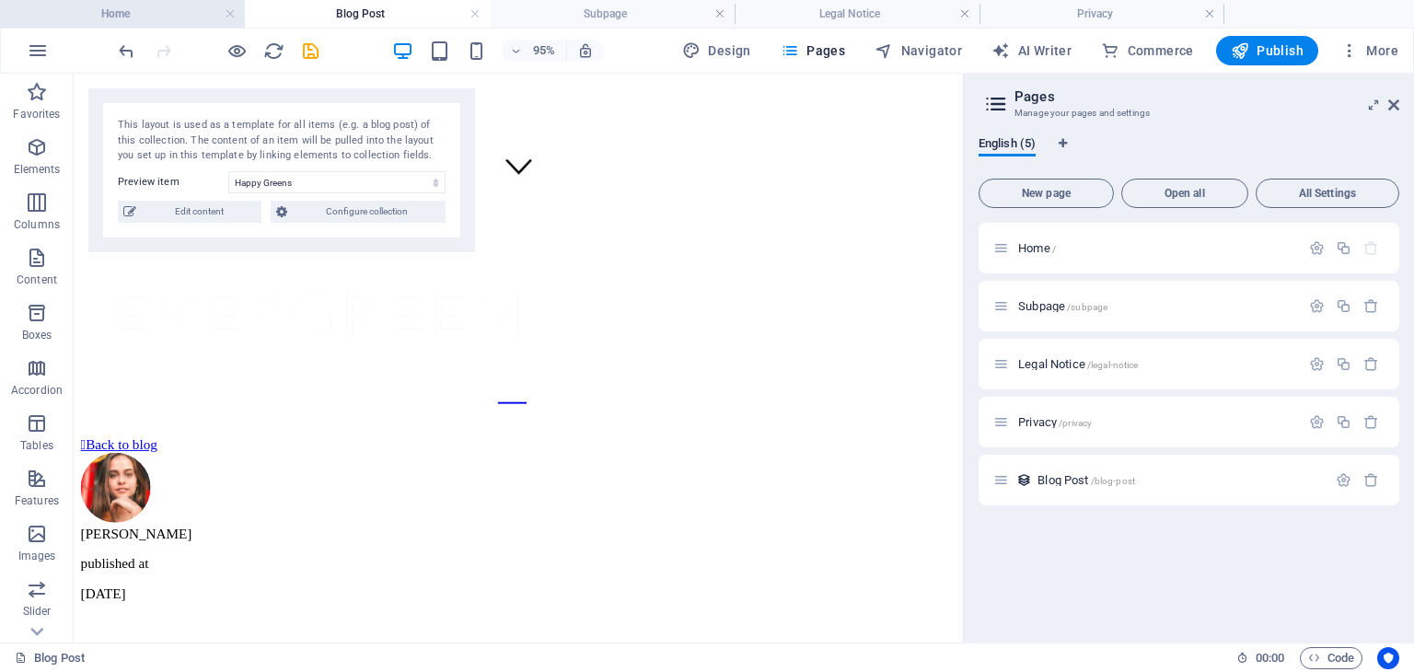
click at [122, 5] on h4 "Home" at bounding box center [122, 14] width 245 height 20
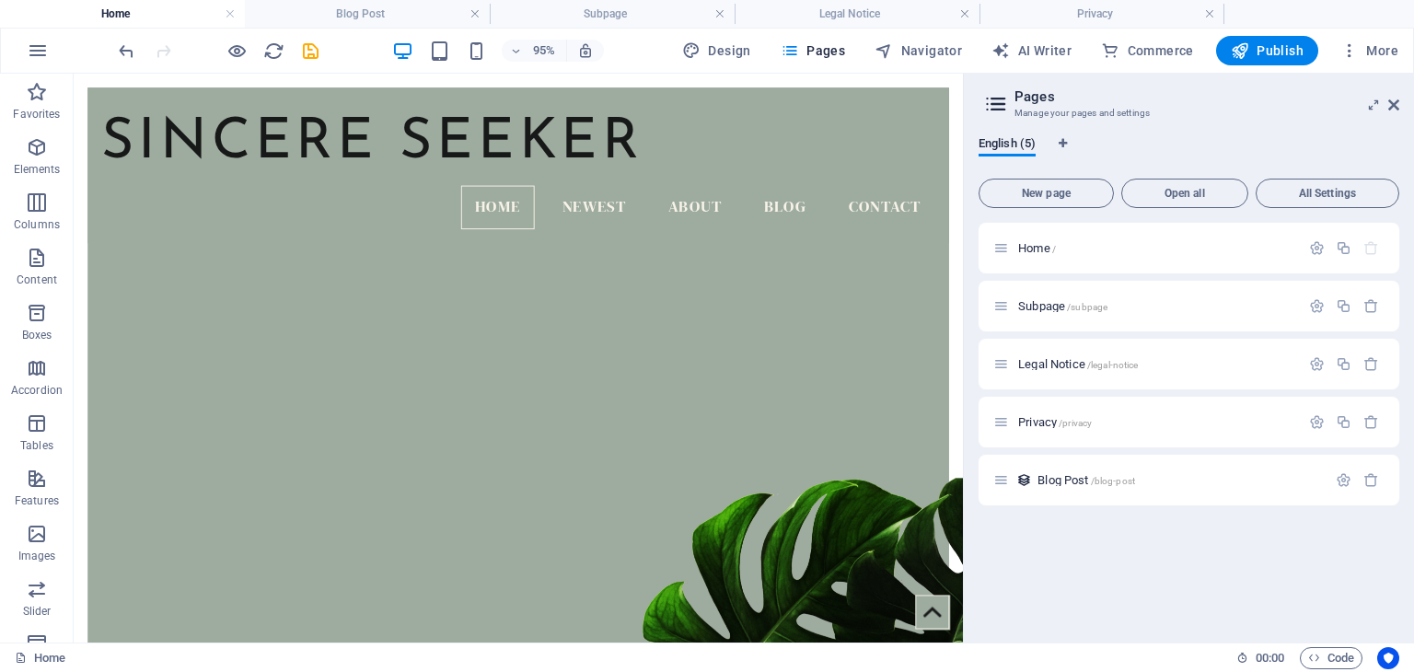
scroll to position [0, 0]
click at [39, 49] on icon "button" at bounding box center [38, 51] width 22 height 22
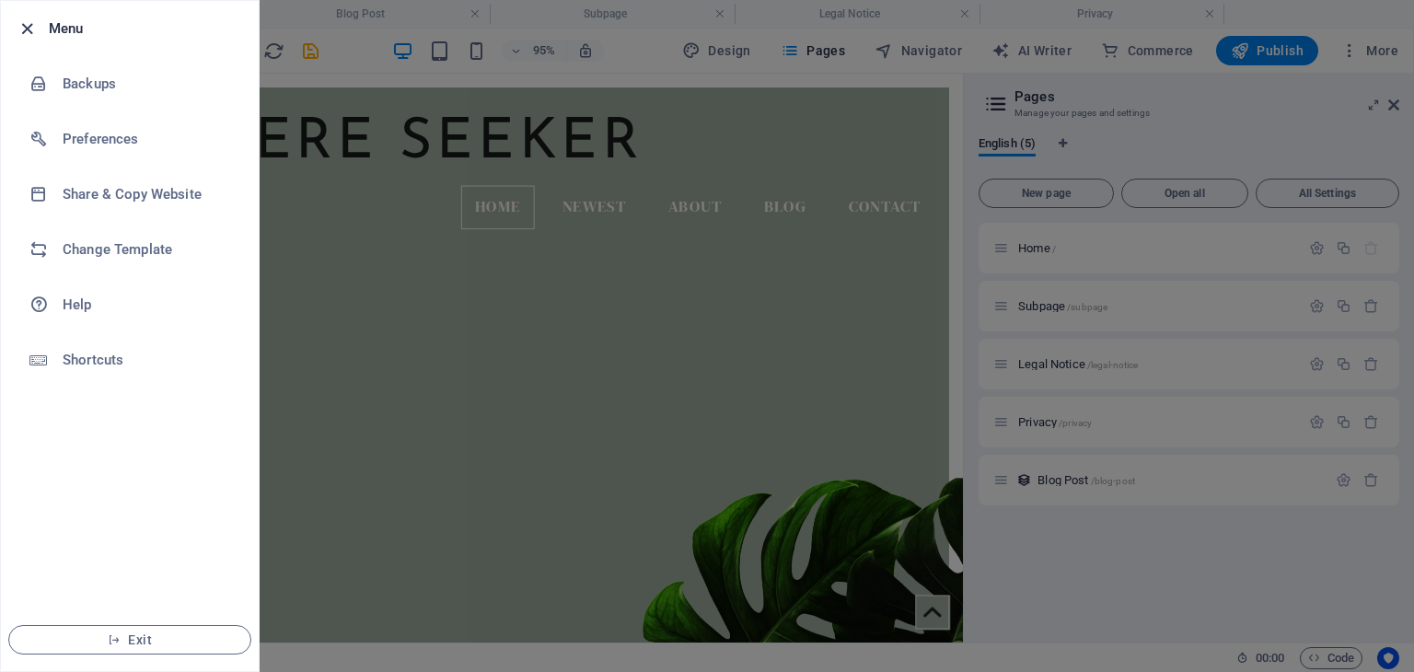
click at [26, 19] on icon "button" at bounding box center [27, 28] width 21 height 21
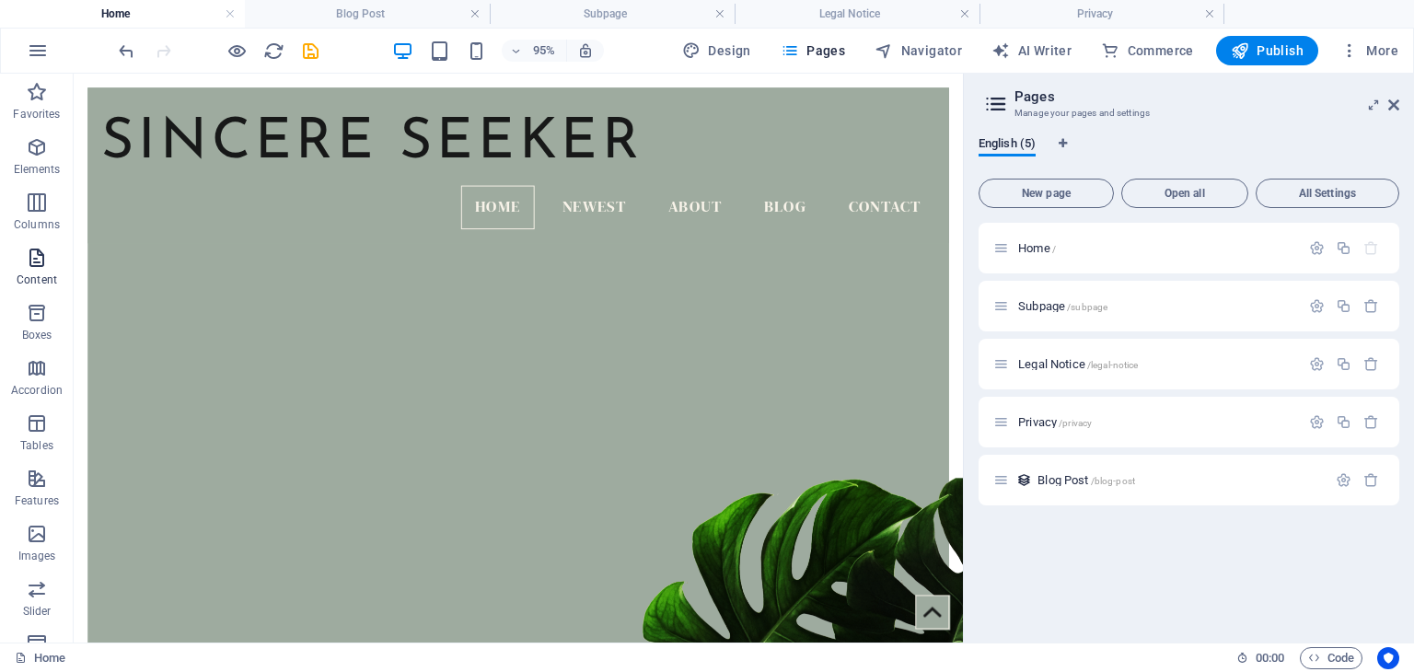
click at [41, 262] on icon "button" at bounding box center [37, 258] width 22 height 22
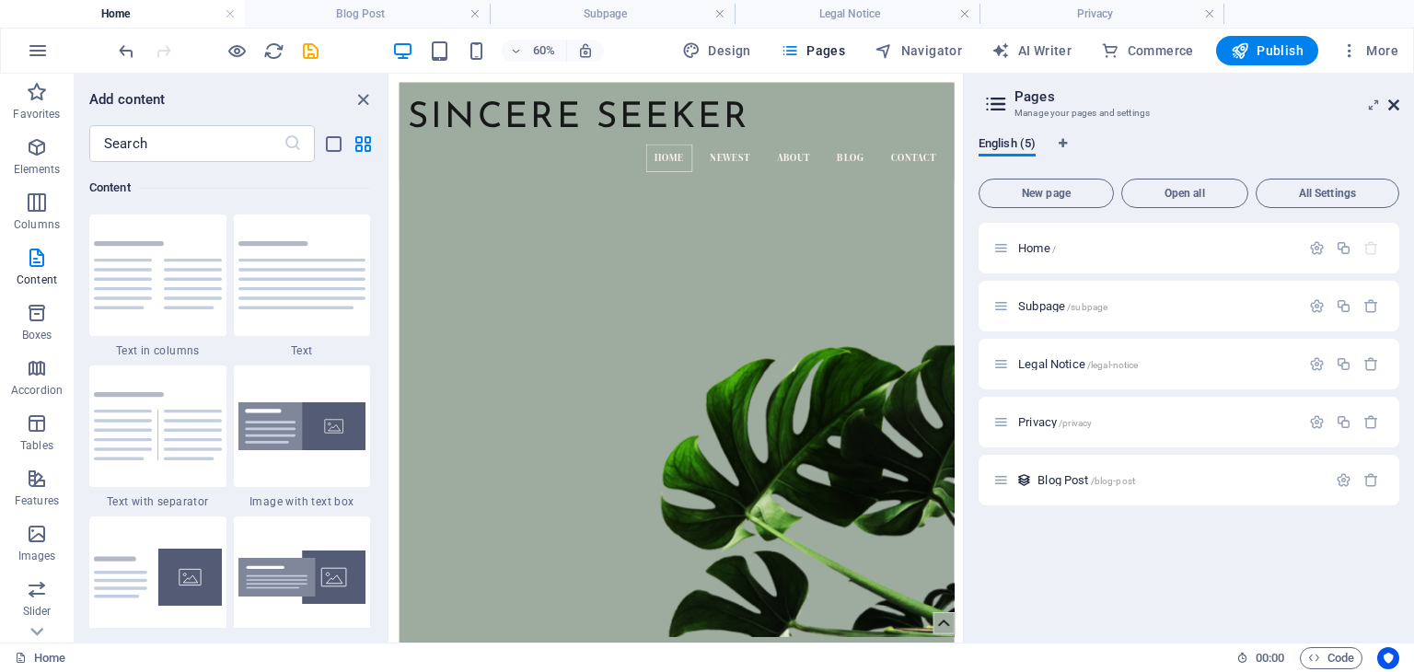
click at [1399, 109] on icon at bounding box center [1393, 105] width 11 height 15
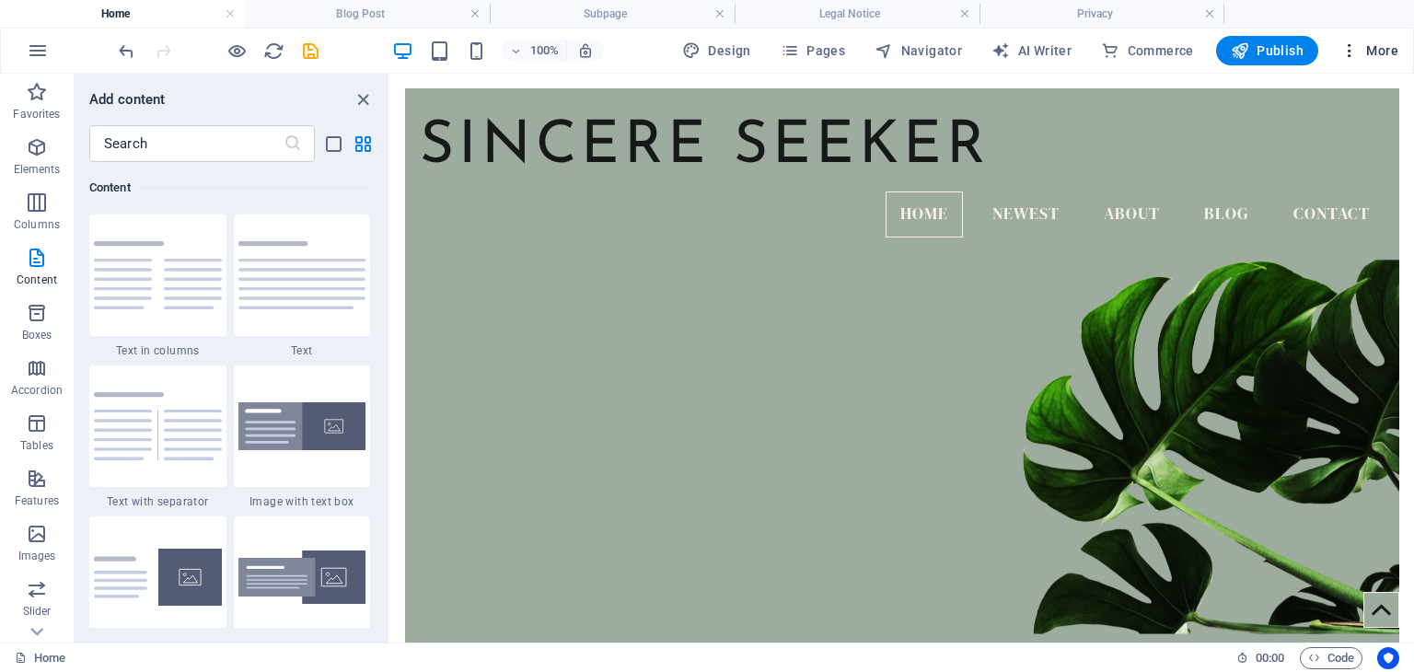
click at [1352, 52] on icon "button" at bounding box center [1350, 50] width 18 height 18
